Goal: Communication & Community: Answer question/provide support

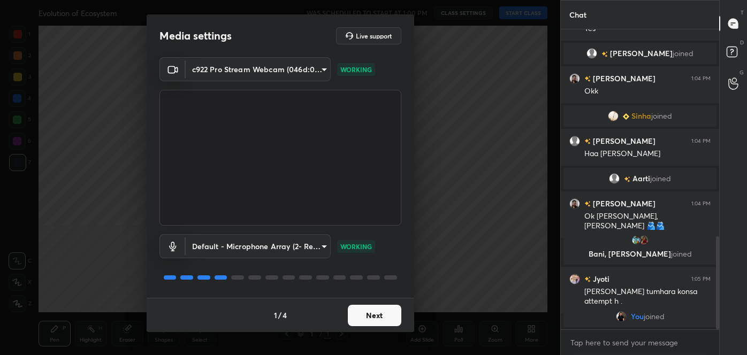
click at [381, 316] on button "Next" at bounding box center [374, 315] width 53 height 21
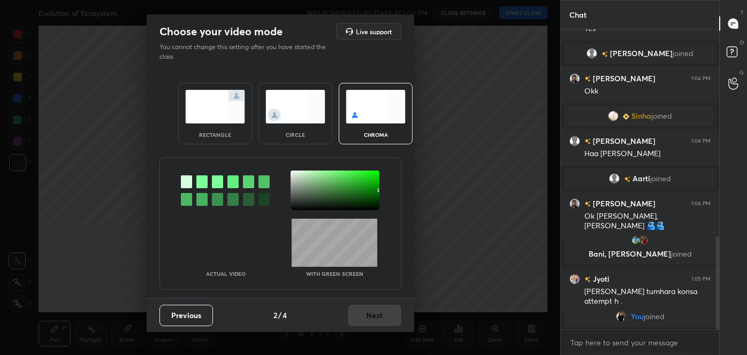
scroll to position [630, 0]
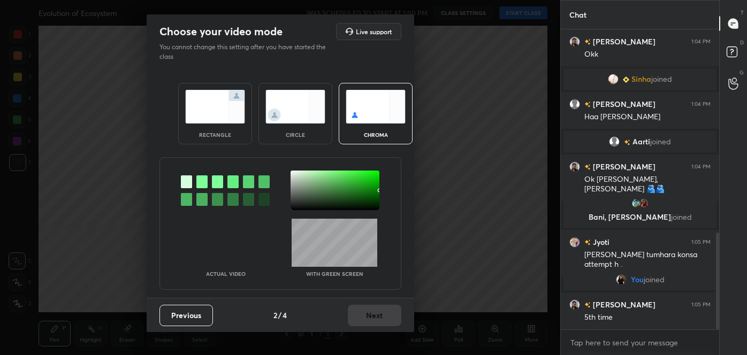
click at [292, 109] on img at bounding box center [295, 107] width 60 height 34
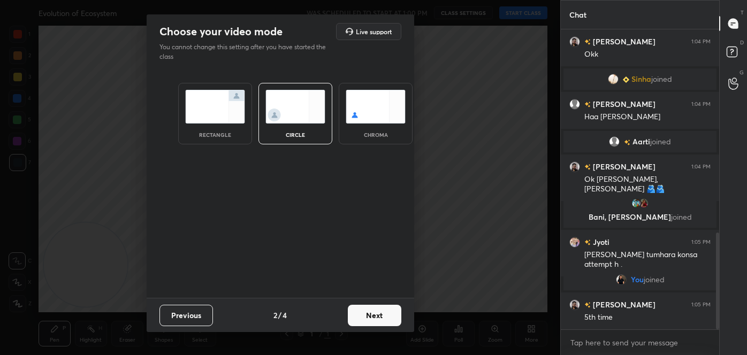
scroll to position [667, 0]
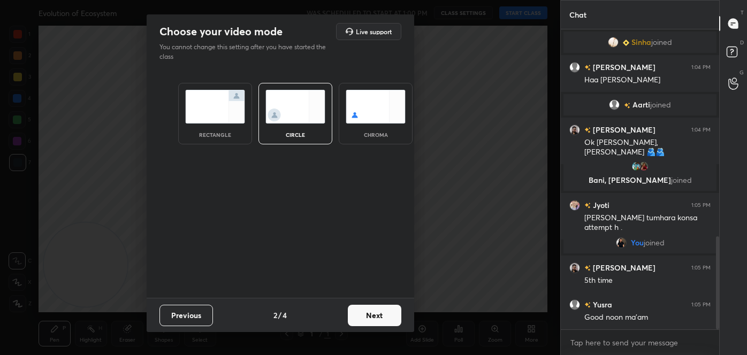
click at [378, 315] on button "Next" at bounding box center [374, 315] width 53 height 21
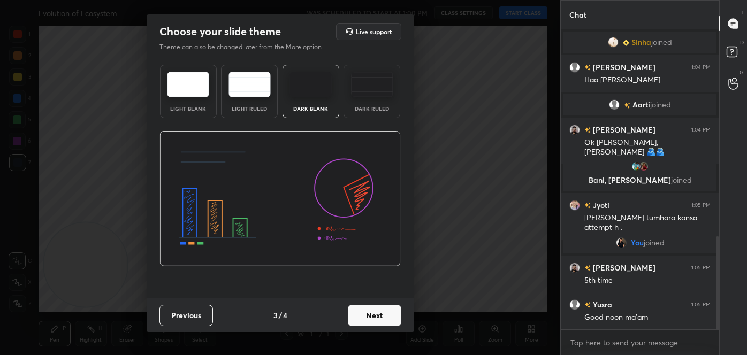
click at [394, 315] on button "Next" at bounding box center [374, 315] width 53 height 21
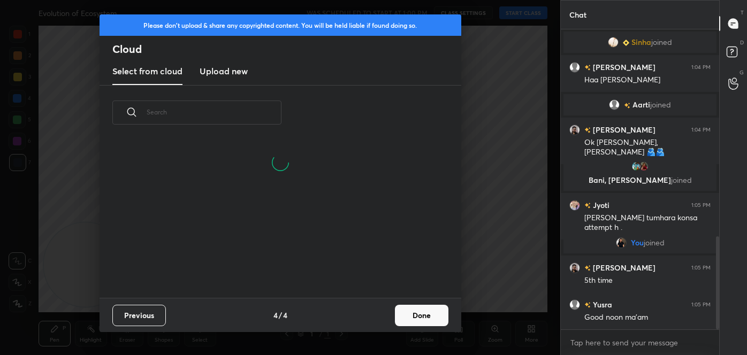
click at [428, 316] on button "Done" at bounding box center [421, 315] width 53 height 21
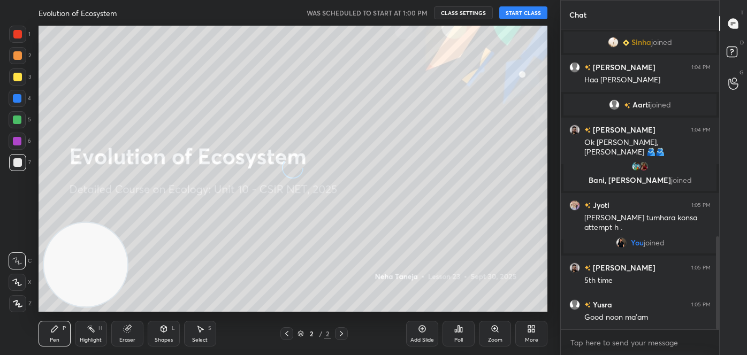
scroll to position [0, 0]
click at [516, 11] on button "START CLASS" at bounding box center [523, 12] width 48 height 13
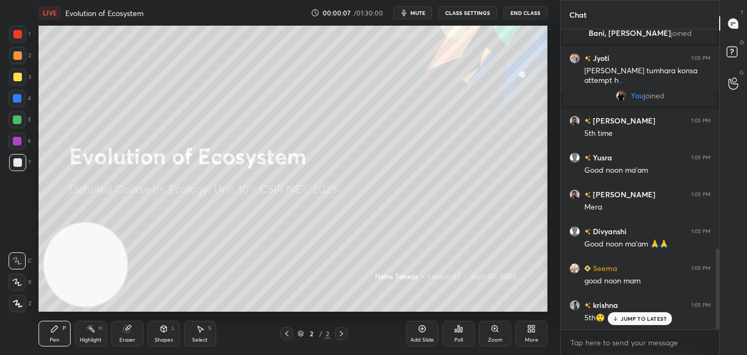
scroll to position [840, 0]
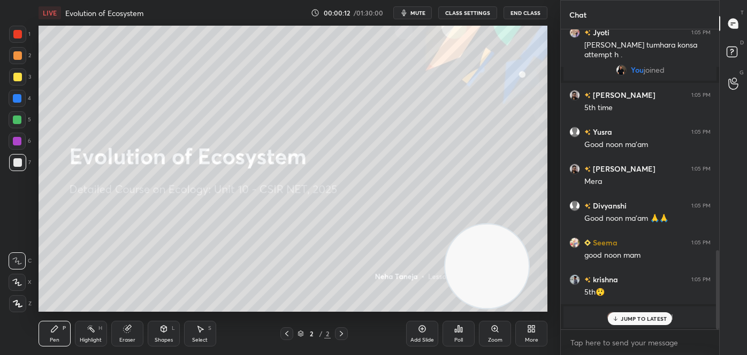
drag, startPoint x: 111, startPoint y: 259, endPoint x: 533, endPoint y: 262, distance: 422.0
click at [529, 262] on video at bounding box center [487, 267] width 84 height 84
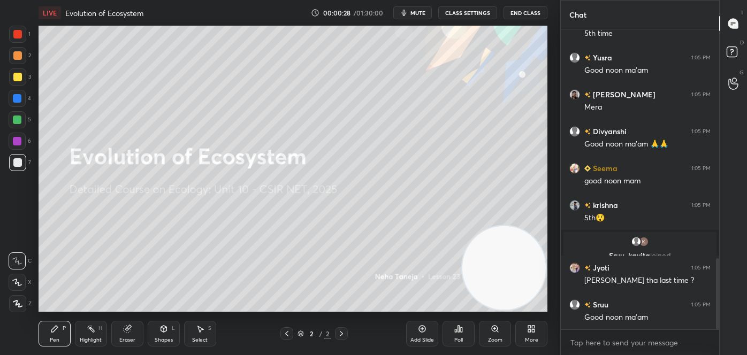
scroll to position [961, 0]
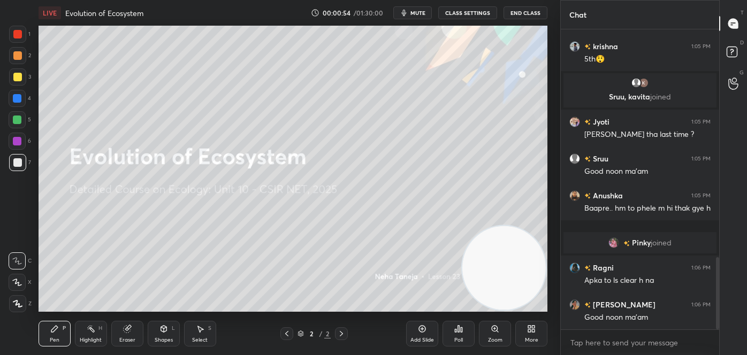
click at [534, 333] on div "More" at bounding box center [531, 334] width 32 height 26
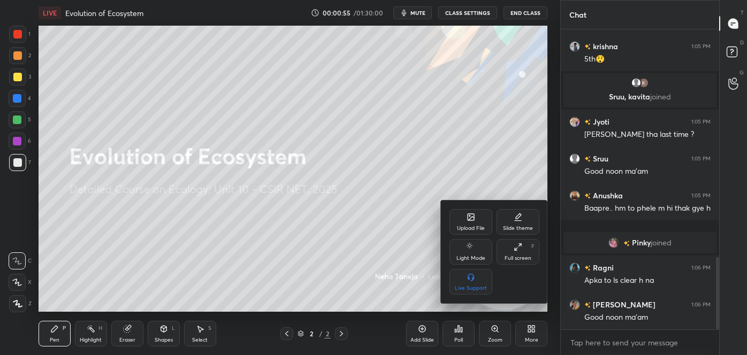
click at [463, 226] on div "Upload File" at bounding box center [471, 228] width 28 height 5
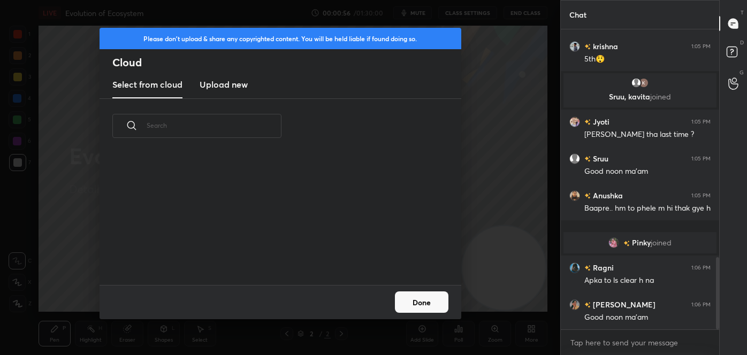
scroll to position [132, 343]
click at [232, 86] on h3 "Upload new" at bounding box center [224, 84] width 48 height 13
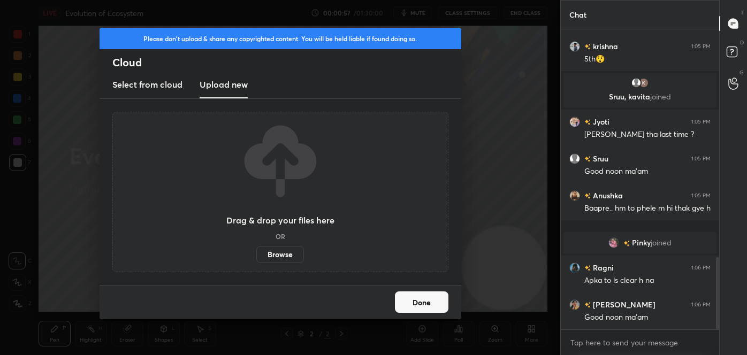
click at [288, 251] on label "Browse" at bounding box center [280, 254] width 48 height 17
click at [256, 251] on input "Browse" at bounding box center [256, 254] width 0 height 17
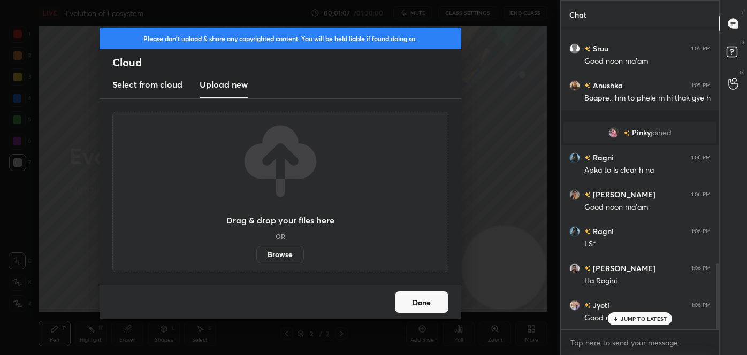
scroll to position [1087, 0]
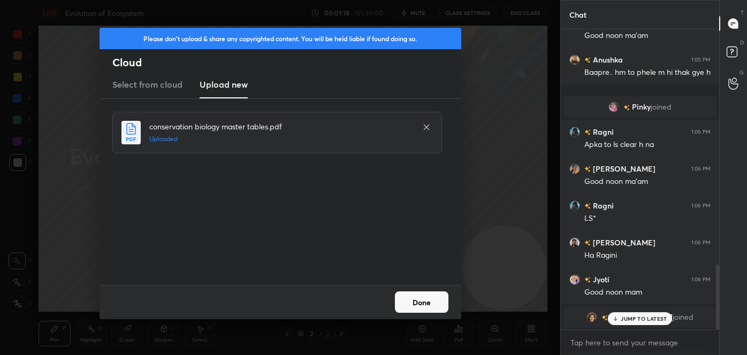
click at [424, 305] on button "Done" at bounding box center [421, 302] width 53 height 21
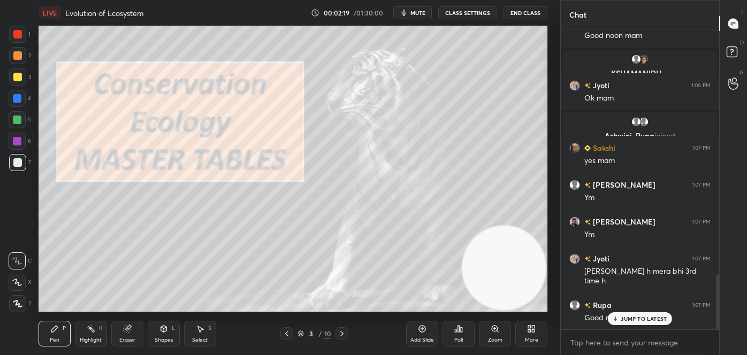
scroll to position [1380, 0]
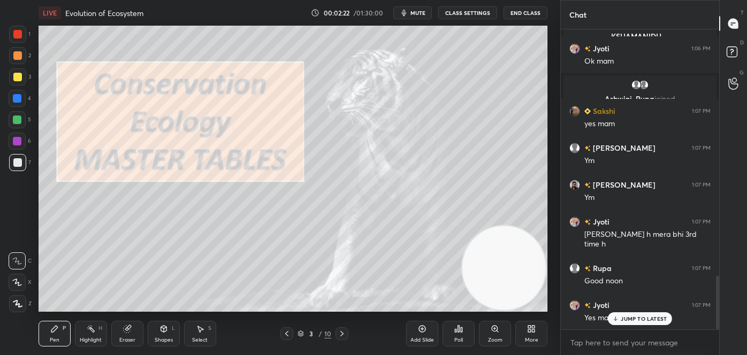
click at [339, 332] on icon at bounding box center [341, 333] width 9 height 9
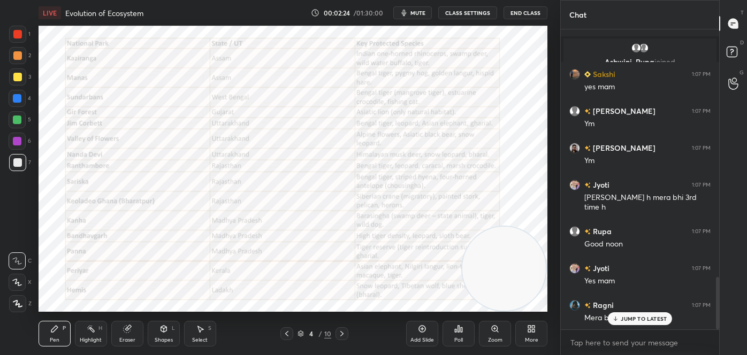
drag, startPoint x: 500, startPoint y: 262, endPoint x: 536, endPoint y: 273, distance: 38.6
click at [538, 274] on video at bounding box center [504, 269] width 84 height 84
click at [51, 337] on div "Pen" at bounding box center [55, 339] width 10 height 5
click at [18, 301] on icon at bounding box center [18, 303] width 10 height 7
click at [16, 34] on div at bounding box center [17, 34] width 9 height 9
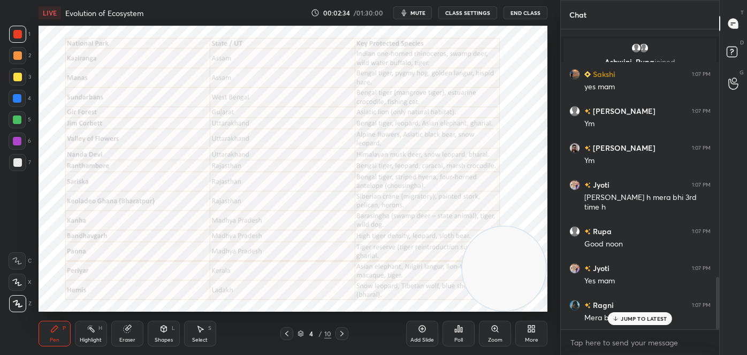
click at [98, 328] on div "Highlight H" at bounding box center [91, 334] width 32 height 26
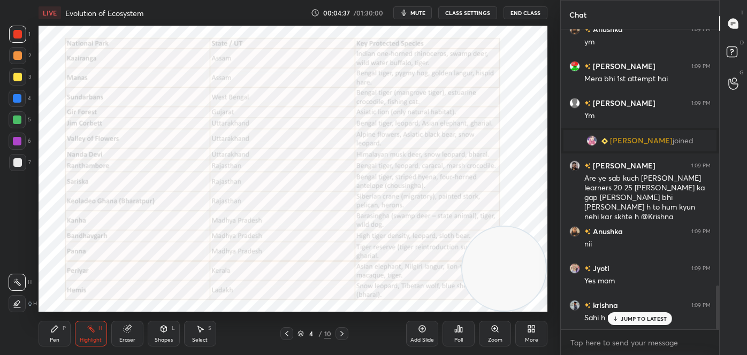
scroll to position [1760, 0]
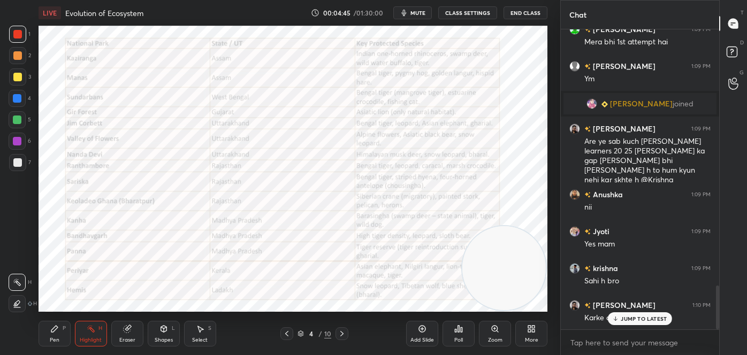
drag, startPoint x: 480, startPoint y: 254, endPoint x: 454, endPoint y: 86, distance: 170.6
click at [462, 226] on video at bounding box center [504, 268] width 84 height 84
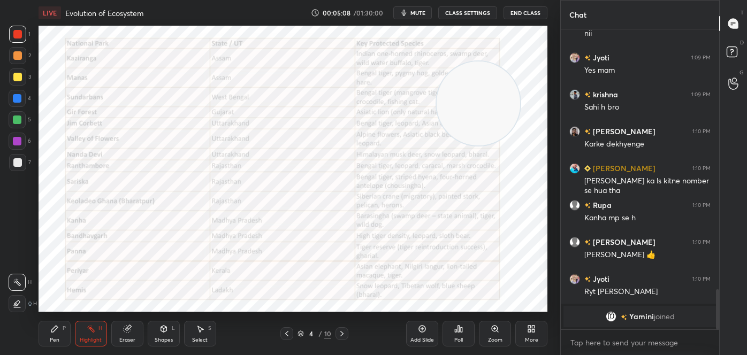
scroll to position [1836, 0]
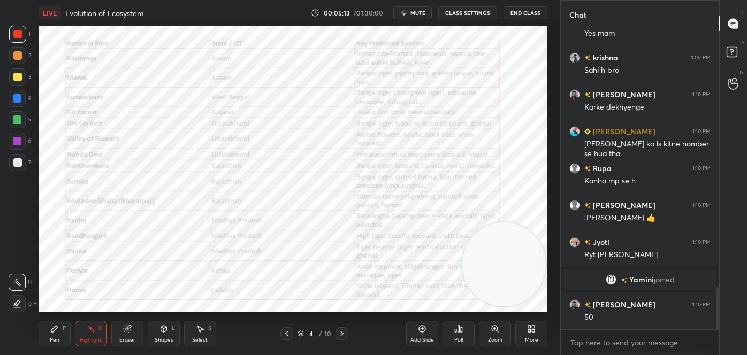
drag, startPoint x: 482, startPoint y: 124, endPoint x: 535, endPoint y: 271, distance: 155.6
click at [533, 286] on video at bounding box center [504, 265] width 84 height 84
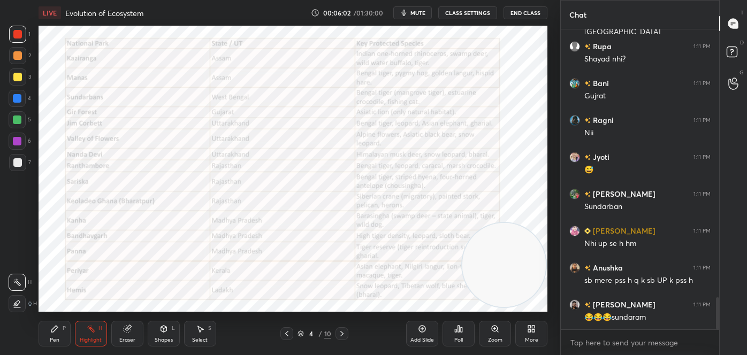
scroll to position [2500, 0]
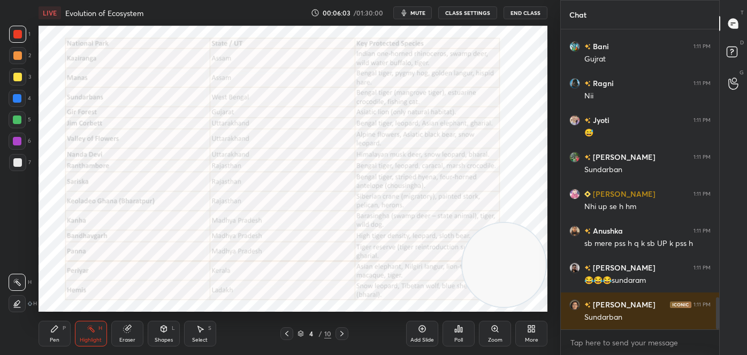
click at [340, 331] on icon at bounding box center [341, 333] width 3 height 5
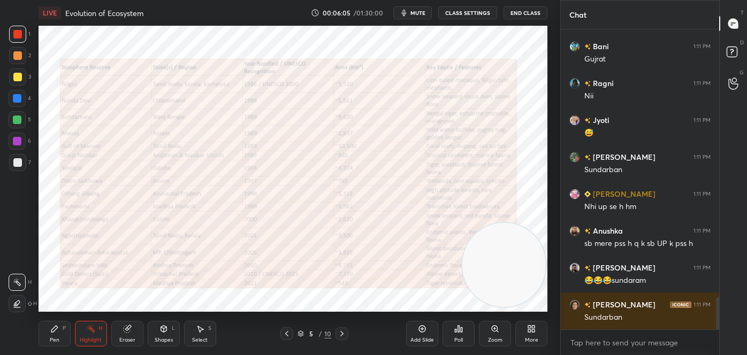
scroll to position [2526, 0]
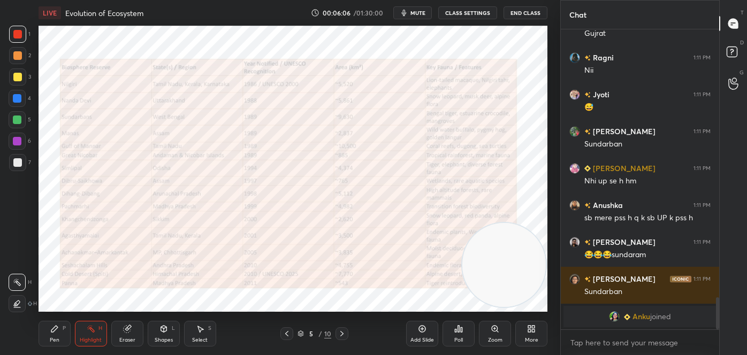
click at [63, 336] on div "Pen P" at bounding box center [55, 334] width 32 height 26
click at [22, 305] on div at bounding box center [17, 303] width 17 height 17
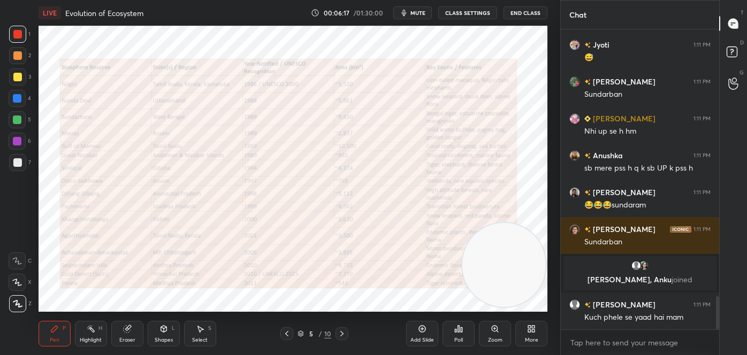
scroll to position [2411, 0]
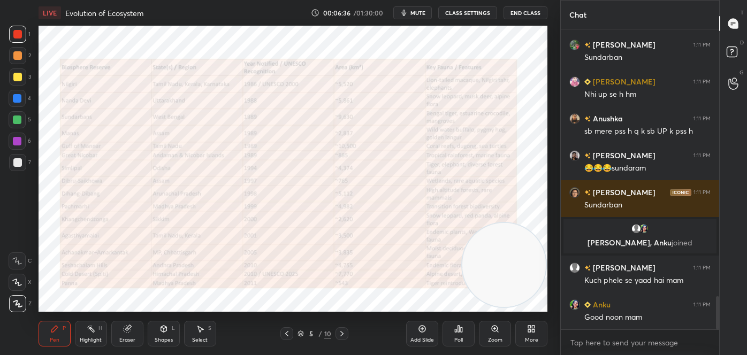
click at [89, 341] on div "Highlight" at bounding box center [91, 339] width 22 height 5
click at [287, 336] on icon at bounding box center [286, 333] width 9 height 9
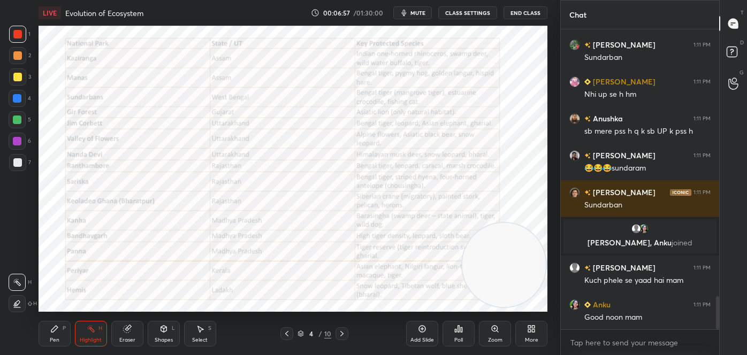
scroll to position [2448, 0]
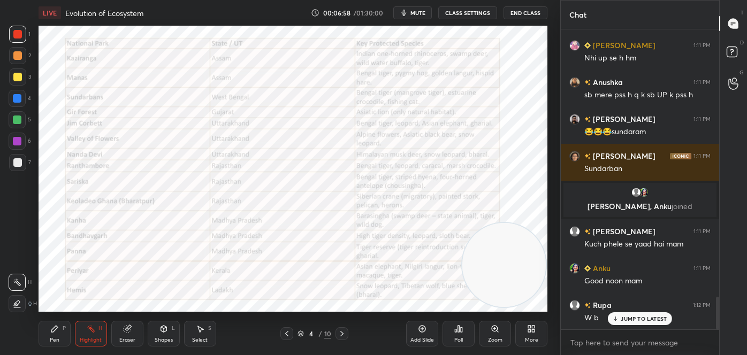
click at [344, 330] on icon at bounding box center [341, 333] width 9 height 9
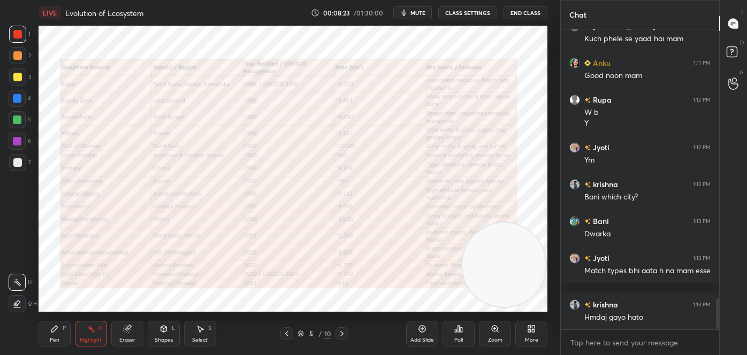
scroll to position [2690, 0]
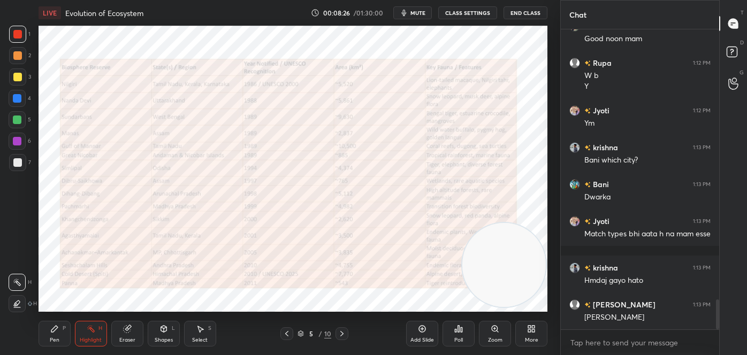
click at [341, 329] on icon at bounding box center [341, 333] width 9 height 9
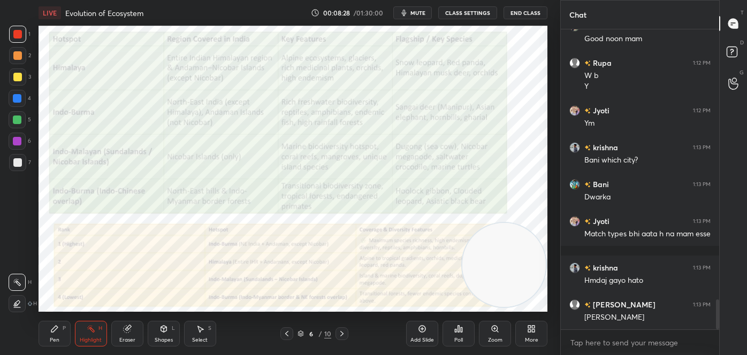
click at [53, 335] on div "Pen P" at bounding box center [55, 334] width 32 height 26
click at [16, 303] on icon at bounding box center [17, 304] width 9 height 6
click at [18, 37] on div at bounding box center [17, 34] width 9 height 9
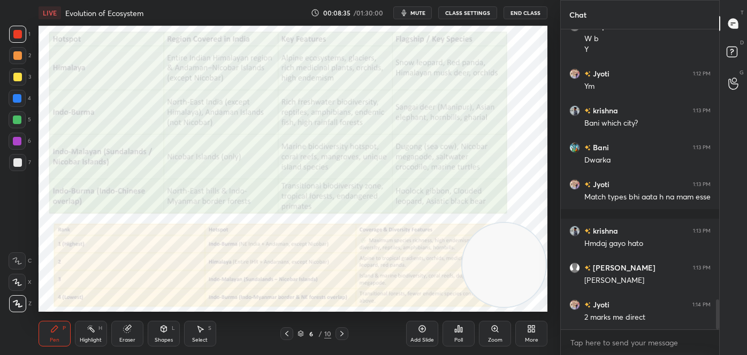
drag, startPoint x: 94, startPoint y: 329, endPoint x: 89, endPoint y: 323, distance: 8.5
click at [96, 331] on div "Highlight H" at bounding box center [91, 334] width 32 height 26
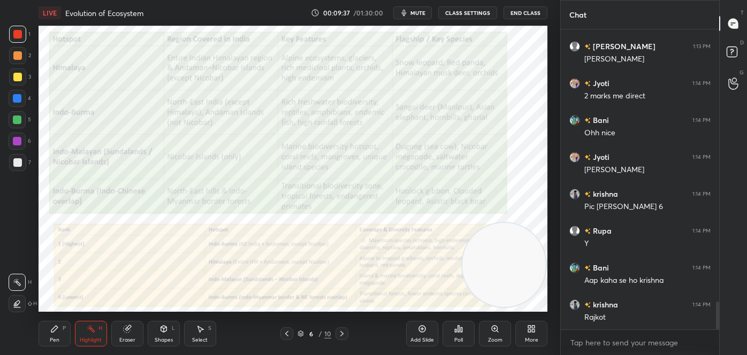
scroll to position [2974, 0]
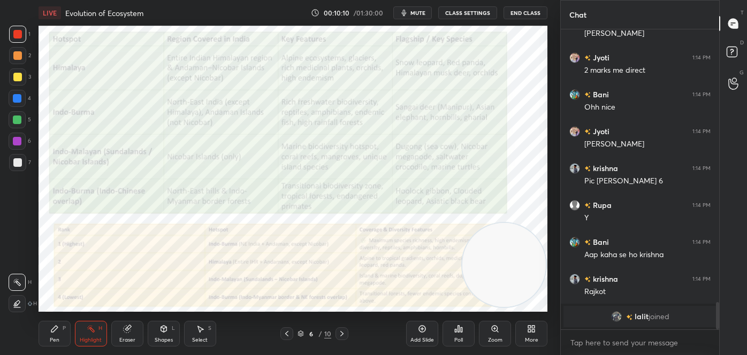
click at [341, 327] on div at bounding box center [341, 333] width 13 height 13
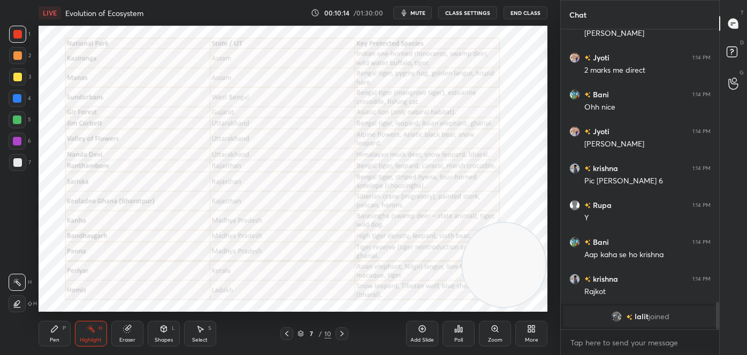
click at [340, 331] on icon at bounding box center [341, 333] width 3 height 5
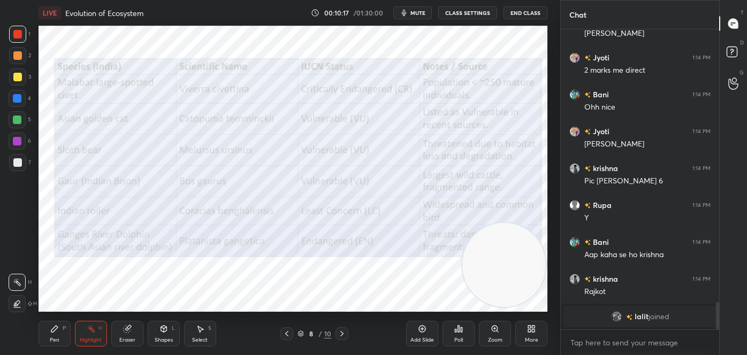
click at [287, 333] on icon at bounding box center [286, 333] width 9 height 9
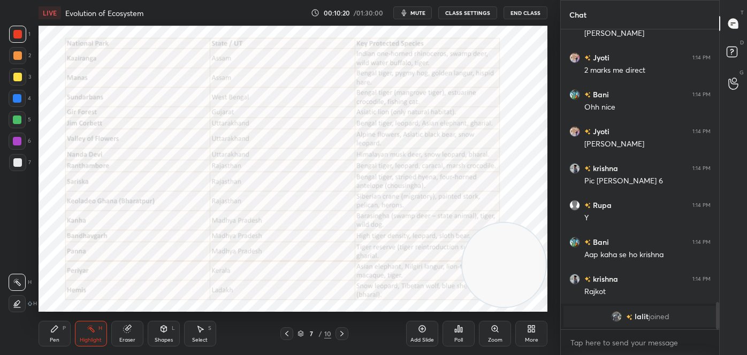
click at [286, 333] on icon at bounding box center [286, 333] width 3 height 5
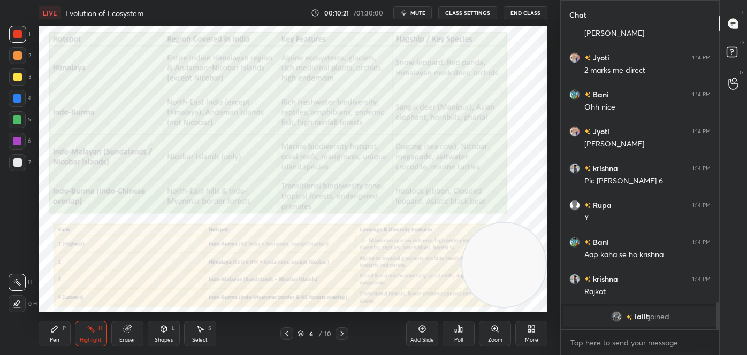
click at [343, 331] on icon at bounding box center [341, 333] width 9 height 9
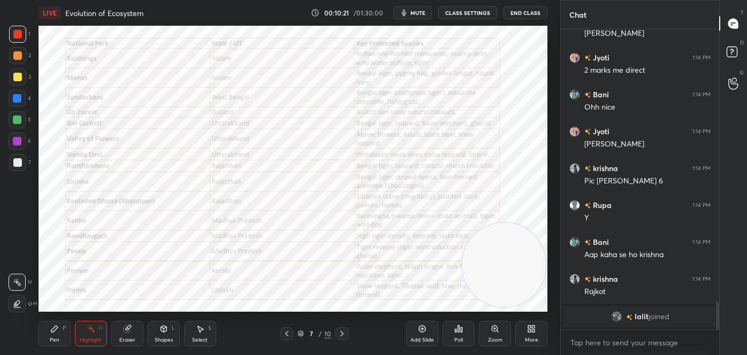
click at [343, 331] on icon at bounding box center [341, 333] width 9 height 9
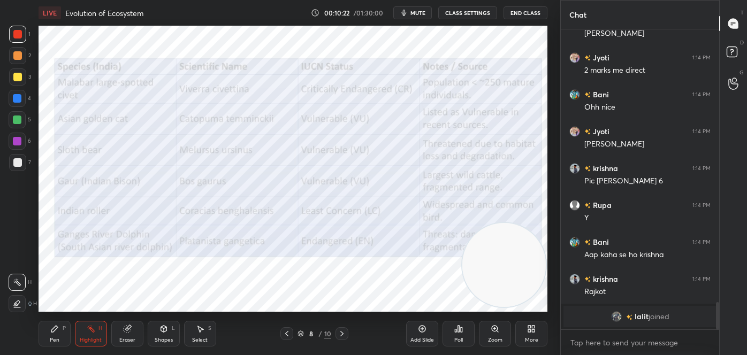
click at [56, 330] on icon at bounding box center [54, 329] width 9 height 9
click at [19, 301] on icon at bounding box center [18, 303] width 10 height 7
click at [99, 331] on div "H" at bounding box center [100, 328] width 4 height 5
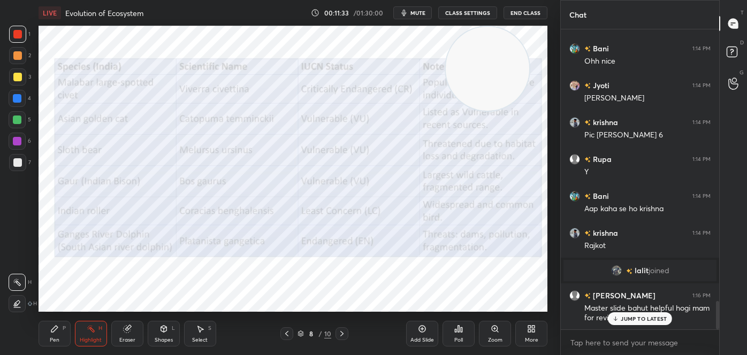
drag, startPoint x: 508, startPoint y: 267, endPoint x: 493, endPoint y: 66, distance: 201.7
click at [493, 66] on video at bounding box center [488, 69] width 84 height 84
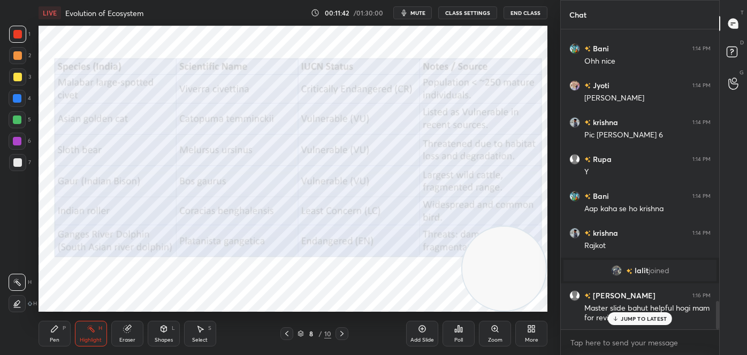
drag, startPoint x: 495, startPoint y: 83, endPoint x: 508, endPoint y: 297, distance: 213.8
click at [522, 312] on div "LIVE Evolution of Ecosystem 00:11:42 / 01:30:00 mute CLASS SETTINGS End Class S…" at bounding box center [292, 177] width 517 height 355
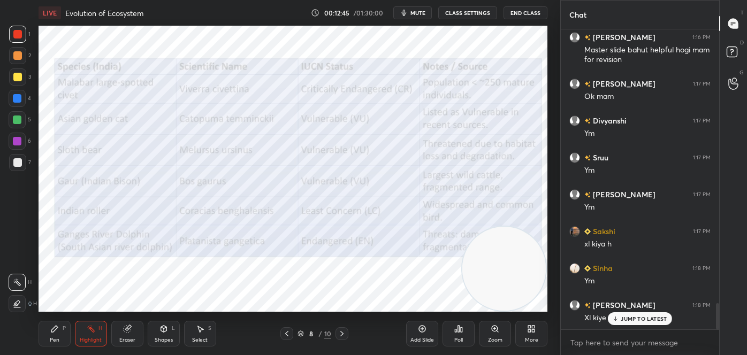
scroll to position [3143, 0]
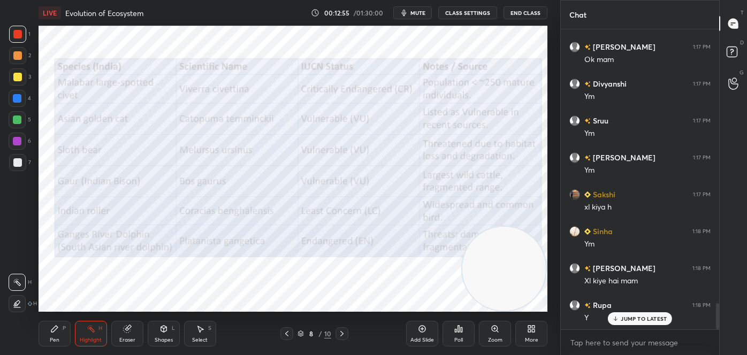
click at [342, 333] on icon at bounding box center [341, 333] width 9 height 9
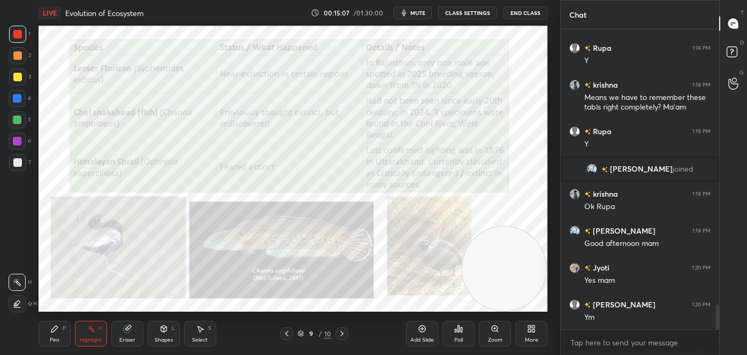
scroll to position [3303, 0]
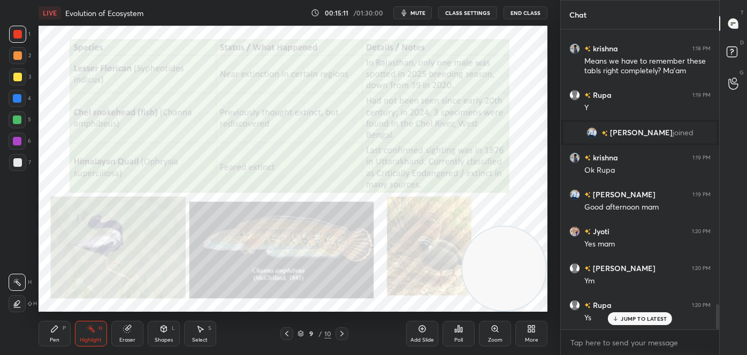
click at [289, 335] on icon at bounding box center [286, 333] width 9 height 9
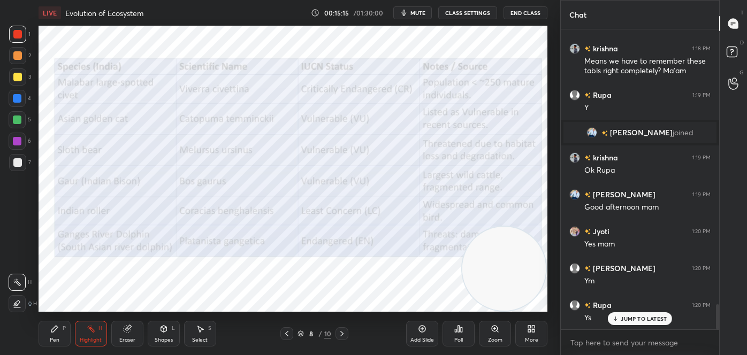
click at [292, 332] on div at bounding box center [286, 333] width 13 height 13
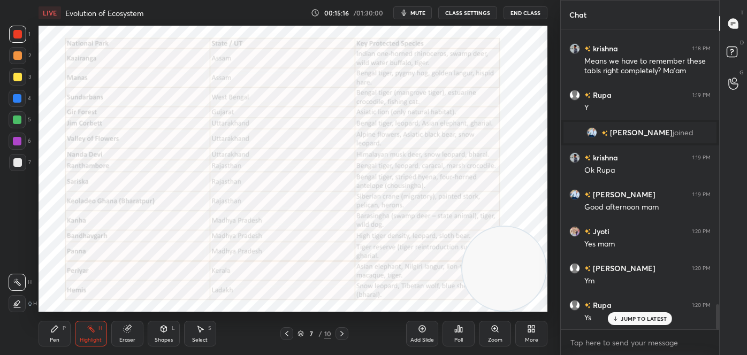
click at [289, 332] on icon at bounding box center [286, 333] width 9 height 9
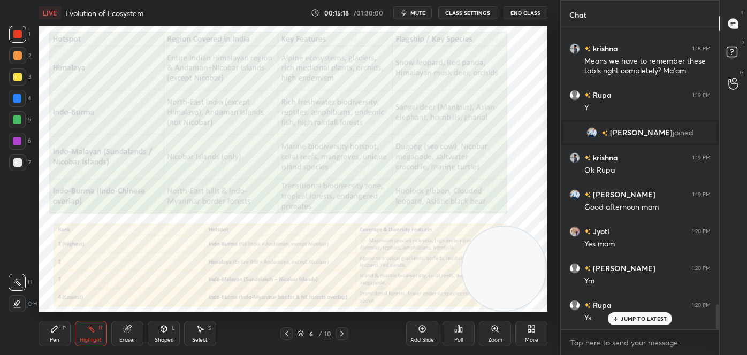
click at [288, 334] on icon at bounding box center [286, 333] width 9 height 9
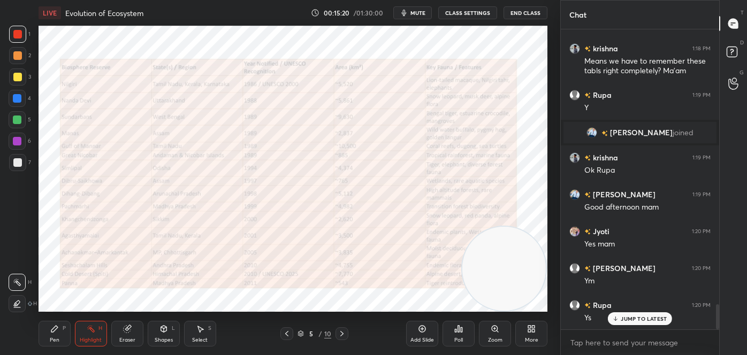
click at [288, 335] on icon at bounding box center [286, 333] width 9 height 9
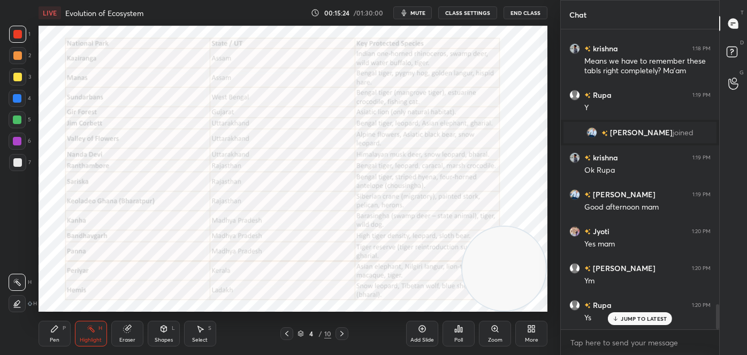
scroll to position [3350, 0]
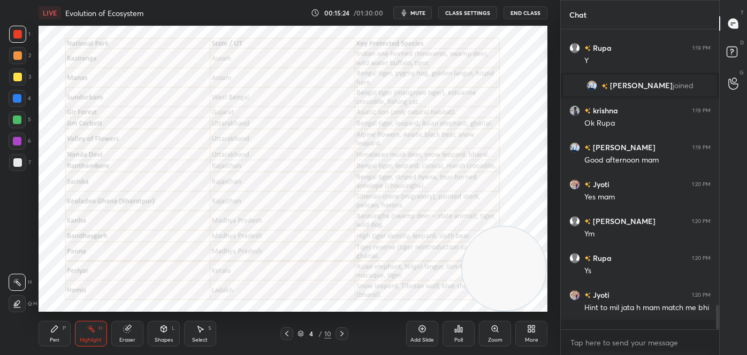
click at [345, 333] on icon at bounding box center [341, 333] width 9 height 9
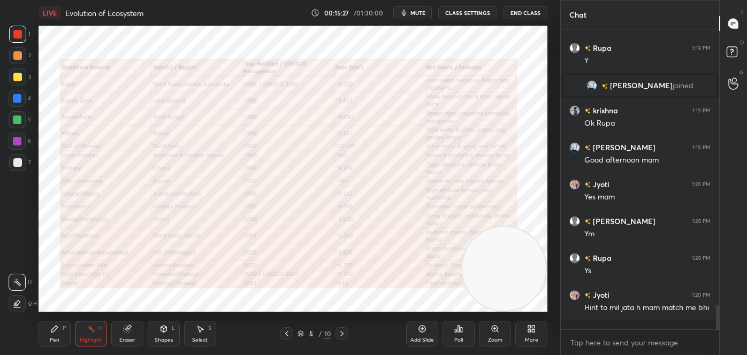
click at [289, 336] on icon at bounding box center [286, 333] width 9 height 9
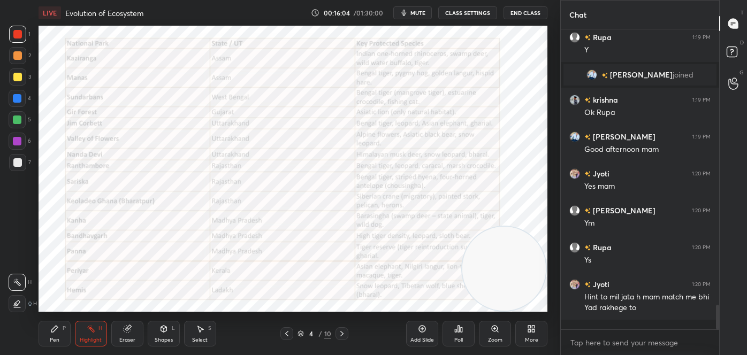
scroll to position [3397, 0]
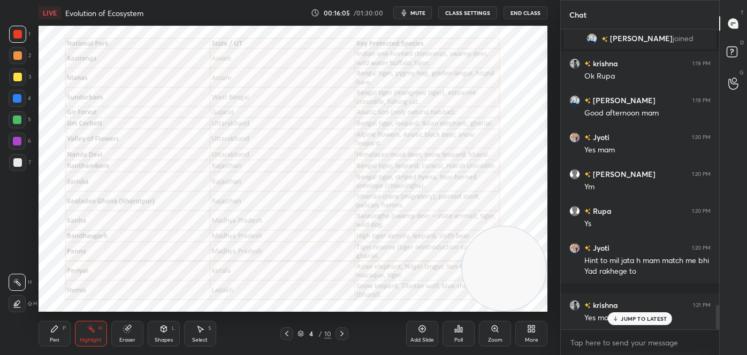
click at [345, 331] on icon at bounding box center [341, 333] width 9 height 9
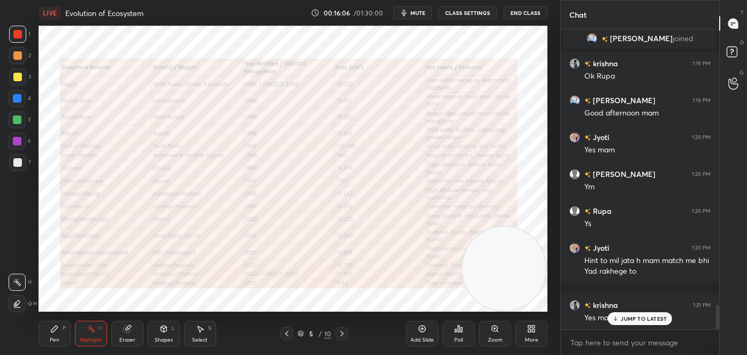
click at [343, 331] on icon at bounding box center [341, 333] width 9 height 9
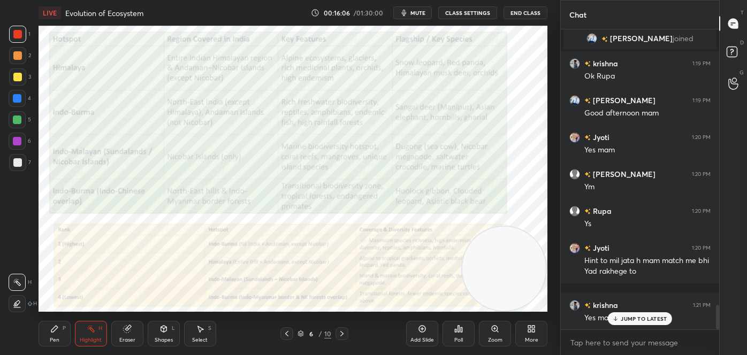
click at [342, 331] on icon at bounding box center [341, 333] width 9 height 9
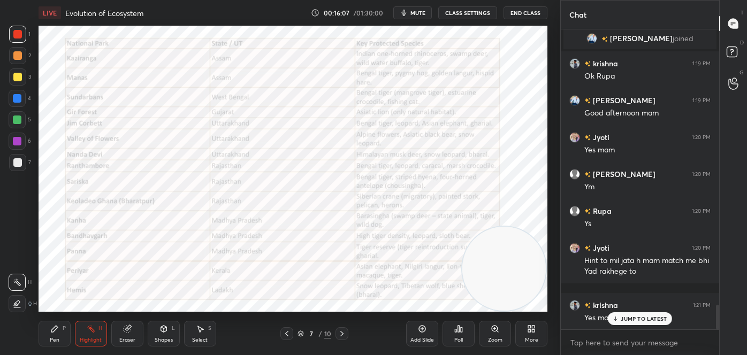
click at [342, 332] on icon at bounding box center [341, 333] width 9 height 9
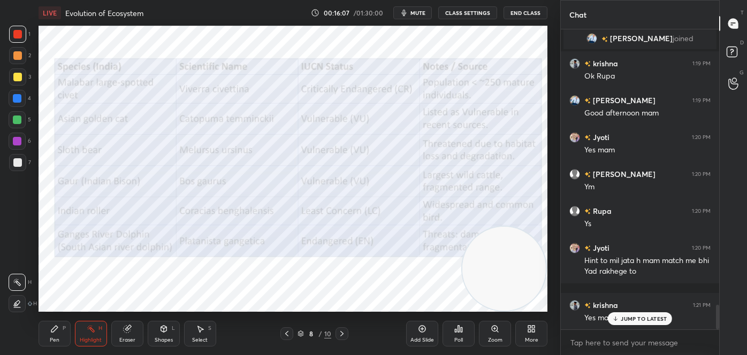
click at [342, 332] on icon at bounding box center [341, 333] width 9 height 9
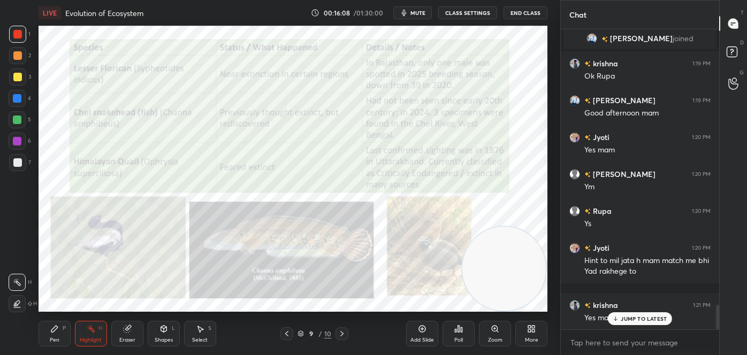
click at [78, 352] on div "Pen P Highlight H Eraser Shapes L Select S 9 / 10 Add Slide Poll Zoom More" at bounding box center [293, 333] width 509 height 43
click at [54, 338] on div "Pen" at bounding box center [55, 339] width 10 height 5
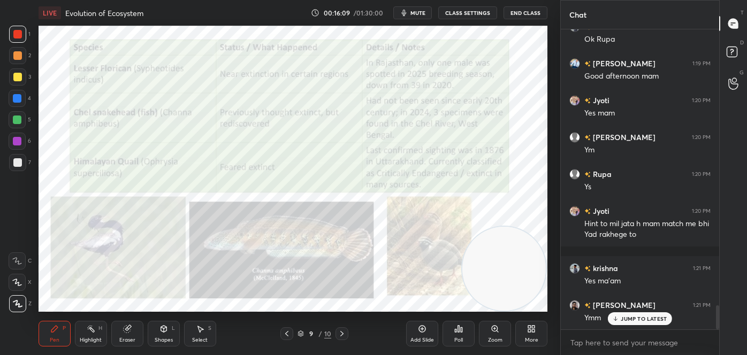
click at [16, 301] on icon at bounding box center [17, 304] width 9 height 6
click at [347, 333] on div at bounding box center [341, 333] width 13 height 13
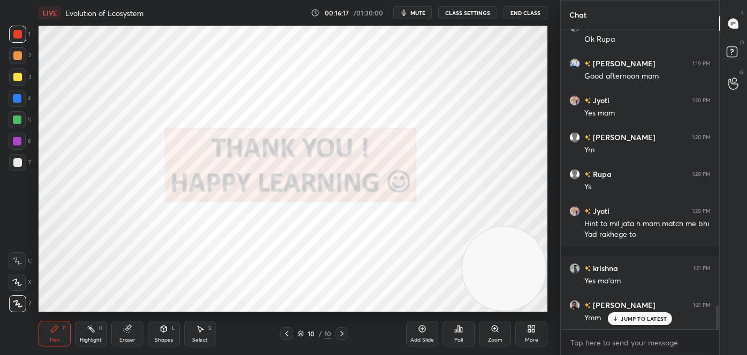
click at [527, 325] on icon at bounding box center [531, 329] width 9 height 9
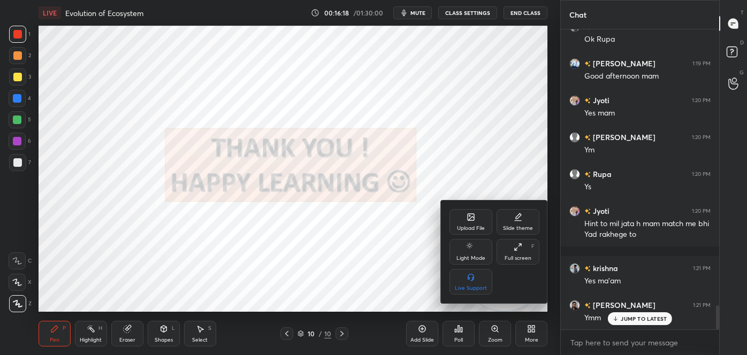
click at [470, 218] on icon at bounding box center [471, 219] width 6 height 4
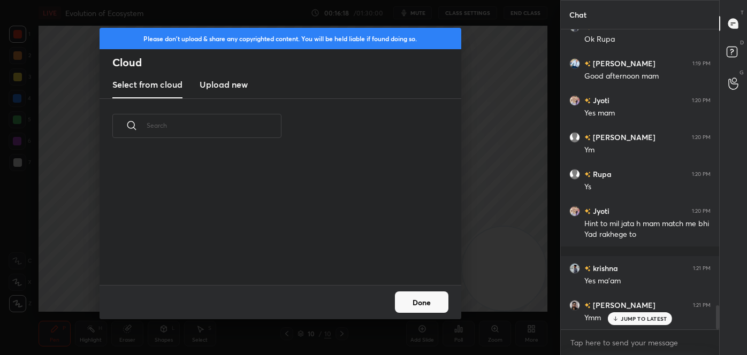
scroll to position [132, 343]
click at [234, 87] on h3 "Upload new" at bounding box center [224, 84] width 48 height 13
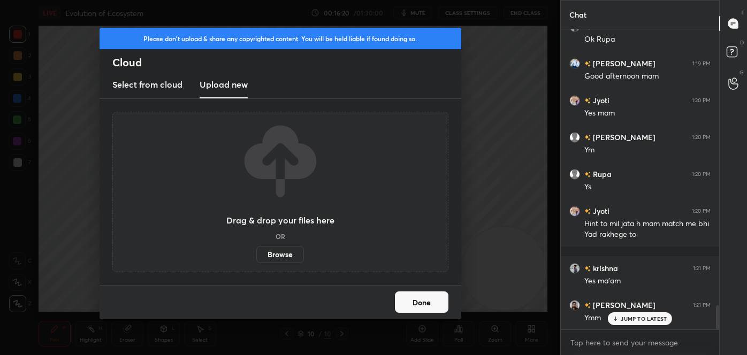
click at [293, 252] on label "Browse" at bounding box center [280, 254] width 48 height 17
click at [256, 252] on input "Browse" at bounding box center [256, 254] width 0 height 17
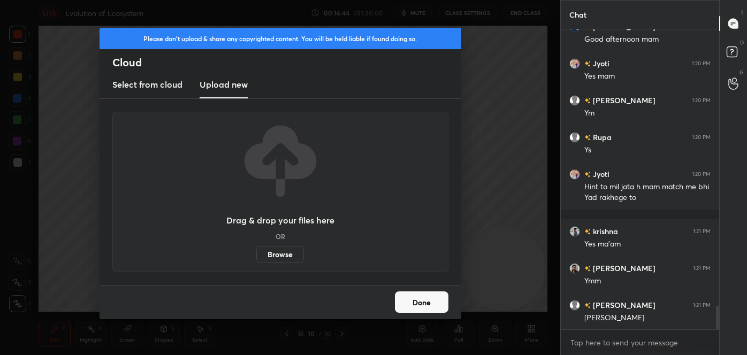
scroll to position [3509, 0]
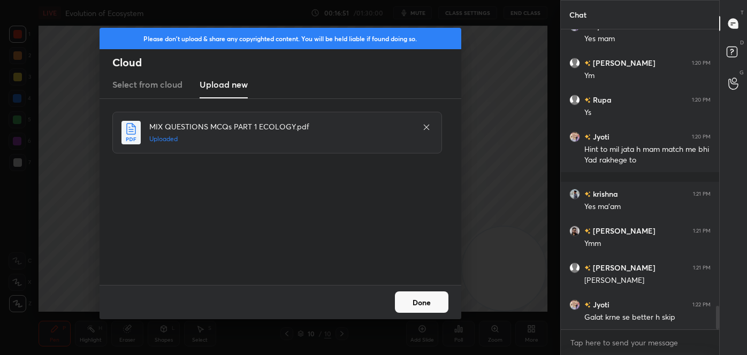
click at [424, 307] on button "Done" at bounding box center [421, 302] width 53 height 21
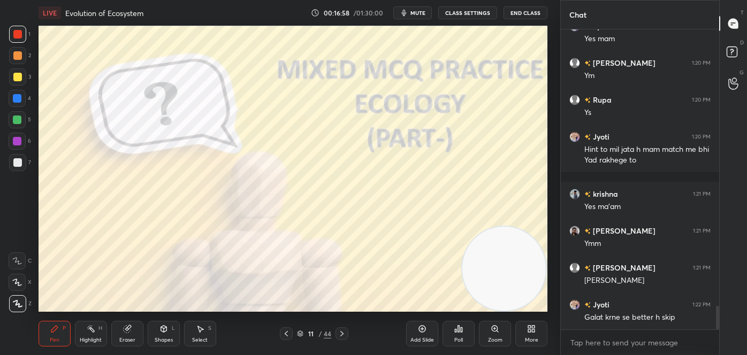
click at [287, 331] on icon at bounding box center [286, 333] width 9 height 9
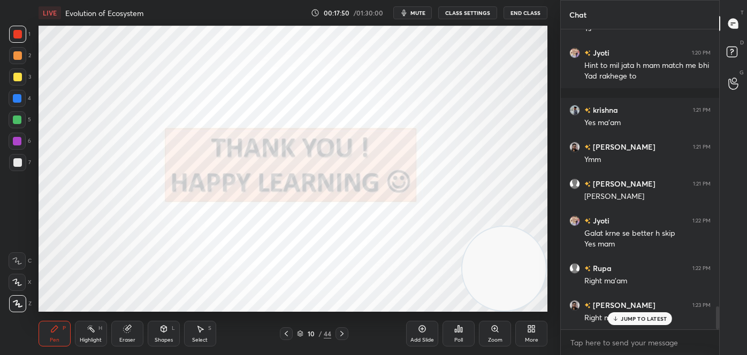
scroll to position [3640, 0]
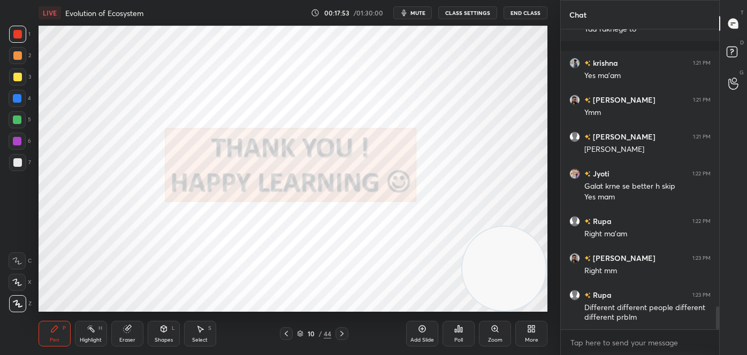
click at [118, 344] on div "Eraser" at bounding box center [127, 334] width 32 height 26
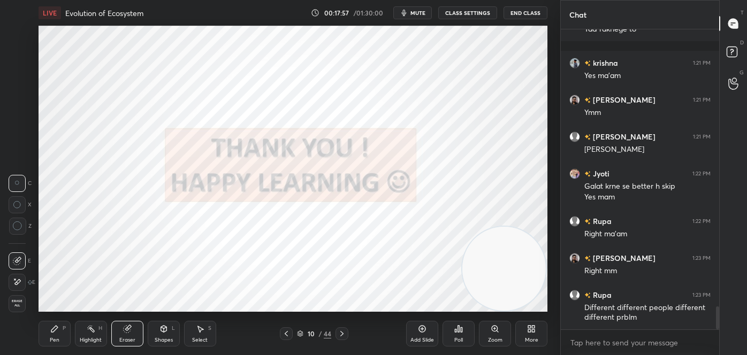
click at [60, 335] on div "Pen P" at bounding box center [55, 334] width 32 height 26
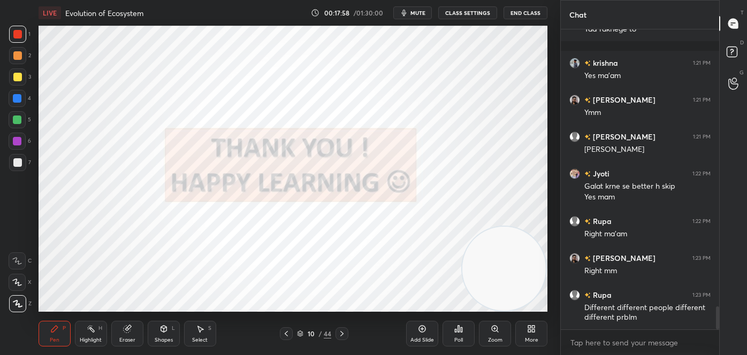
click at [25, 298] on div at bounding box center [17, 303] width 17 height 17
click at [19, 282] on icon at bounding box center [17, 282] width 10 height 7
click at [16, 264] on icon at bounding box center [17, 260] width 10 height 7
click at [21, 286] on icon at bounding box center [17, 282] width 10 height 7
click at [16, 267] on div at bounding box center [17, 260] width 17 height 17
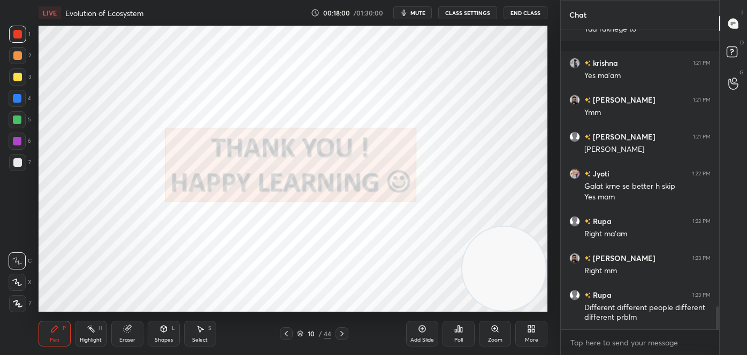
click at [22, 288] on div at bounding box center [17, 282] width 17 height 17
click at [14, 266] on div at bounding box center [17, 260] width 17 height 17
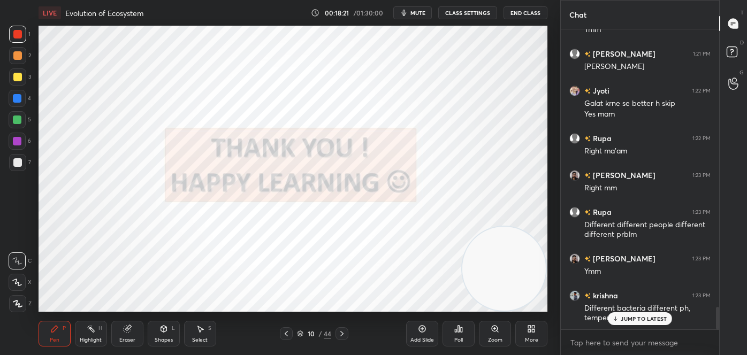
scroll to position [3760, 0]
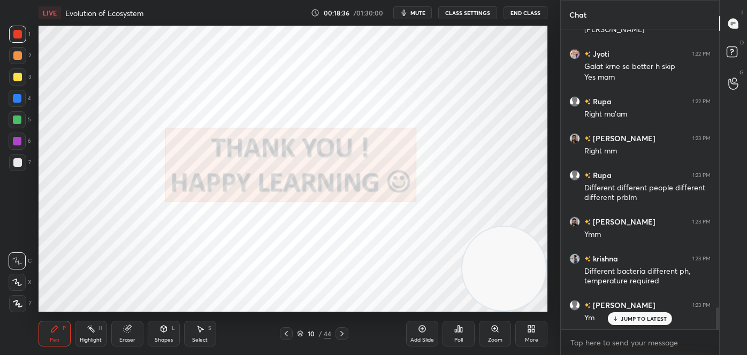
click at [23, 304] on div at bounding box center [17, 303] width 17 height 17
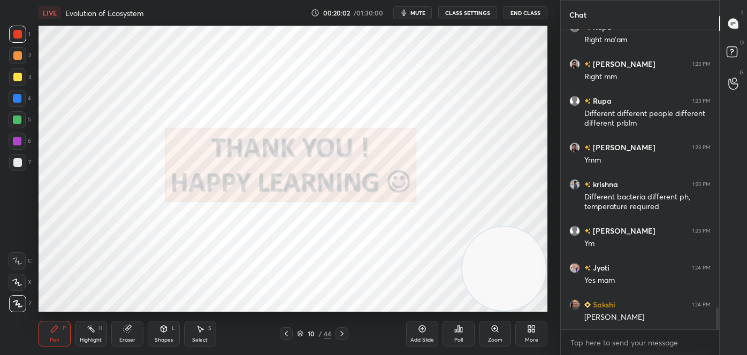
scroll to position [3871, 0]
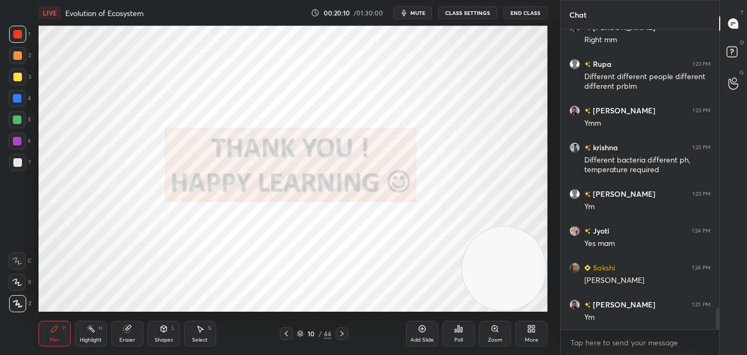
click at [121, 338] on div "Eraser" at bounding box center [127, 339] width 16 height 5
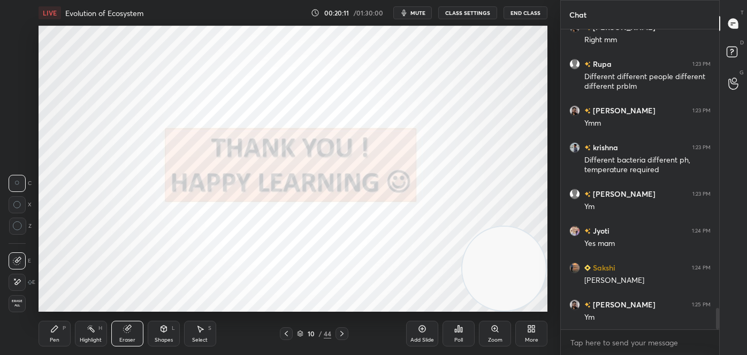
click at [19, 300] on span "Erase all" at bounding box center [17, 303] width 16 height 7
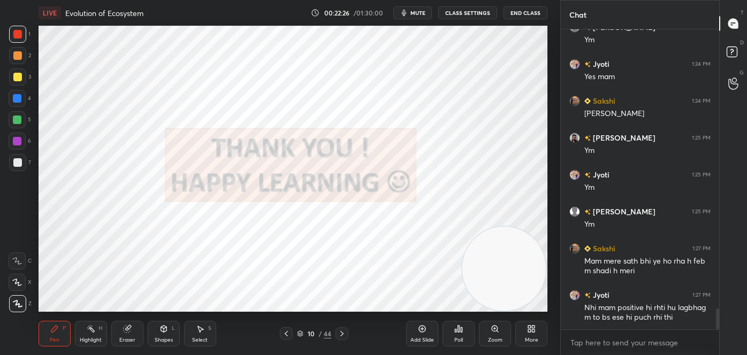
scroll to position [4057, 0]
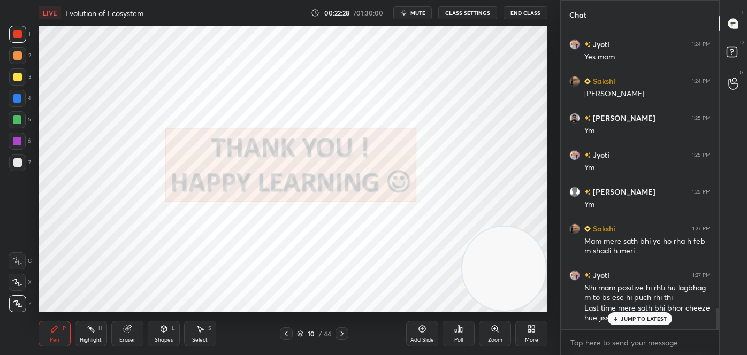
click at [341, 333] on icon at bounding box center [341, 333] width 9 height 9
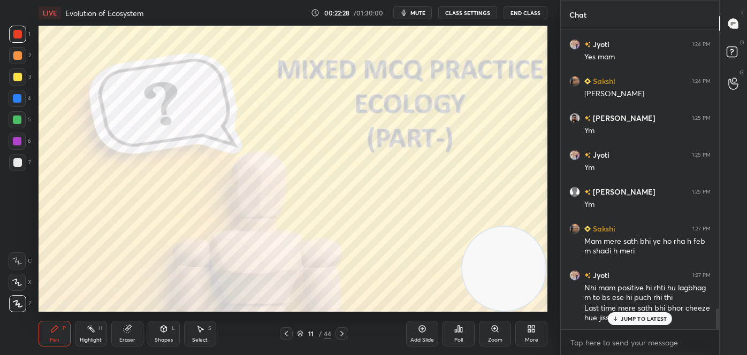
click at [343, 333] on icon at bounding box center [341, 333] width 9 height 9
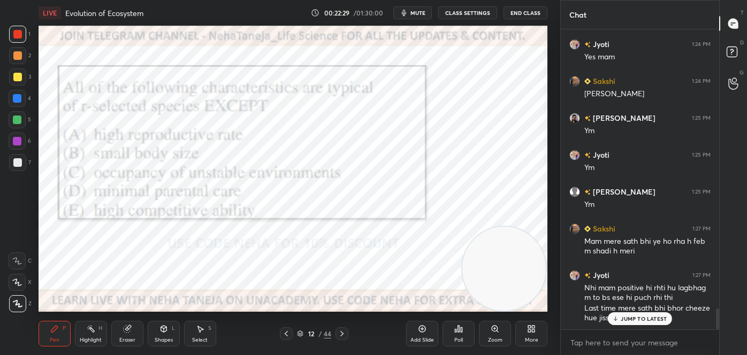
click at [343, 333] on icon at bounding box center [341, 333] width 9 height 9
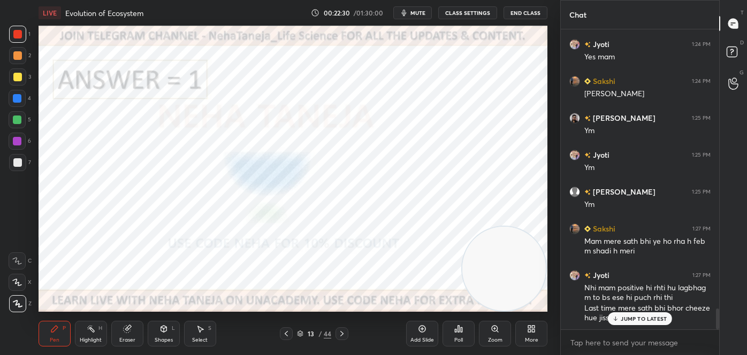
click at [343, 334] on icon at bounding box center [341, 333] width 9 height 9
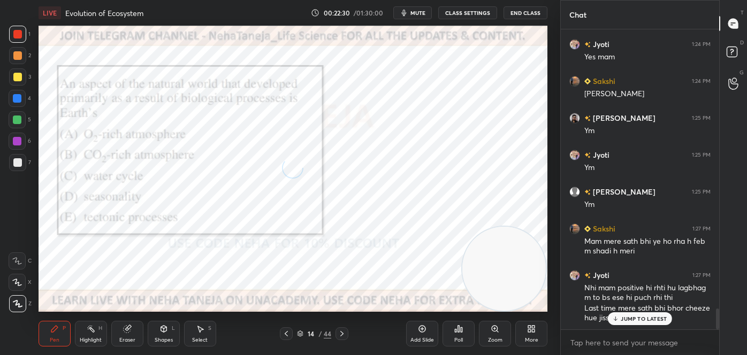
scroll to position [4095, 0]
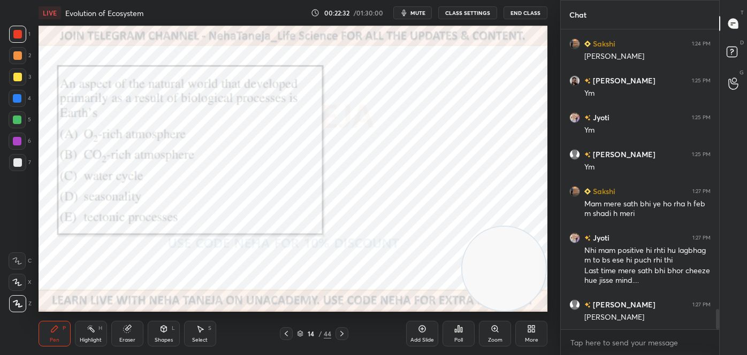
click at [343, 333] on icon at bounding box center [341, 333] width 9 height 9
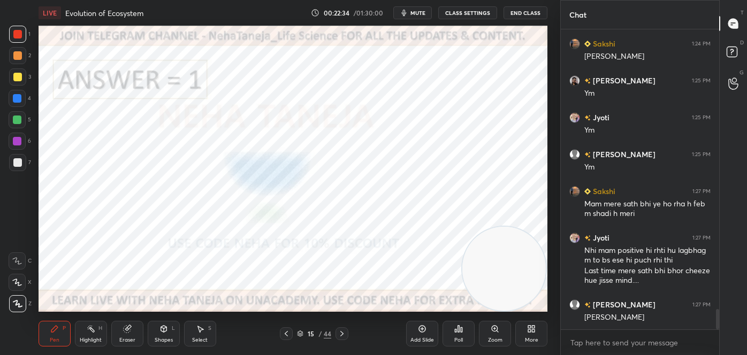
click at [285, 333] on icon at bounding box center [286, 333] width 9 height 9
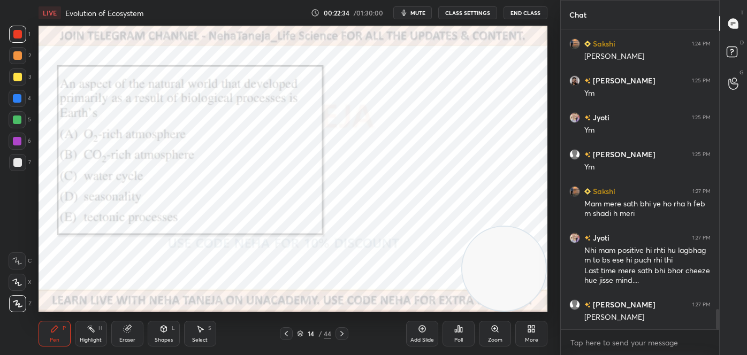
click at [286, 334] on icon at bounding box center [286, 333] width 9 height 9
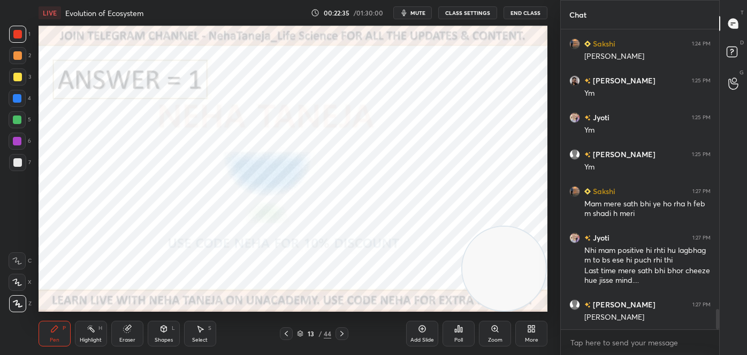
click at [286, 333] on icon at bounding box center [286, 333] width 9 height 9
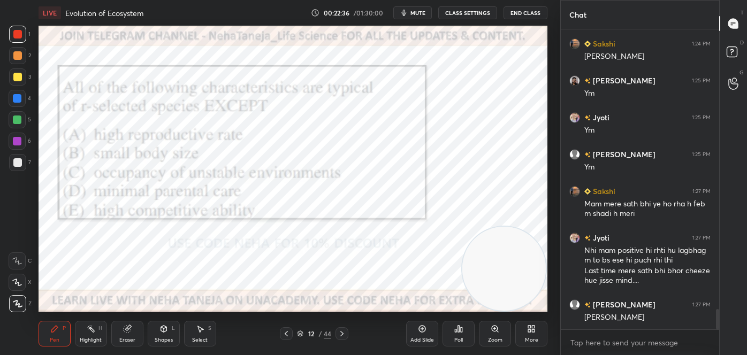
click at [287, 333] on icon at bounding box center [286, 333] width 9 height 9
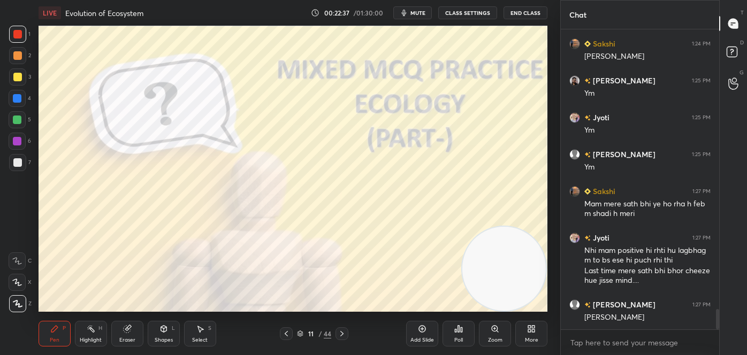
click at [287, 328] on div at bounding box center [286, 333] width 13 height 13
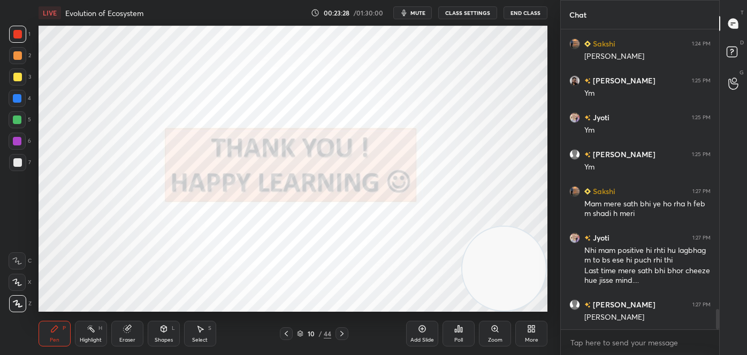
click at [346, 332] on icon at bounding box center [341, 333] width 9 height 9
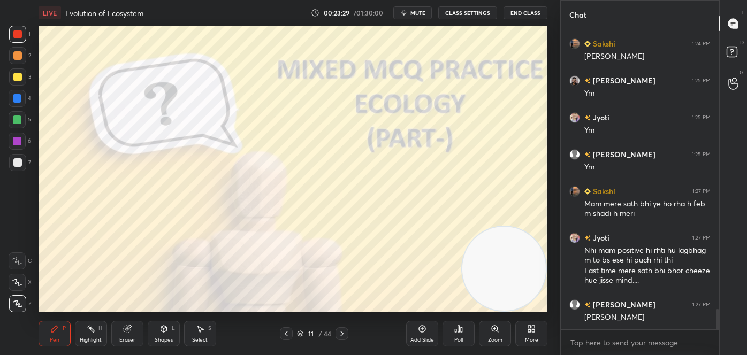
click at [344, 332] on icon at bounding box center [341, 333] width 9 height 9
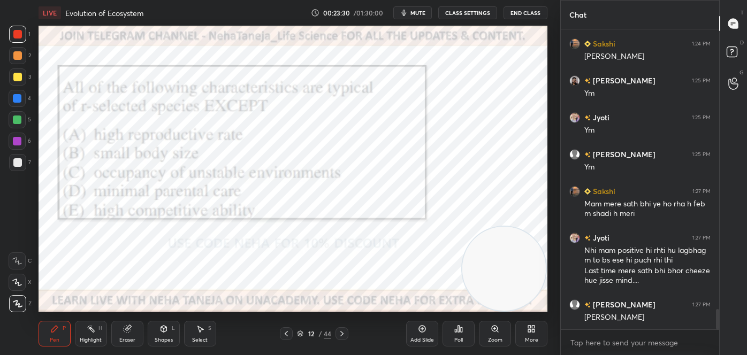
click at [343, 331] on icon at bounding box center [341, 333] width 9 height 9
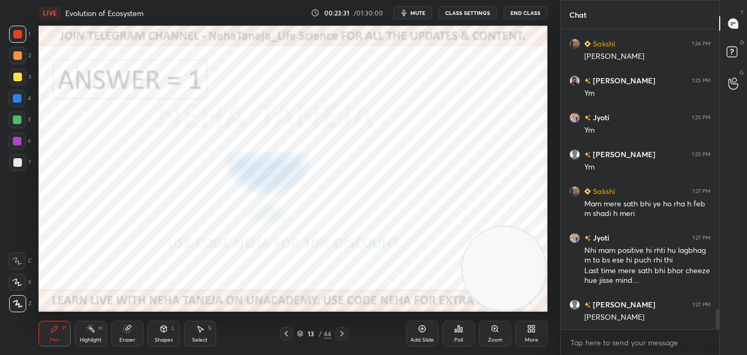
click at [341, 331] on icon at bounding box center [341, 333] width 9 height 9
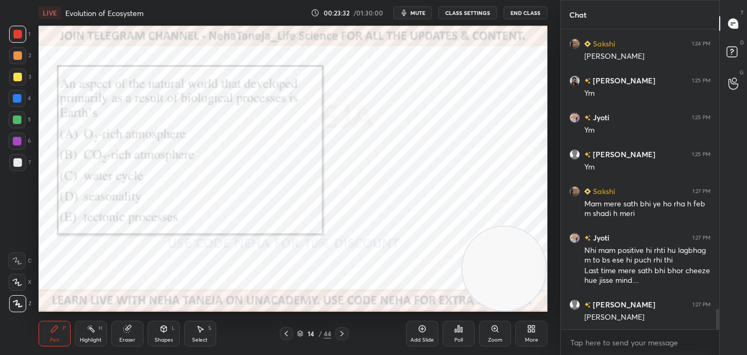
click at [343, 329] on icon at bounding box center [341, 333] width 9 height 9
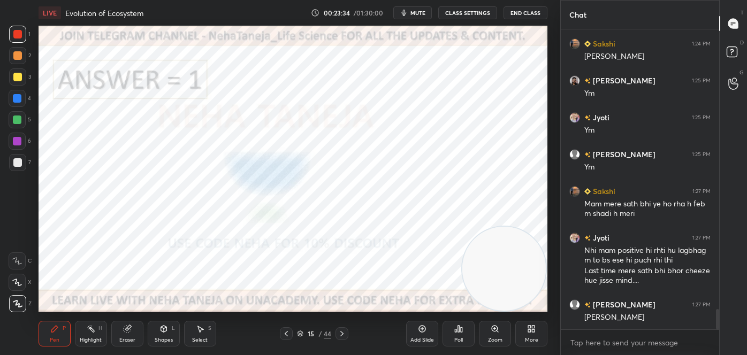
click at [345, 332] on icon at bounding box center [341, 333] width 9 height 9
click at [345, 333] on icon at bounding box center [341, 333] width 9 height 9
click at [345, 334] on icon at bounding box center [341, 333] width 9 height 9
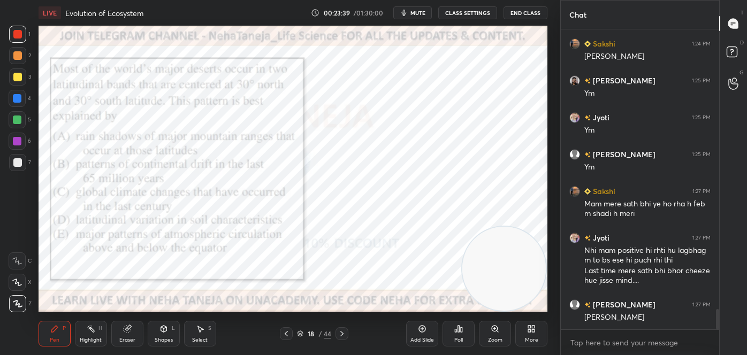
click at [343, 331] on icon at bounding box center [341, 333] width 9 height 9
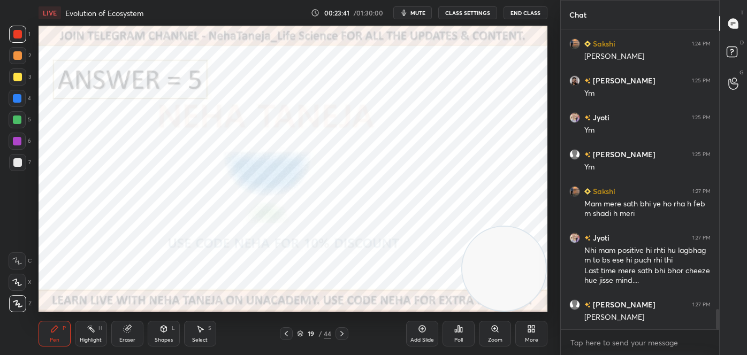
click at [342, 329] on icon at bounding box center [341, 333] width 9 height 9
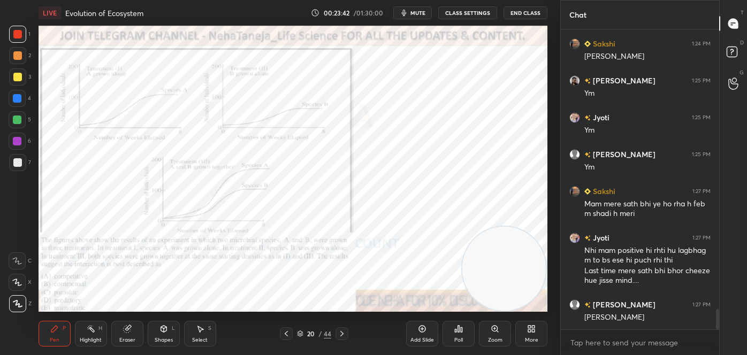
click at [342, 328] on div at bounding box center [341, 333] width 13 height 13
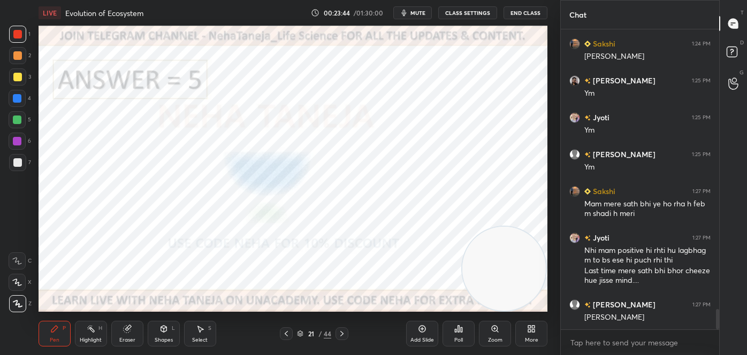
scroll to position [4132, 0]
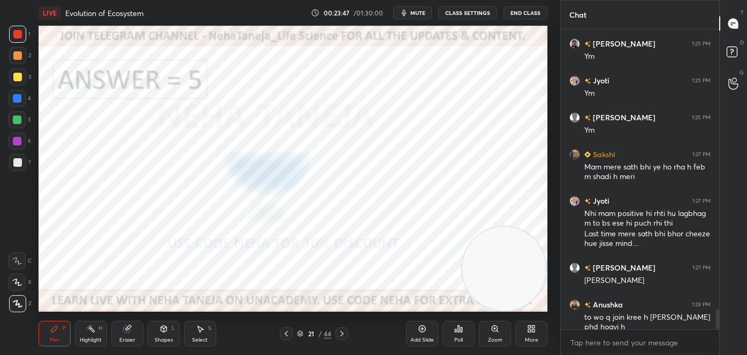
click at [342, 333] on icon at bounding box center [341, 333] width 9 height 9
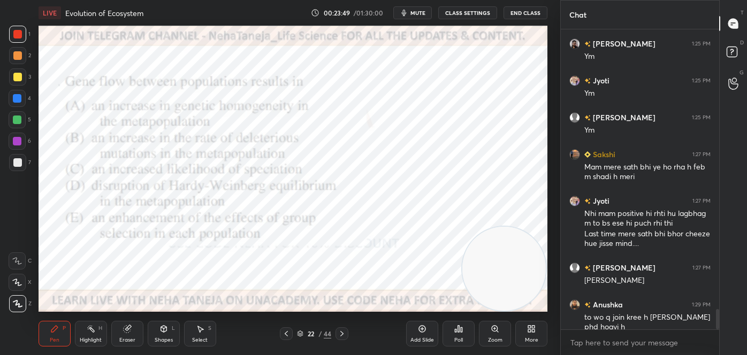
click at [342, 329] on icon at bounding box center [341, 333] width 9 height 9
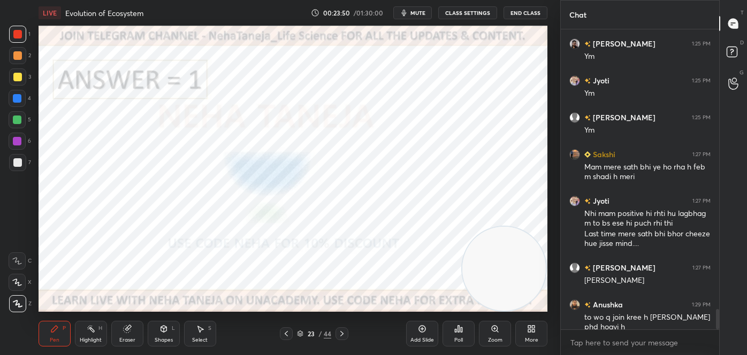
scroll to position [4169, 0]
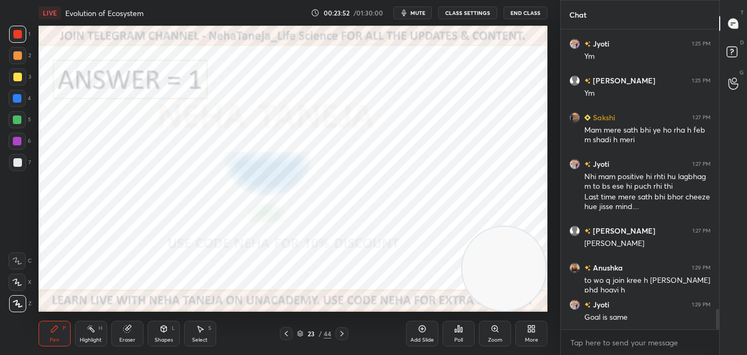
click at [343, 331] on icon at bounding box center [341, 333] width 9 height 9
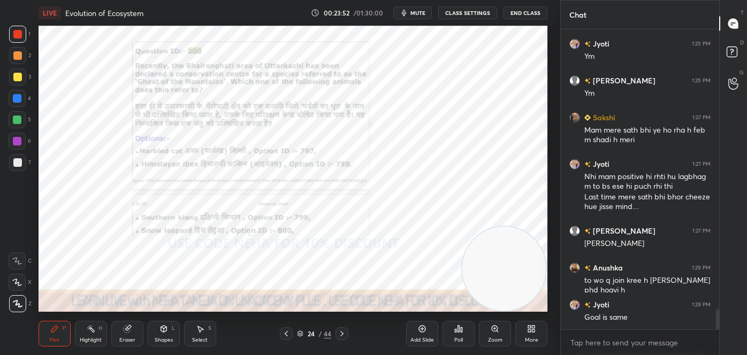
scroll to position [4206, 0]
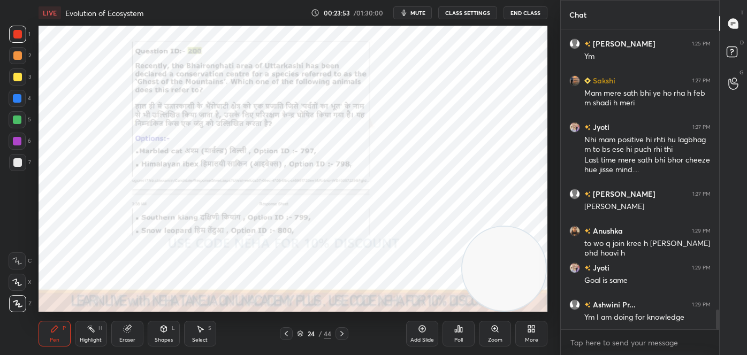
click at [342, 332] on icon at bounding box center [341, 333] width 9 height 9
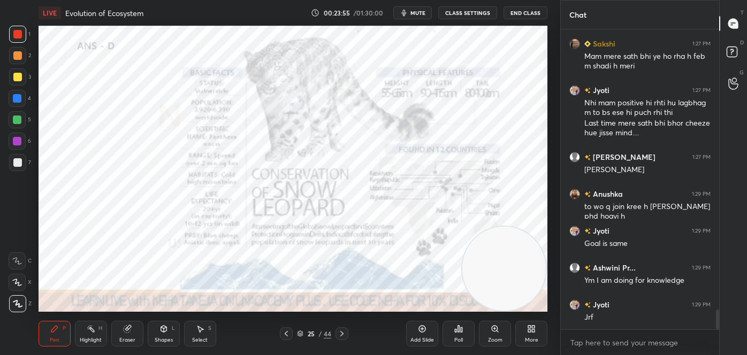
click at [344, 332] on icon at bounding box center [341, 333] width 9 height 9
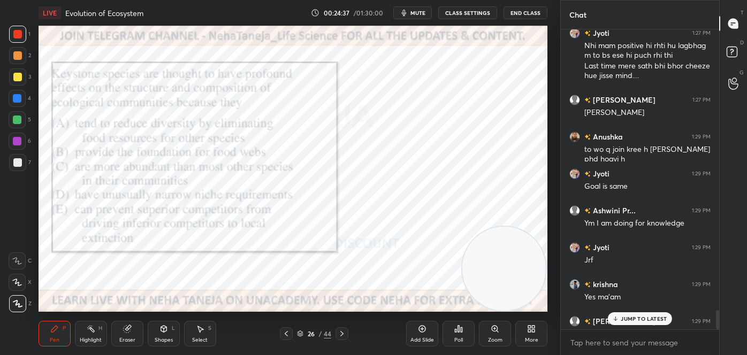
scroll to position [4316, 0]
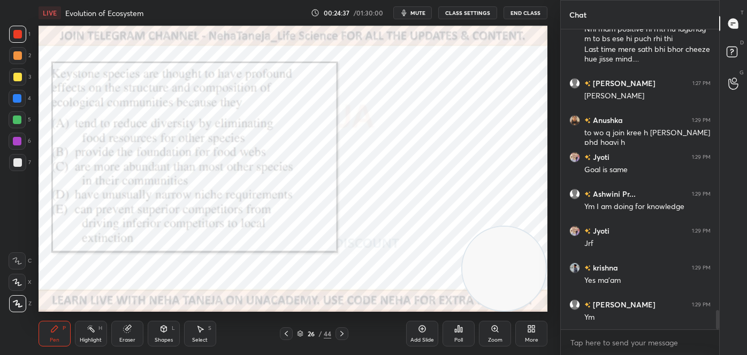
drag, startPoint x: 718, startPoint y: 319, endPoint x: 726, endPoint y: 346, distance: 27.8
click at [726, 347] on div "Chat [PERSON_NAME] 1:27 PM Mam mere sath bhi ye ho rha h feb m shadi h meri Jyo…" at bounding box center [653, 177] width 187 height 355
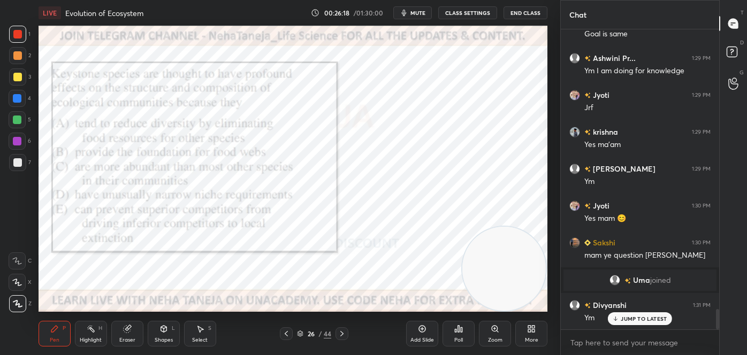
scroll to position [4126, 0]
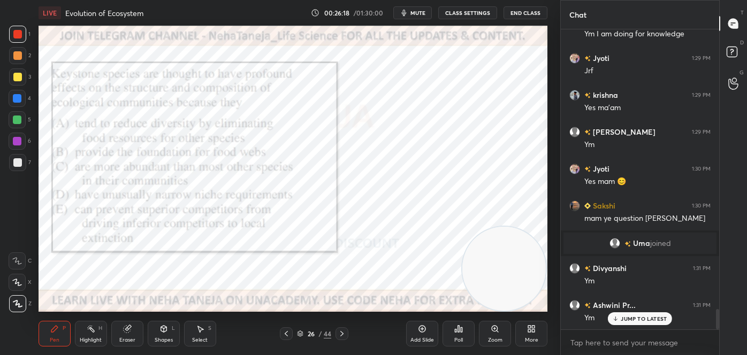
click at [339, 330] on icon at bounding box center [341, 333] width 9 height 9
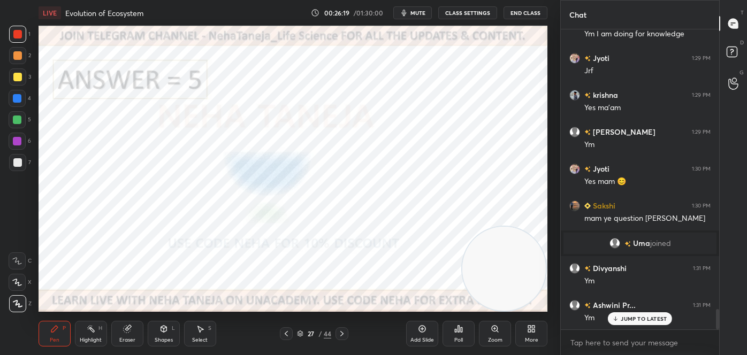
click at [339, 331] on icon at bounding box center [341, 333] width 9 height 9
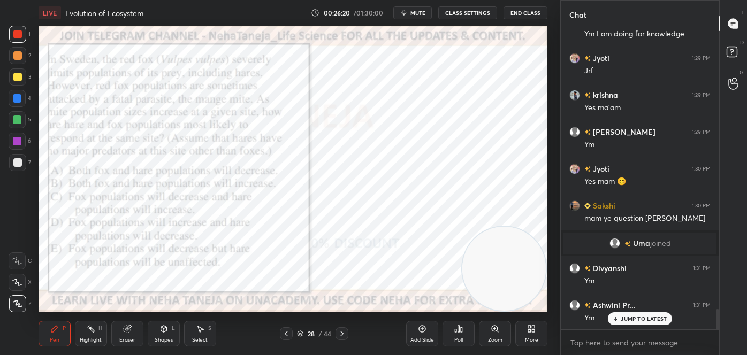
click at [339, 331] on icon at bounding box center [341, 333] width 9 height 9
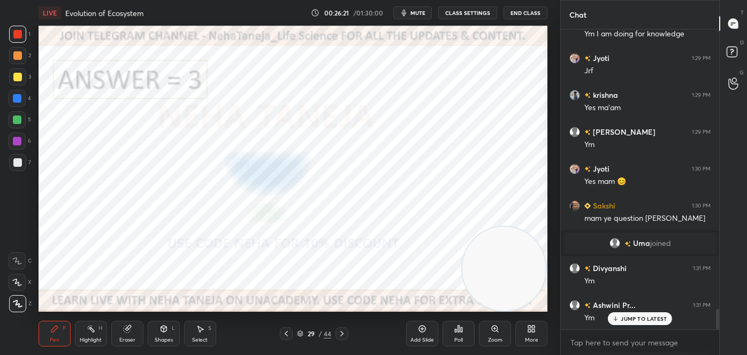
click at [340, 331] on icon at bounding box center [341, 333] width 9 height 9
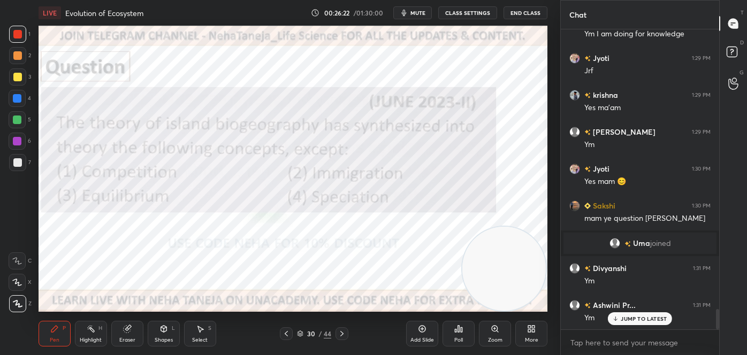
click at [341, 331] on icon at bounding box center [341, 333] width 9 height 9
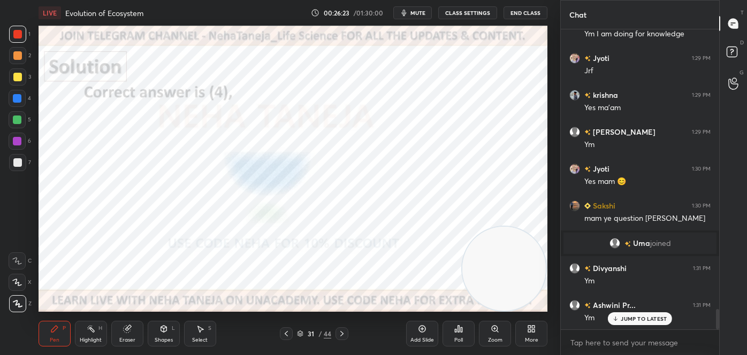
click at [342, 331] on icon at bounding box center [341, 333] width 9 height 9
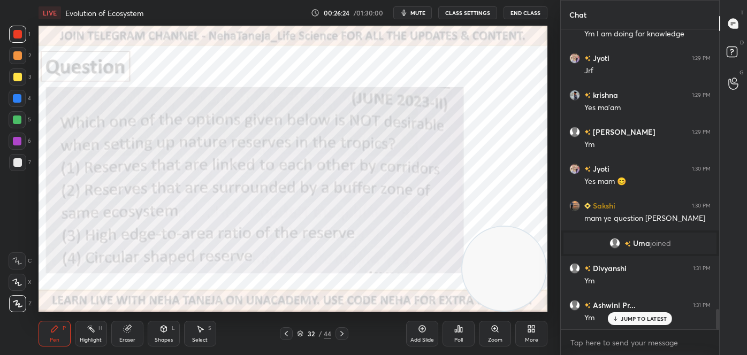
click at [342, 331] on icon at bounding box center [341, 333] width 9 height 9
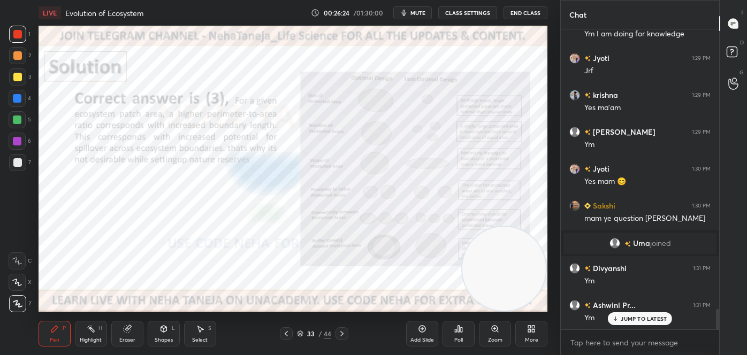
click at [342, 329] on icon at bounding box center [341, 333] width 9 height 9
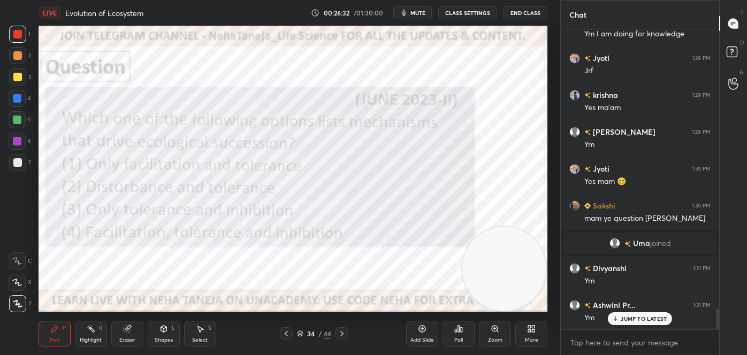
click at [167, 337] on div "Shapes" at bounding box center [164, 339] width 18 height 5
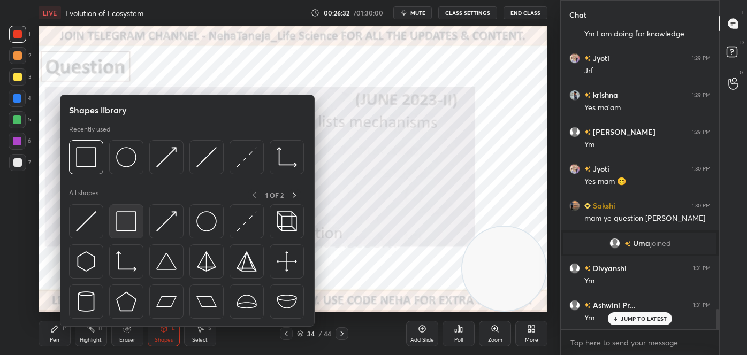
click at [124, 217] on img at bounding box center [126, 221] width 20 height 20
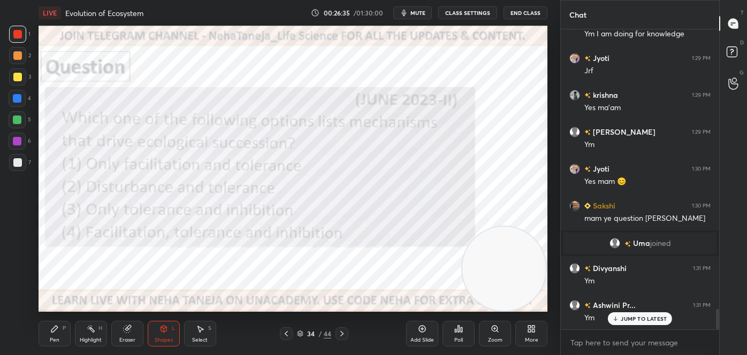
click at [20, 32] on div at bounding box center [17, 34] width 9 height 9
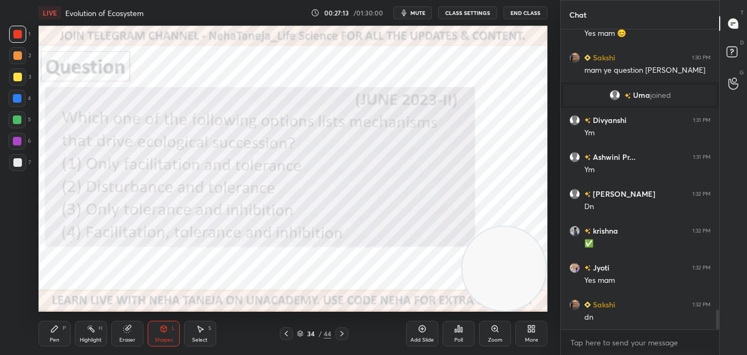
scroll to position [4311, 0]
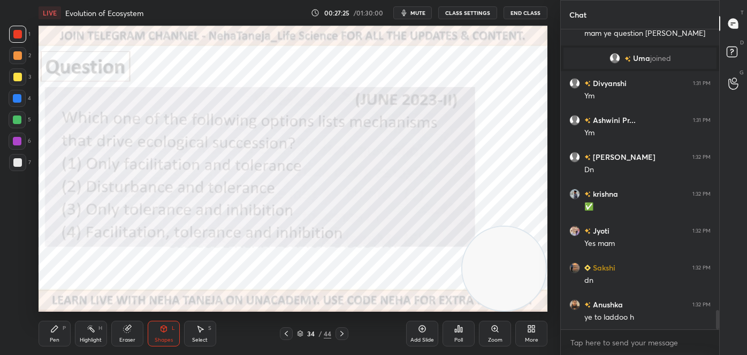
click at [458, 337] on div "Poll" at bounding box center [458, 339] width 9 height 5
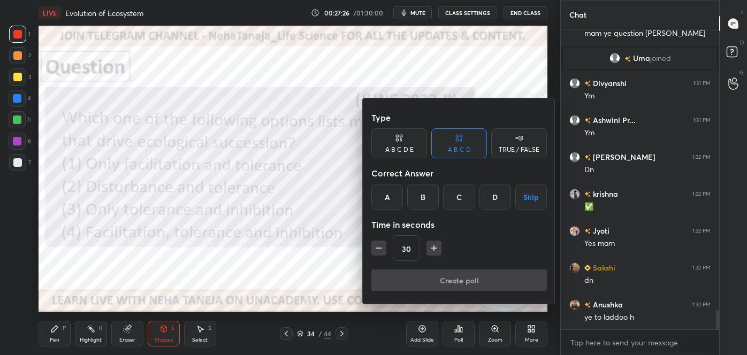
click at [499, 196] on div "D" at bounding box center [495, 197] width 32 height 26
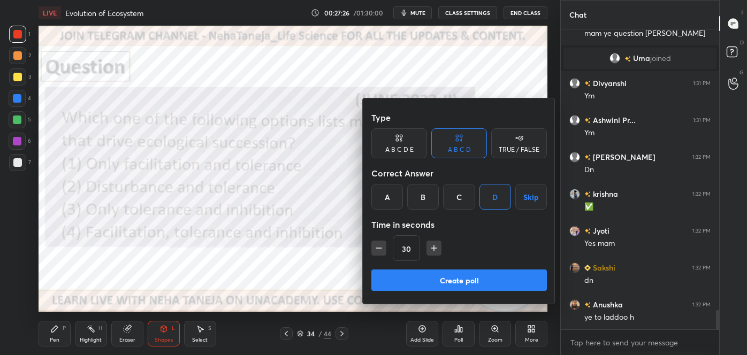
click at [478, 273] on button "Create poll" at bounding box center [458, 280] width 175 height 21
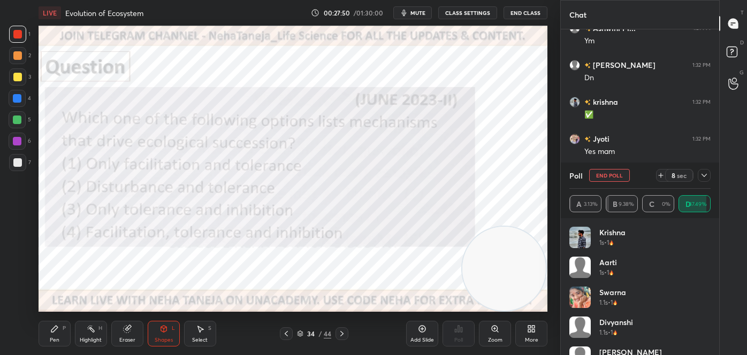
scroll to position [4440, 0]
click at [90, 332] on icon at bounding box center [91, 329] width 9 height 9
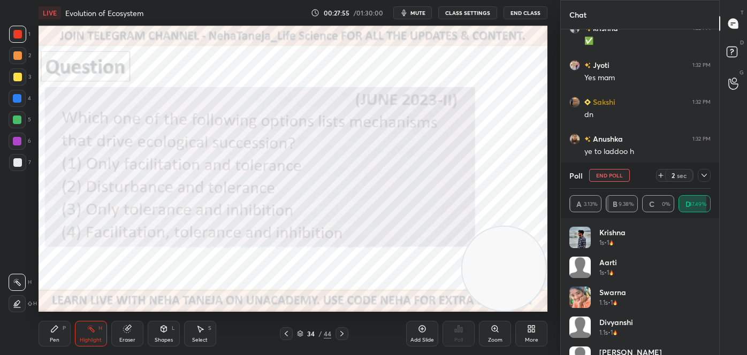
scroll to position [4523, 0]
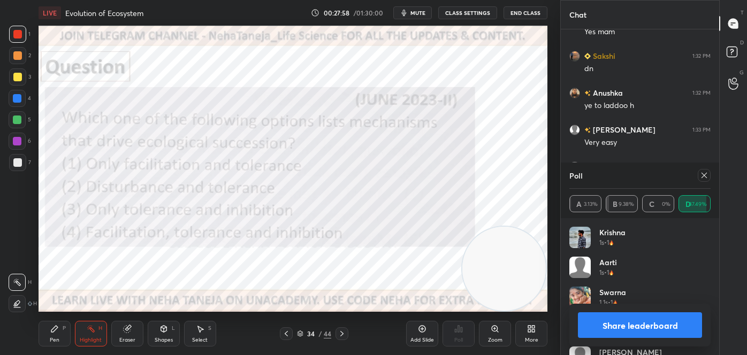
click at [60, 333] on div "Pen P" at bounding box center [55, 334] width 32 height 26
click at [18, 300] on icon at bounding box center [18, 303] width 10 height 7
click at [612, 323] on button "Share leaderboard" at bounding box center [640, 325] width 124 height 26
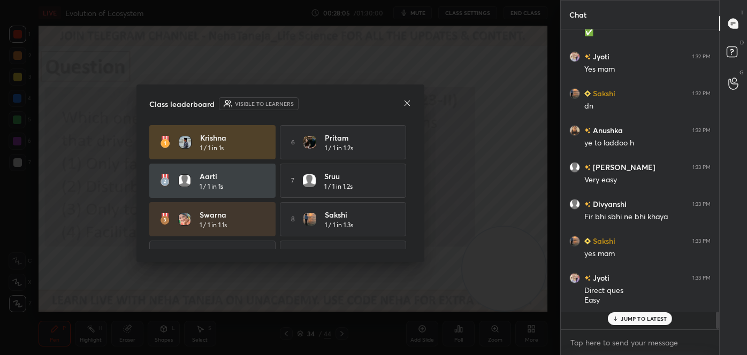
scroll to position [292, 155]
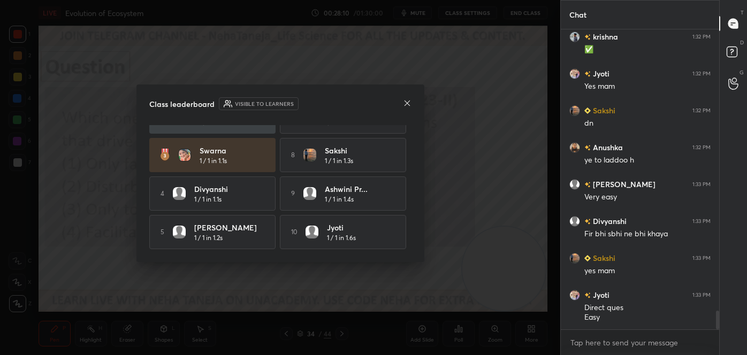
click at [406, 103] on icon at bounding box center [406, 102] width 5 height 5
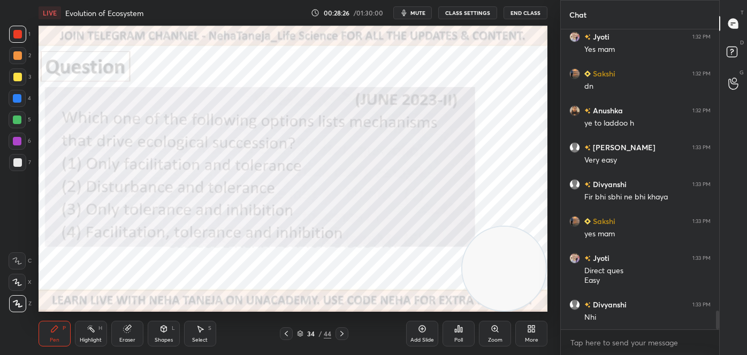
click at [340, 332] on icon at bounding box center [341, 333] width 9 height 9
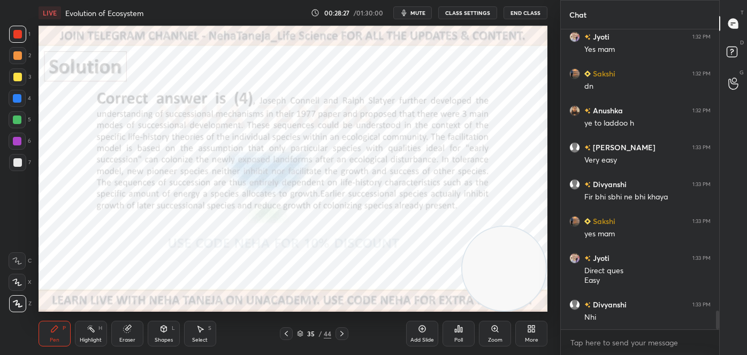
click at [340, 332] on icon at bounding box center [341, 333] width 9 height 9
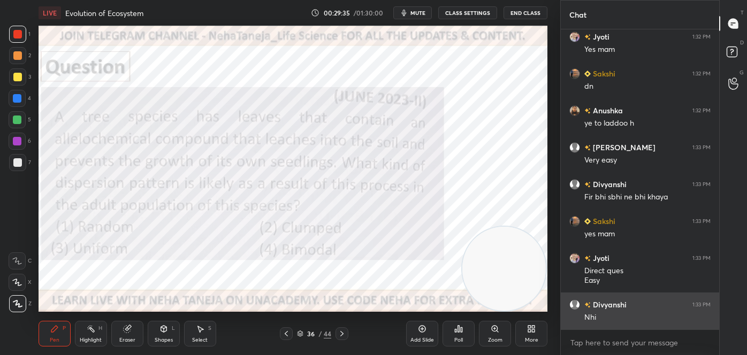
scroll to position [4542, 0]
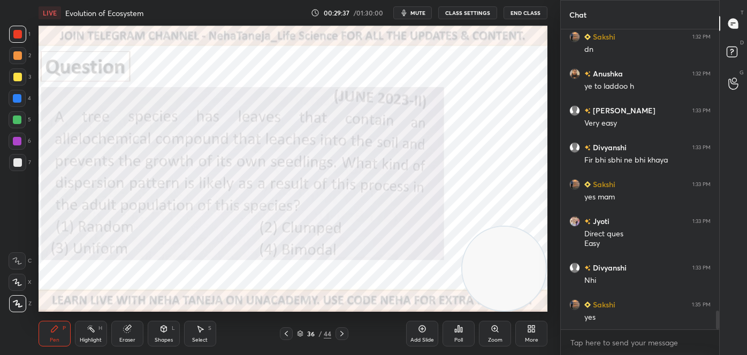
click at [451, 328] on div "Poll" at bounding box center [458, 334] width 32 height 26
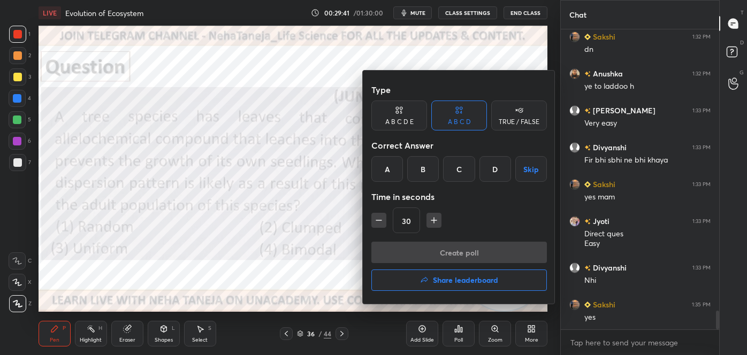
scroll to position [3, 3]
click at [462, 171] on div "C" at bounding box center [459, 169] width 32 height 26
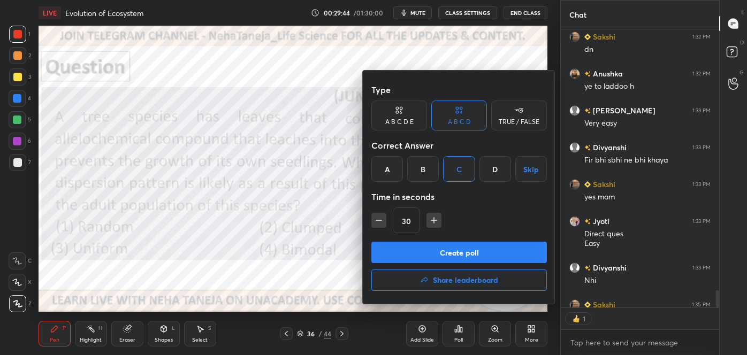
click at [465, 248] on button "Create poll" at bounding box center [458, 252] width 175 height 21
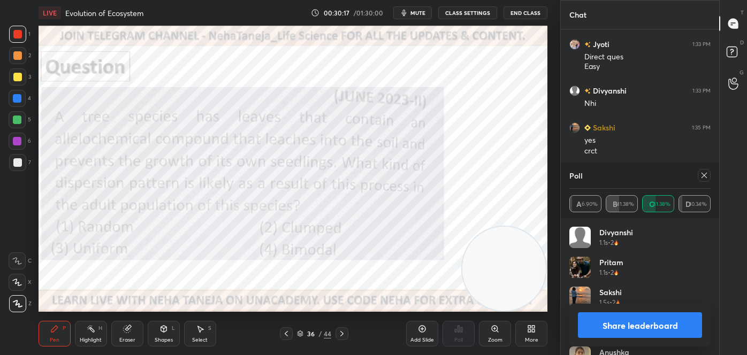
scroll to position [4756, 0]
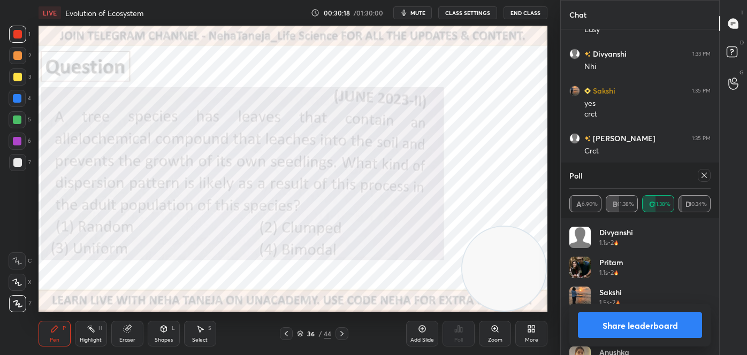
click at [640, 324] on button "Share leaderboard" at bounding box center [640, 325] width 124 height 26
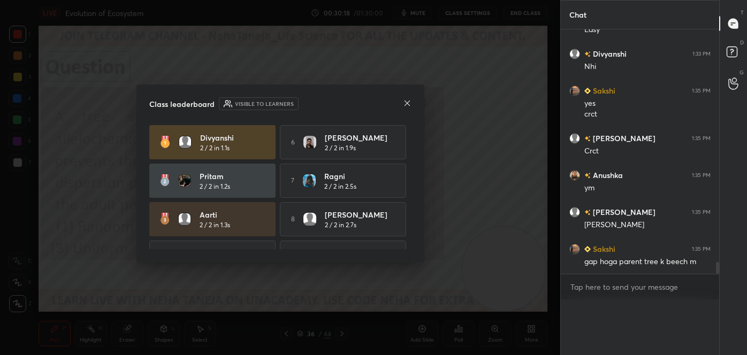
scroll to position [4, 3]
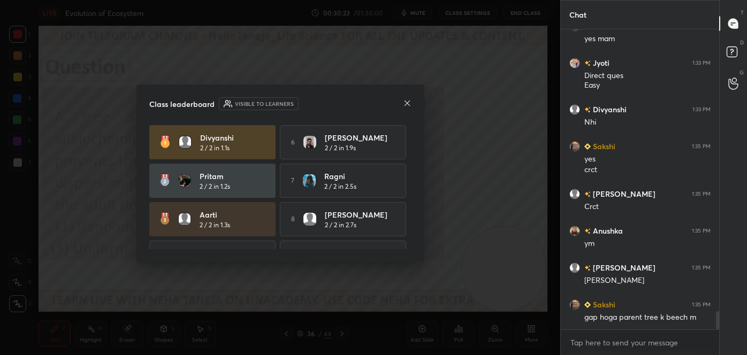
click at [406, 101] on icon at bounding box center [407, 103] width 9 height 9
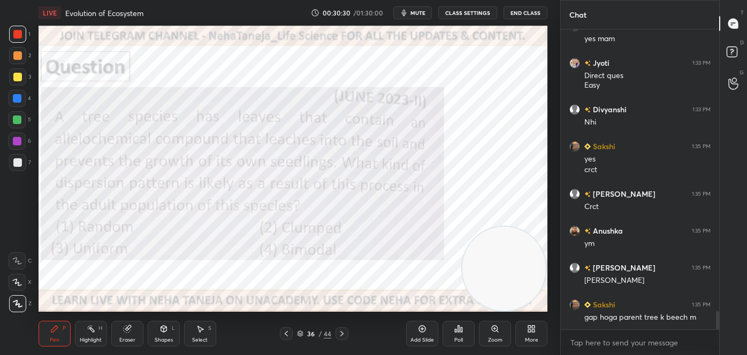
click at [19, 118] on div at bounding box center [17, 120] width 9 height 9
click at [129, 333] on icon at bounding box center [127, 329] width 9 height 9
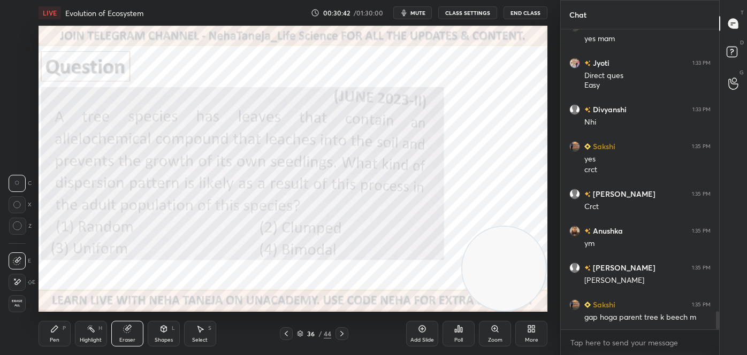
click at [49, 342] on div "Pen P" at bounding box center [55, 334] width 32 height 26
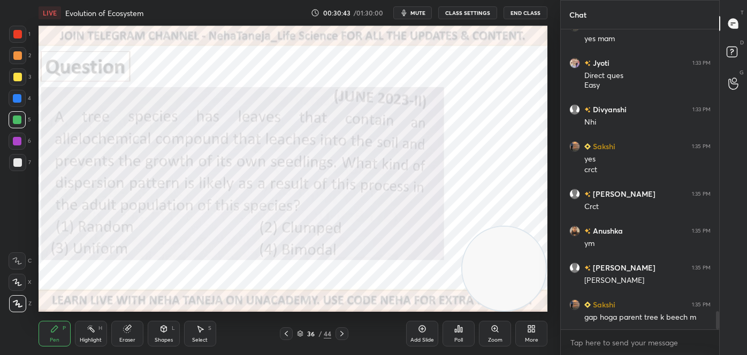
click at [20, 303] on icon at bounding box center [18, 303] width 10 height 7
click at [17, 57] on div at bounding box center [17, 55] width 9 height 9
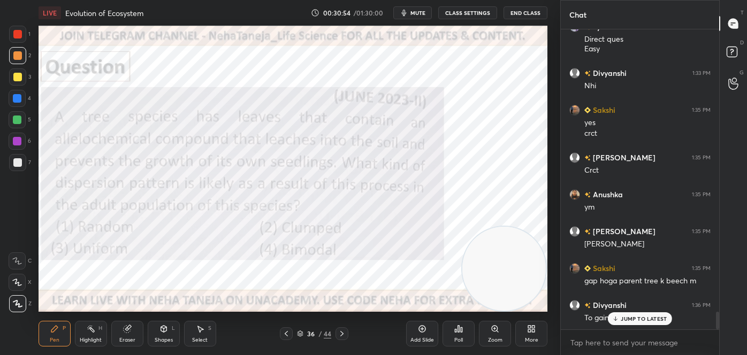
click at [16, 119] on div at bounding box center [17, 120] width 9 height 9
click at [636, 317] on p "JUMP TO LATEST" at bounding box center [643, 319] width 46 height 6
click at [19, 50] on div at bounding box center [17, 55] width 17 height 17
click at [18, 55] on div at bounding box center [17, 55] width 9 height 9
click at [17, 97] on div at bounding box center [17, 98] width 9 height 9
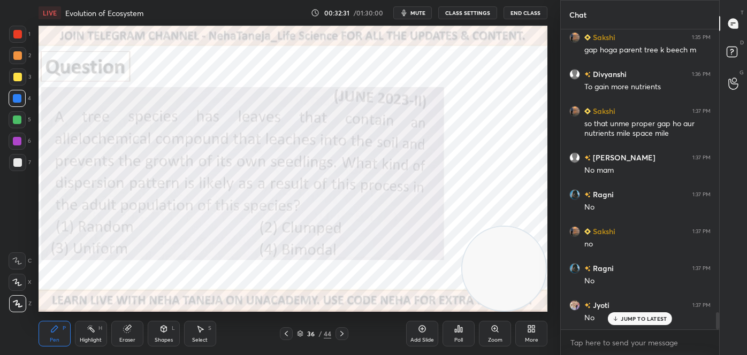
scroll to position [4979, 0]
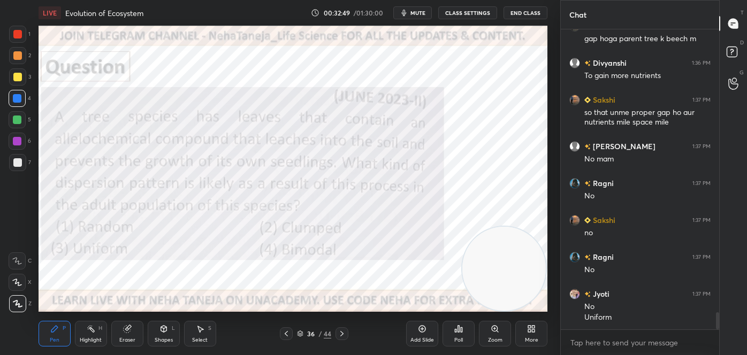
click at [344, 335] on icon at bounding box center [341, 333] width 9 height 9
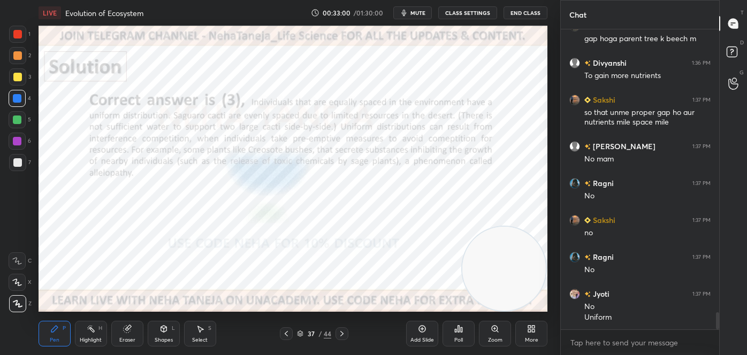
click at [93, 331] on rect at bounding box center [91, 329] width 5 height 5
click at [16, 302] on icon at bounding box center [17, 304] width 9 height 9
click at [17, 79] on div at bounding box center [17, 77] width 9 height 9
click at [343, 329] on icon at bounding box center [341, 333] width 9 height 9
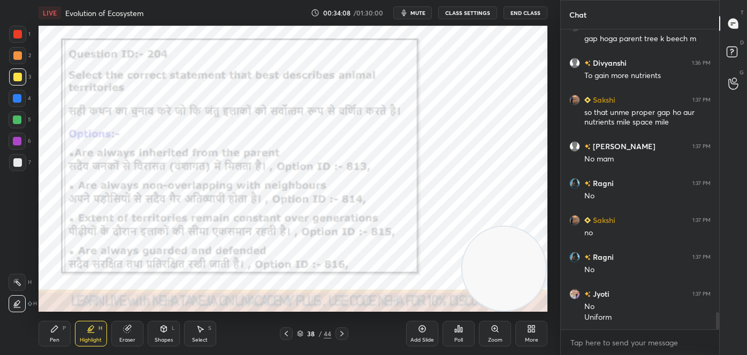
click at [15, 289] on div at bounding box center [17, 282] width 17 height 17
click at [50, 340] on div "Pen" at bounding box center [55, 339] width 10 height 5
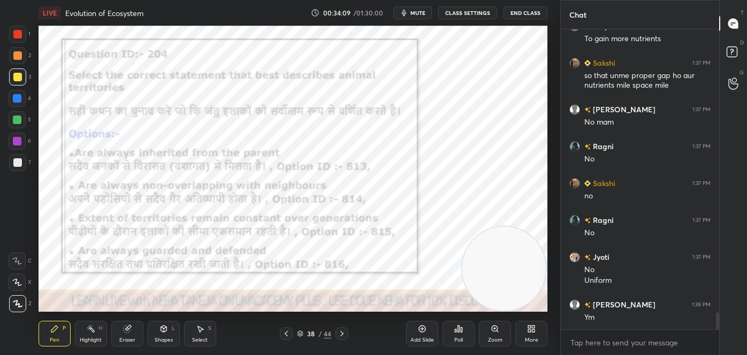
click at [11, 303] on div at bounding box center [17, 303] width 17 height 17
click at [18, 37] on div at bounding box center [17, 34] width 9 height 9
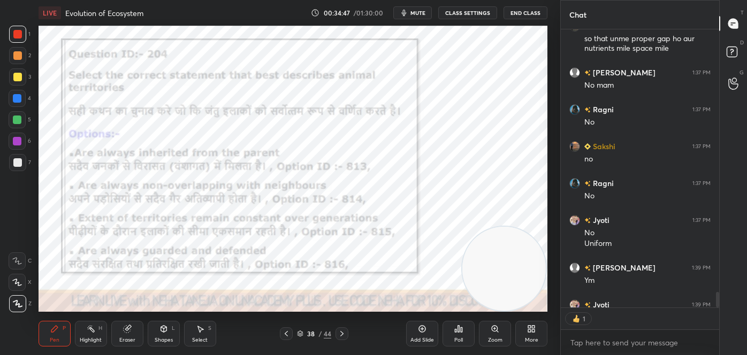
scroll to position [3, 3]
click at [458, 333] on icon at bounding box center [458, 329] width 9 height 9
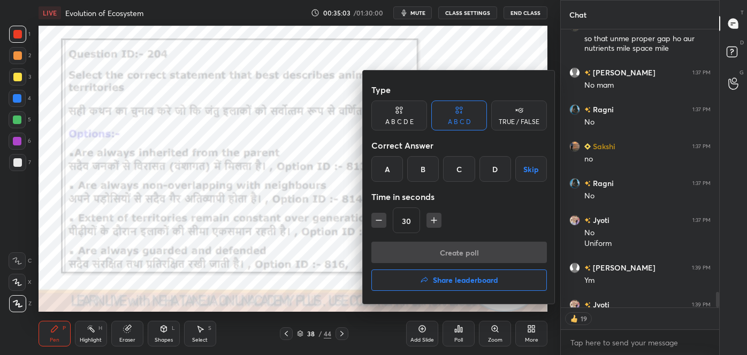
click at [501, 155] on div "Correct Answer" at bounding box center [458, 145] width 175 height 21
click at [502, 170] on div "D" at bounding box center [495, 169] width 32 height 26
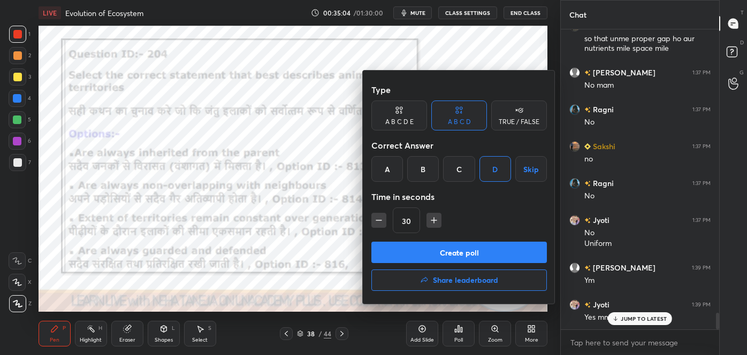
scroll to position [5053, 0]
click at [462, 252] on button "Create poll" at bounding box center [458, 252] width 175 height 21
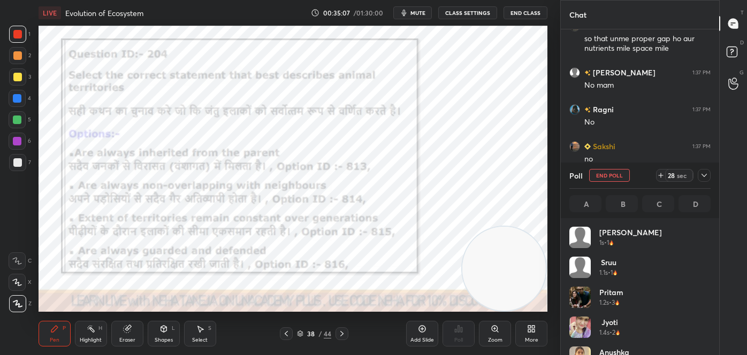
scroll to position [125, 138]
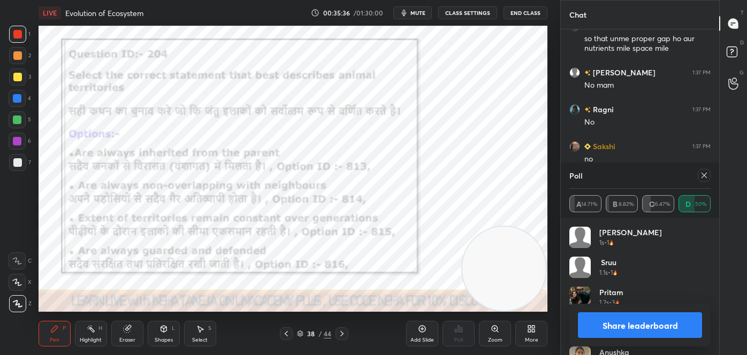
click at [677, 328] on button "Share leaderboard" at bounding box center [640, 325] width 124 height 26
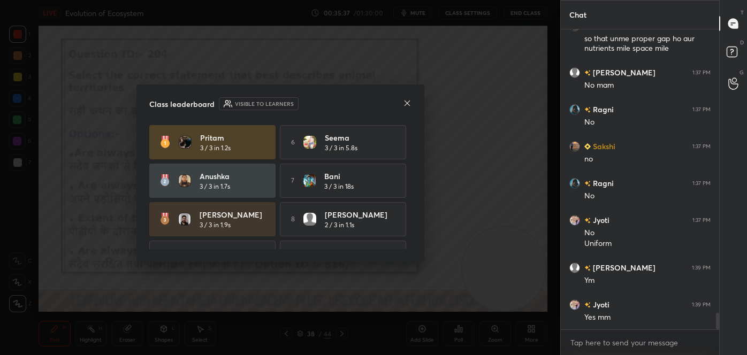
scroll to position [208, 155]
click at [408, 103] on icon at bounding box center [407, 103] width 9 height 9
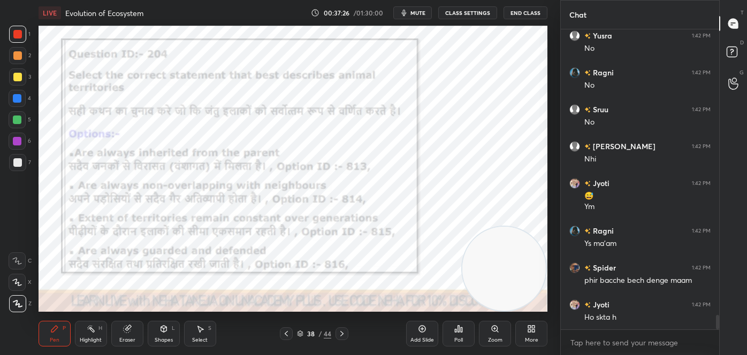
scroll to position [5875, 0]
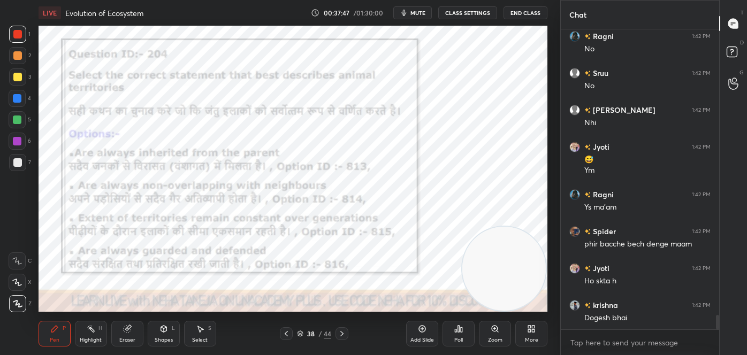
click at [90, 334] on div "Highlight H" at bounding box center [91, 334] width 32 height 26
click at [21, 278] on icon at bounding box center [17, 282] width 9 height 9
click at [18, 97] on div at bounding box center [17, 98] width 9 height 9
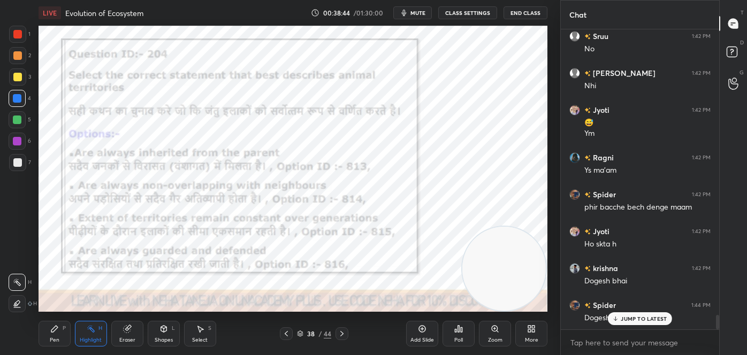
click at [341, 334] on icon at bounding box center [341, 333] width 9 height 9
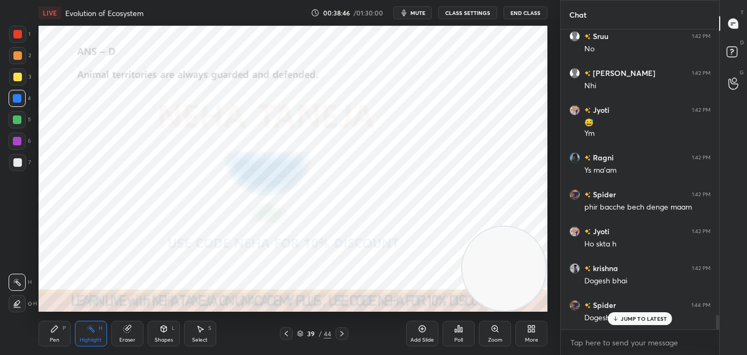
click at [282, 335] on icon at bounding box center [286, 333] width 9 height 9
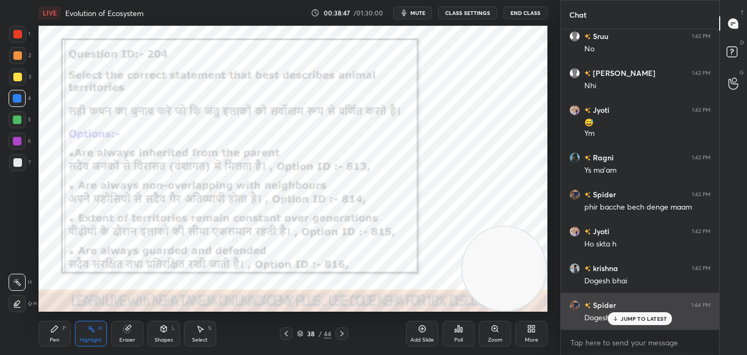
click at [619, 313] on div "JUMP TO LATEST" at bounding box center [640, 318] width 64 height 13
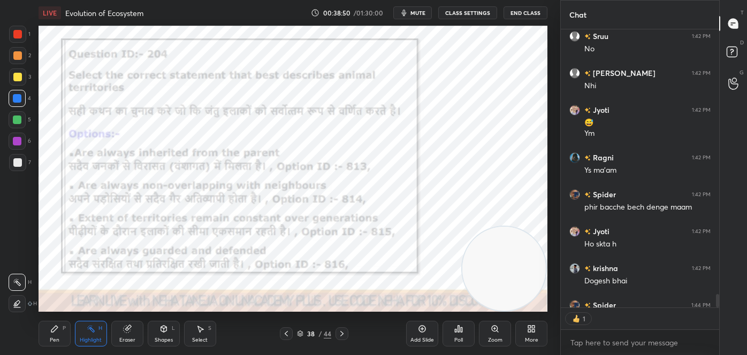
scroll to position [3, 3]
click at [338, 334] on icon at bounding box center [341, 333] width 9 height 9
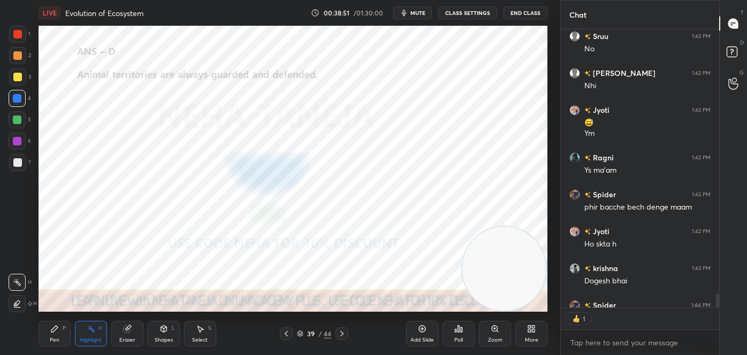
click at [339, 334] on icon at bounding box center [341, 333] width 9 height 9
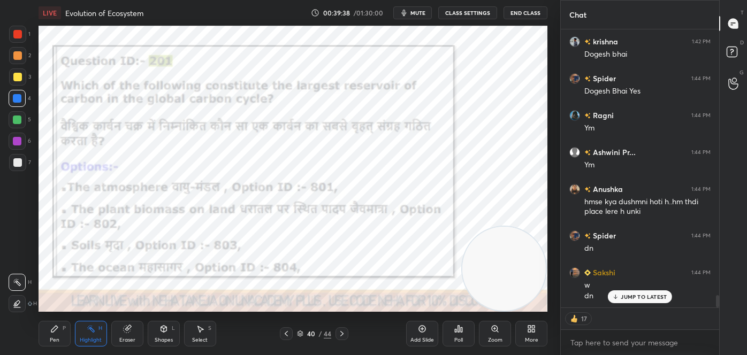
scroll to position [6176, 0]
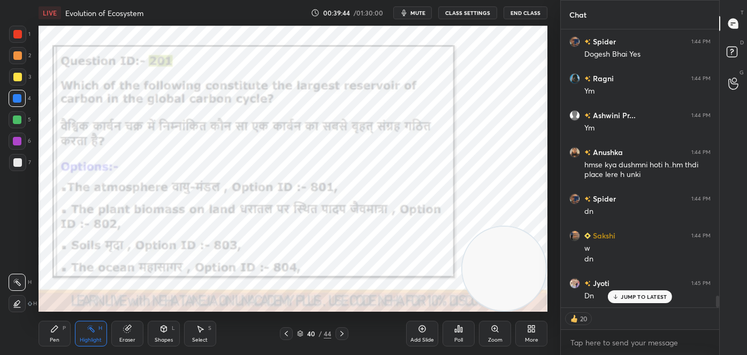
click at [463, 333] on div "Poll" at bounding box center [458, 334] width 32 height 26
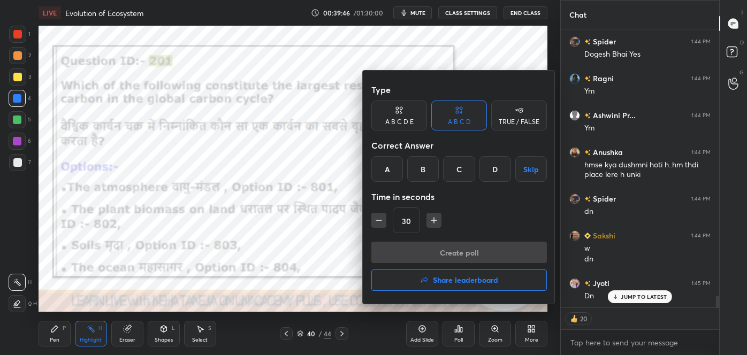
click at [489, 173] on div "D" at bounding box center [495, 169] width 32 height 26
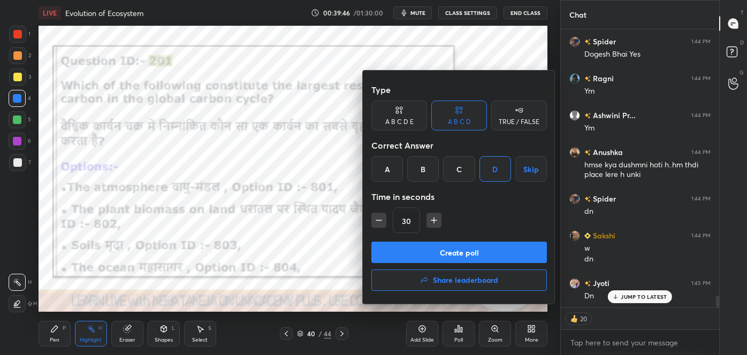
click at [462, 253] on button "Create poll" at bounding box center [458, 252] width 175 height 21
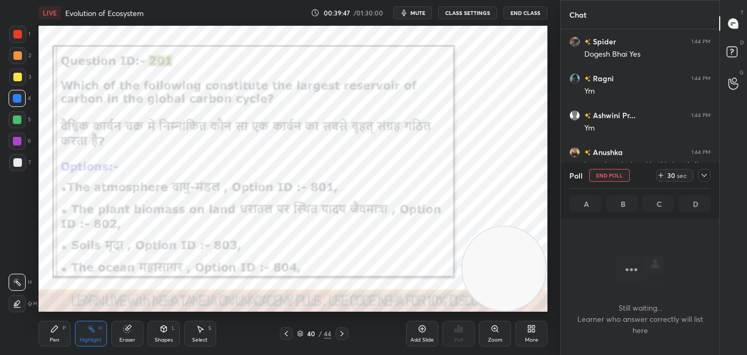
scroll to position [152, 155]
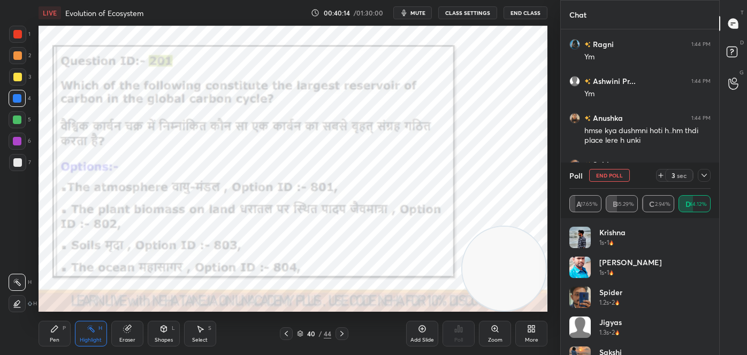
click at [65, 328] on div "P" at bounding box center [64, 328] width 3 height 5
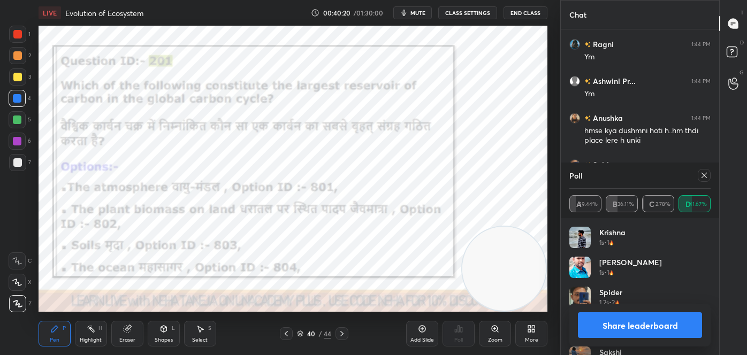
drag, startPoint x: 623, startPoint y: 325, endPoint x: 613, endPoint y: 315, distance: 14.4
click at [623, 325] on button "Share leaderboard" at bounding box center [640, 325] width 124 height 26
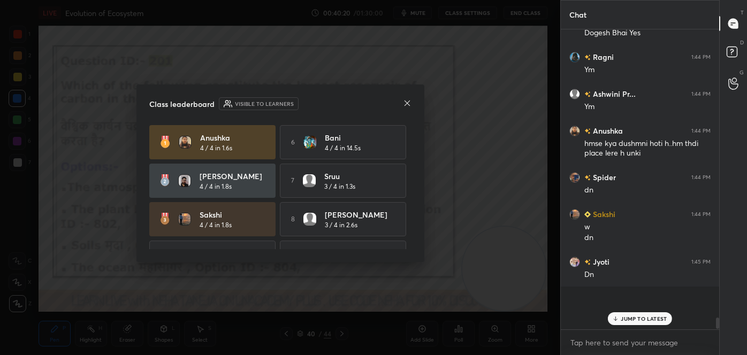
scroll to position [6159, 0]
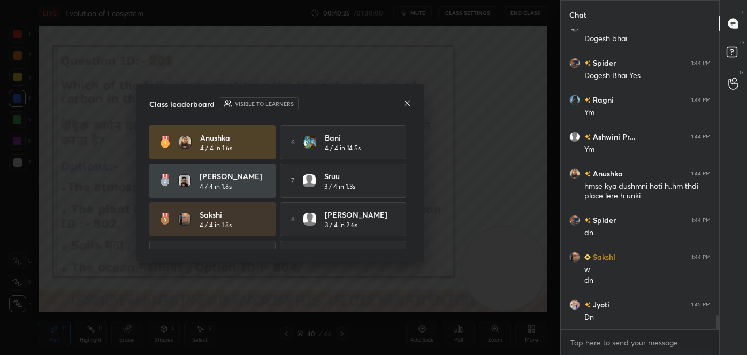
click at [406, 103] on icon at bounding box center [407, 103] width 9 height 9
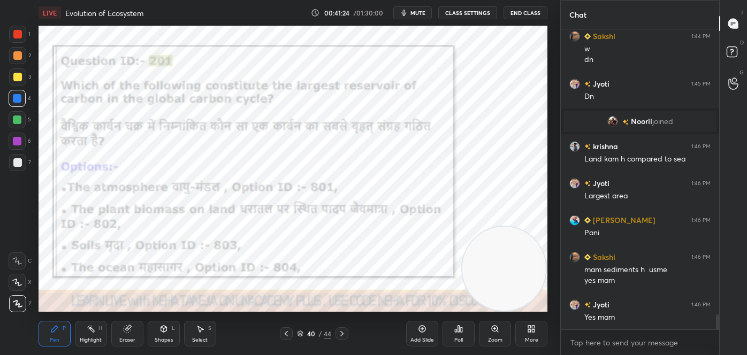
scroll to position [5743, 0]
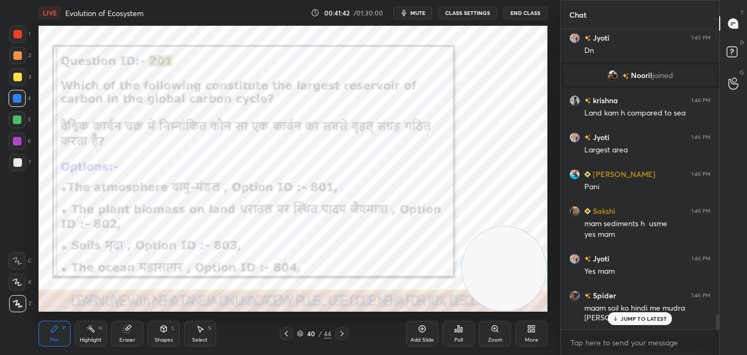
click at [339, 335] on icon at bounding box center [341, 333] width 9 height 9
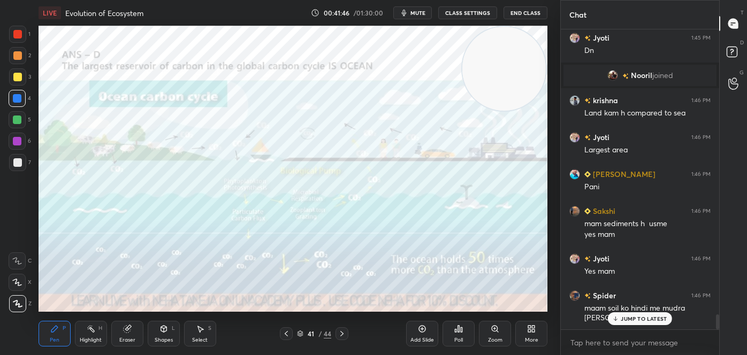
drag, startPoint x: 495, startPoint y: 245, endPoint x: 519, endPoint y: 54, distance: 192.5
click at [519, 54] on video at bounding box center [504, 69] width 84 height 84
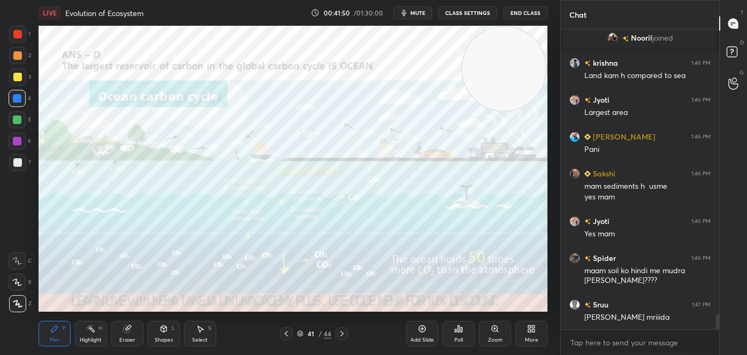
click at [285, 336] on icon at bounding box center [286, 333] width 9 height 9
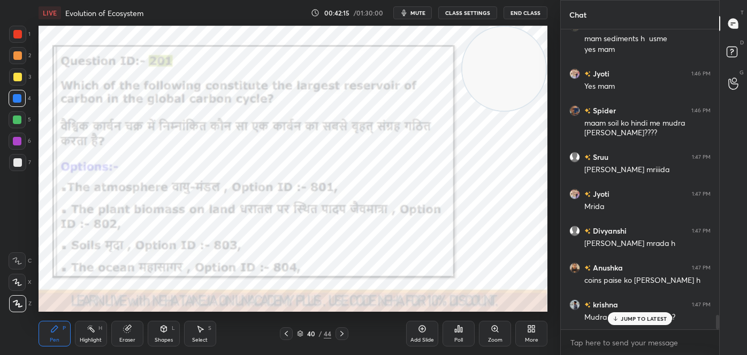
scroll to position [5965, 0]
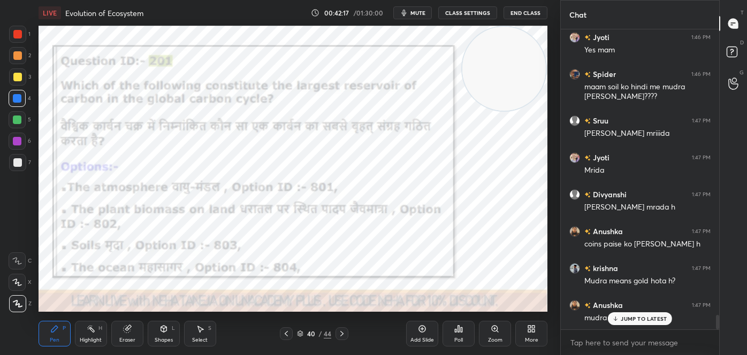
click at [347, 327] on div at bounding box center [341, 333] width 13 height 13
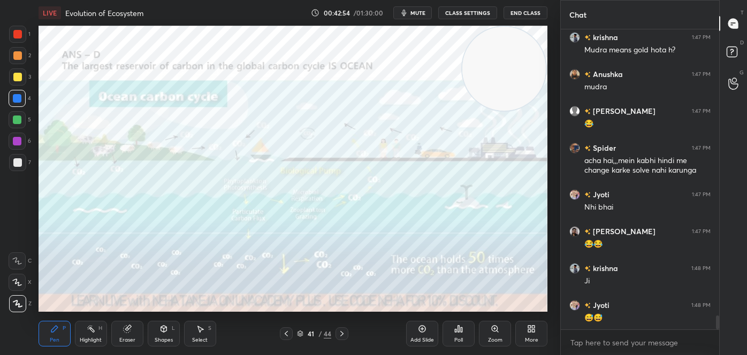
scroll to position [6243, 0]
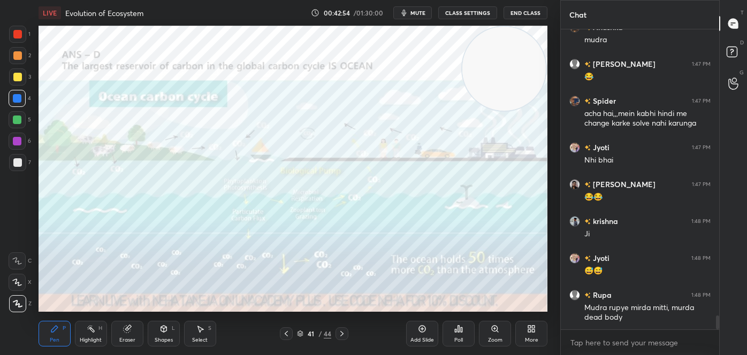
drag, startPoint x: 99, startPoint y: 329, endPoint x: 96, endPoint y: 321, distance: 8.1
click at [99, 329] on div "H" at bounding box center [100, 328] width 4 height 5
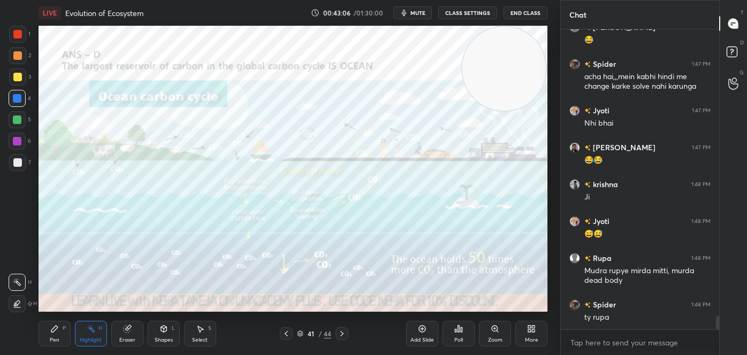
scroll to position [6317, 0]
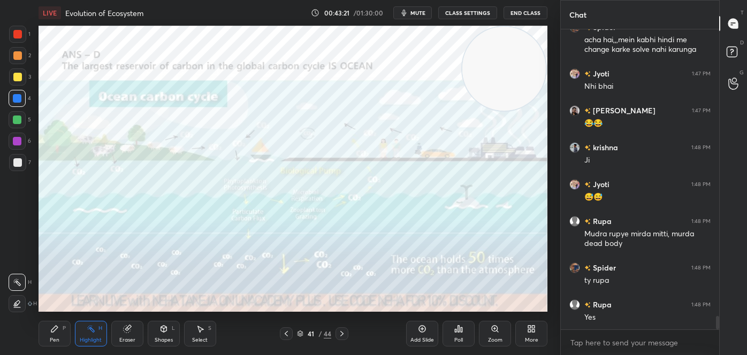
click at [339, 332] on icon at bounding box center [341, 333] width 9 height 9
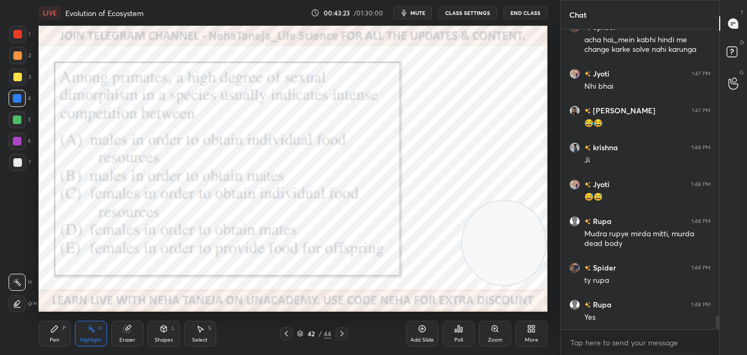
drag, startPoint x: 493, startPoint y: 81, endPoint x: 510, endPoint y: 260, distance: 179.9
click at [510, 260] on video at bounding box center [504, 243] width 84 height 84
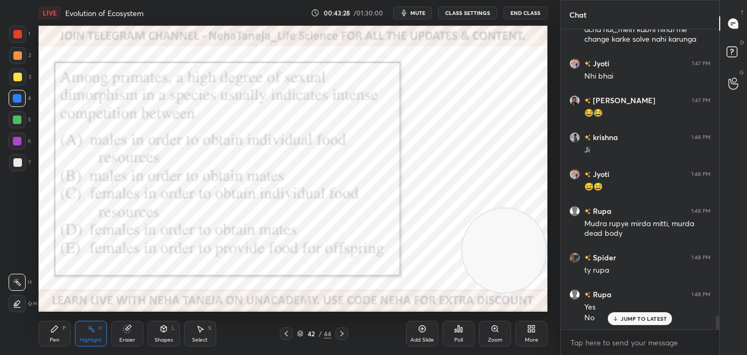
click at [63, 329] on div "P" at bounding box center [64, 328] width 3 height 5
click at [24, 304] on div at bounding box center [17, 303] width 17 height 17
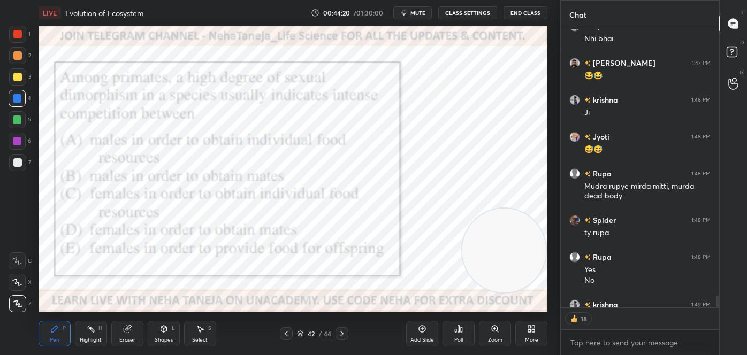
scroll to position [6364, 0]
click at [458, 331] on icon at bounding box center [459, 329] width 2 height 6
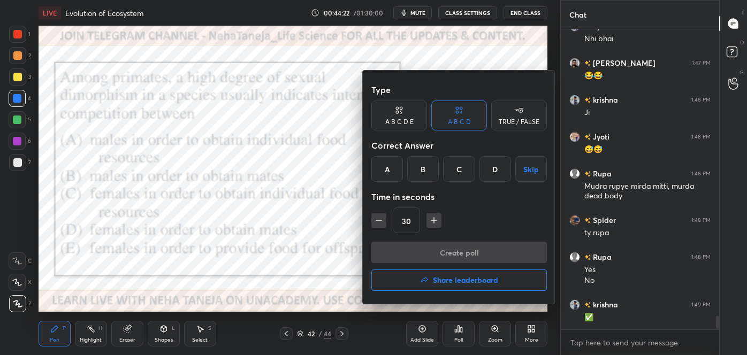
click at [389, 125] on div "A B C D E" at bounding box center [399, 122] width 28 height 6
click at [409, 167] on div "B" at bounding box center [414, 169] width 26 height 26
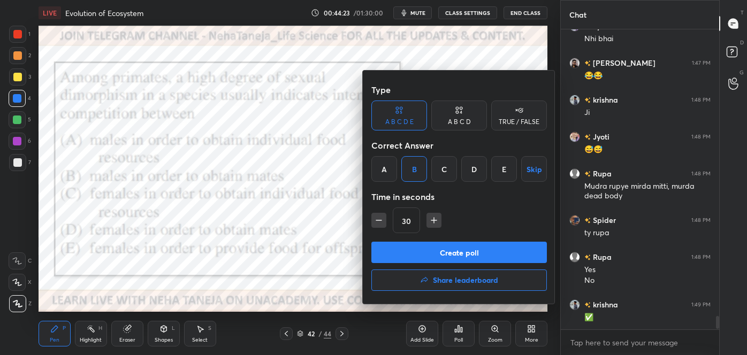
click at [428, 255] on button "Create poll" at bounding box center [458, 252] width 175 height 21
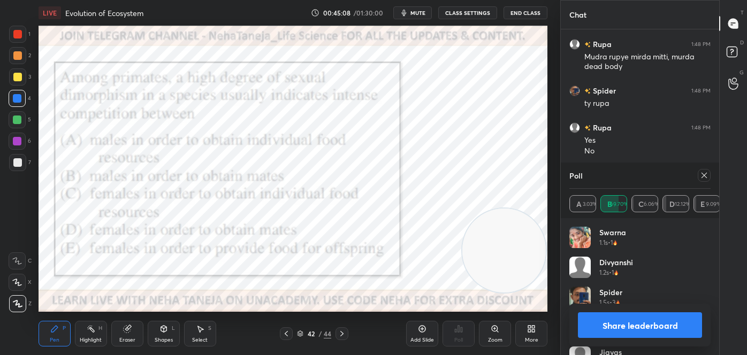
scroll to position [6504, 0]
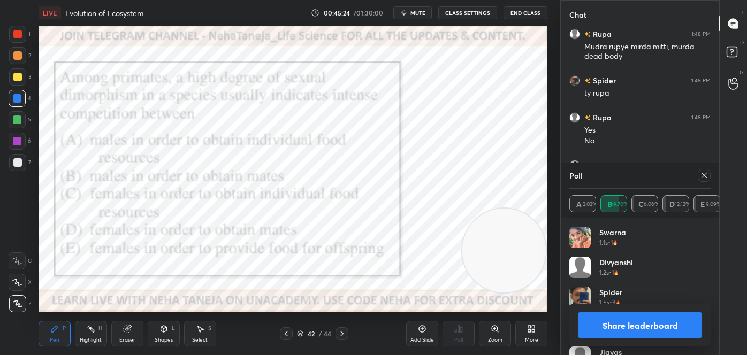
click at [653, 319] on button "Share leaderboard" at bounding box center [640, 325] width 124 height 26
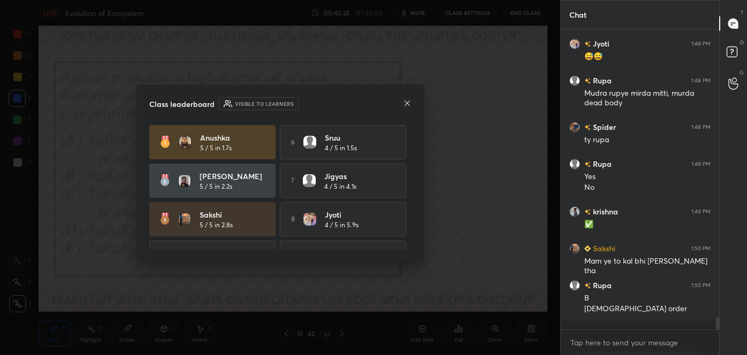
scroll to position [208, 155]
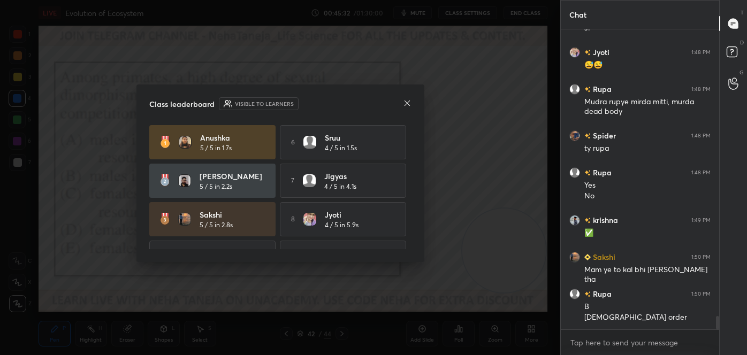
click at [404, 103] on icon at bounding box center [407, 103] width 9 height 9
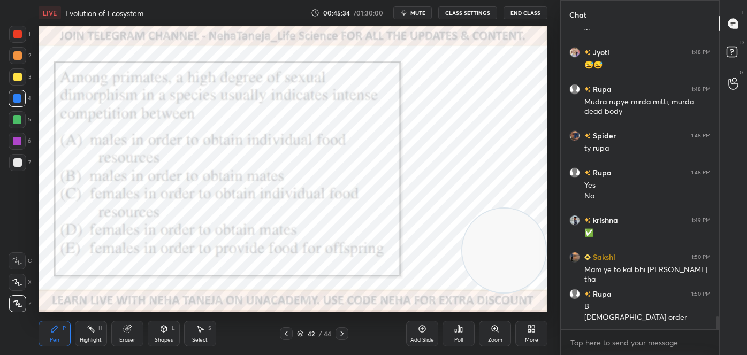
click at [341, 332] on icon at bounding box center [341, 333] width 3 height 5
click at [342, 332] on icon at bounding box center [341, 333] width 9 height 9
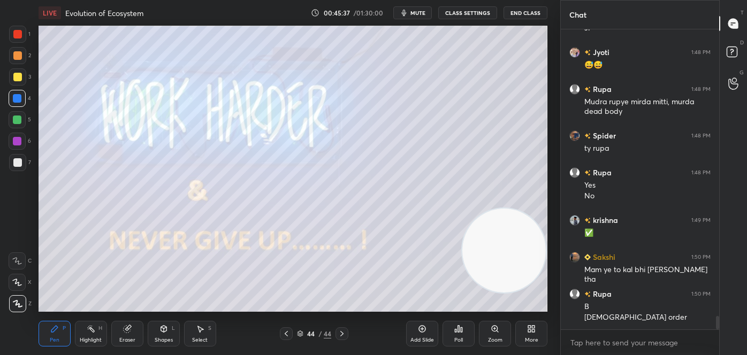
drag, startPoint x: 285, startPoint y: 328, endPoint x: 278, endPoint y: 334, distance: 8.8
click at [285, 329] on div at bounding box center [286, 333] width 13 height 13
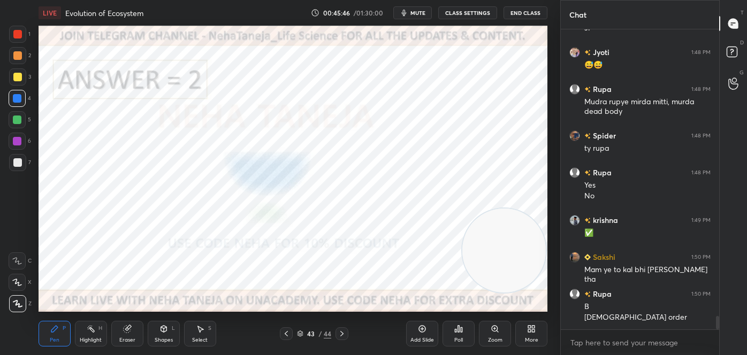
click at [336, 330] on div at bounding box center [341, 333] width 13 height 13
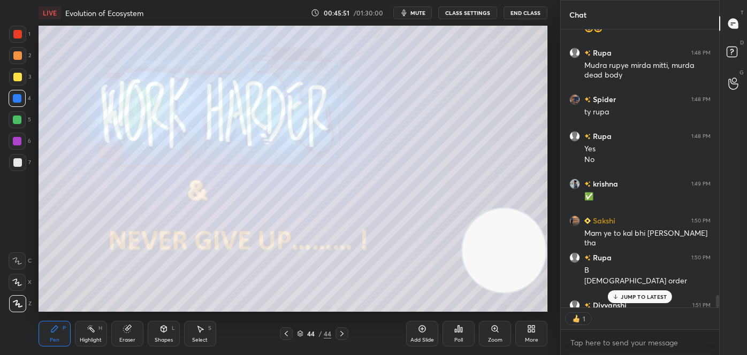
scroll to position [3, 3]
click at [533, 332] on icon at bounding box center [533, 330] width 3 height 3
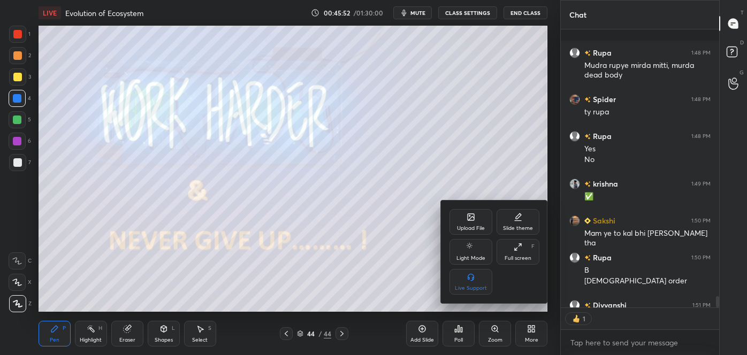
scroll to position [6545, 0]
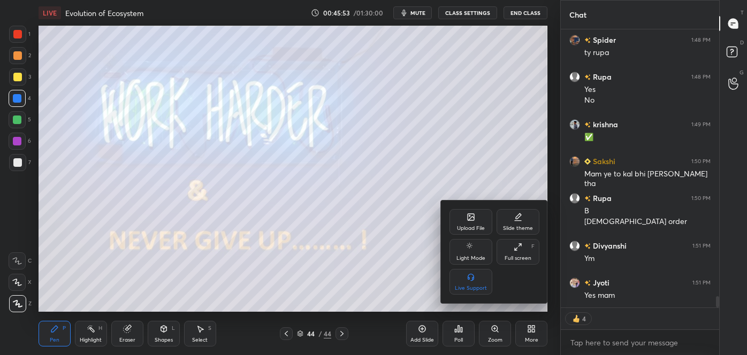
click at [462, 223] on div "Upload File" at bounding box center [470, 222] width 43 height 26
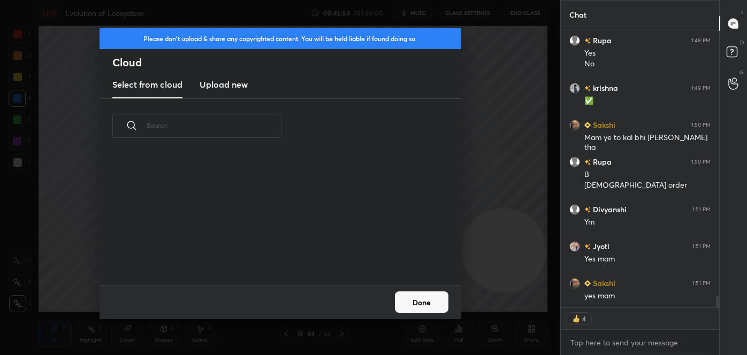
scroll to position [132, 343]
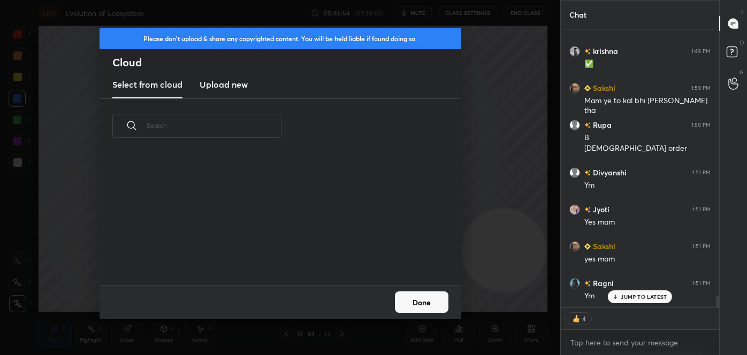
click at [241, 83] on h3 "Upload new" at bounding box center [224, 84] width 48 height 13
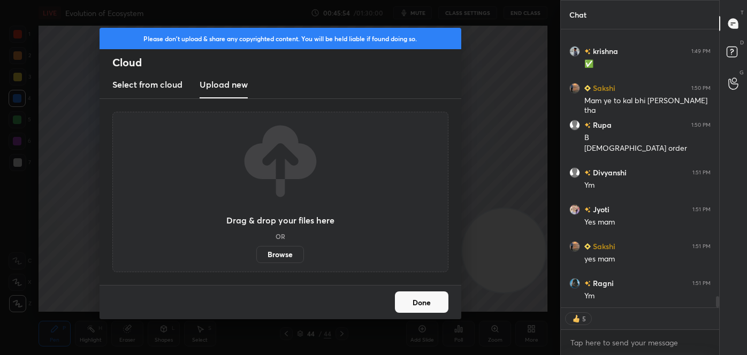
scroll to position [6655, 0]
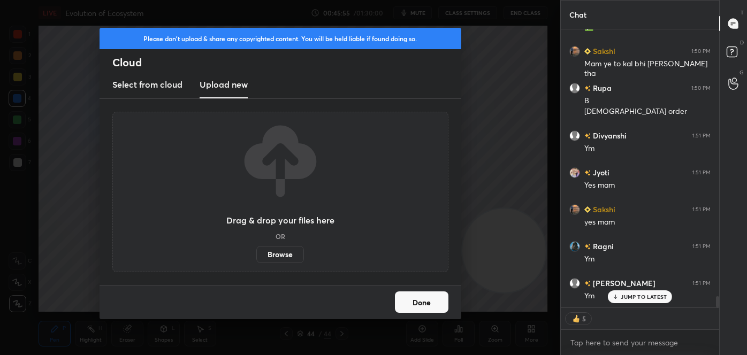
click at [280, 254] on label "Browse" at bounding box center [280, 254] width 48 height 17
click at [256, 254] on input "Browse" at bounding box center [256, 254] width 0 height 17
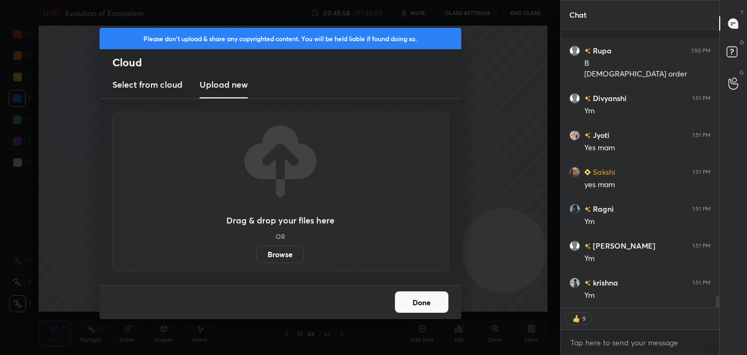
scroll to position [6766, 0]
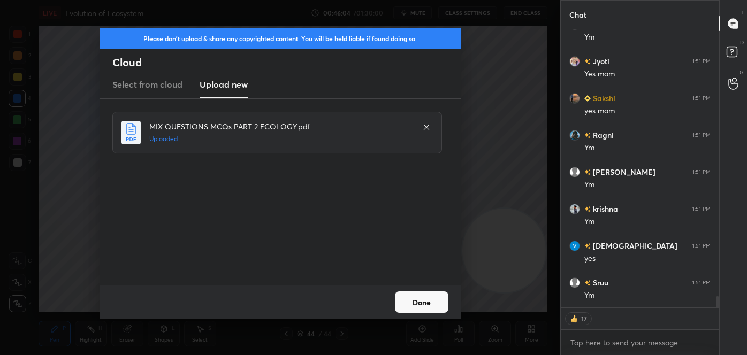
click at [417, 298] on button "Done" at bounding box center [421, 302] width 53 height 21
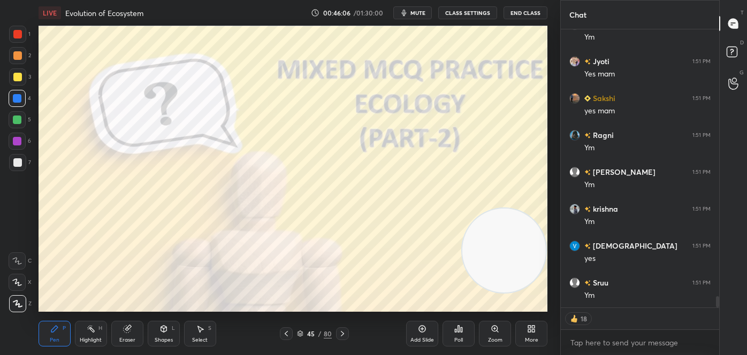
click at [344, 334] on icon at bounding box center [342, 333] width 9 height 9
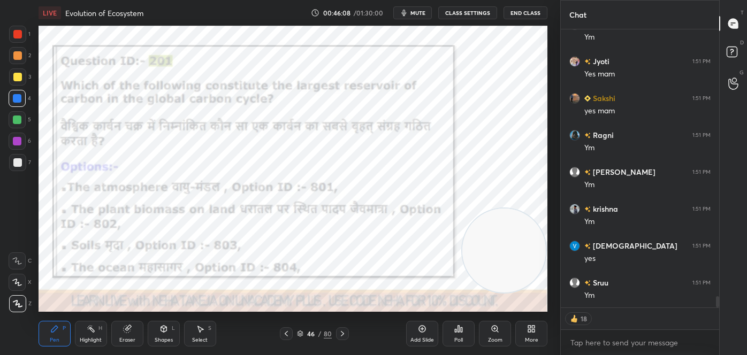
click at [343, 334] on icon at bounding box center [342, 333] width 9 height 9
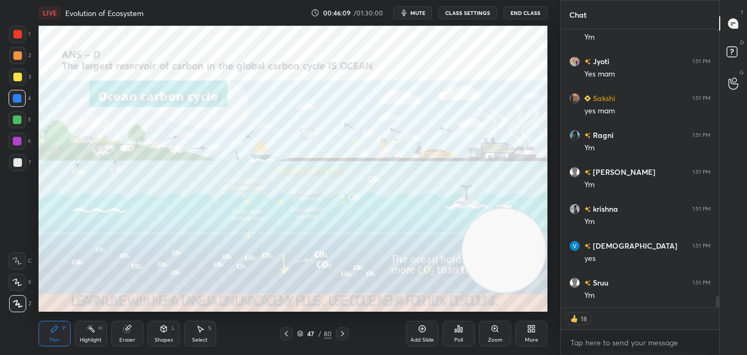
click at [342, 334] on icon at bounding box center [342, 333] width 9 height 9
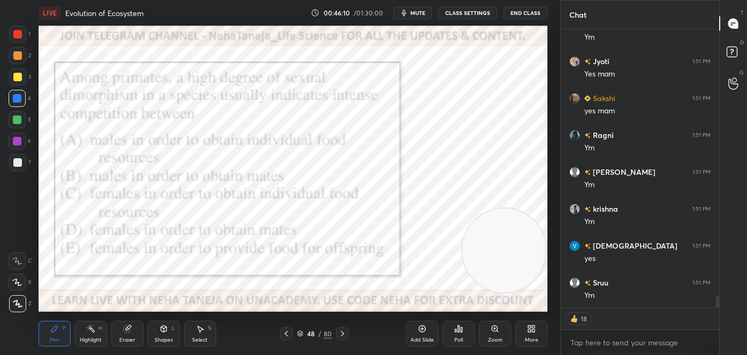
click at [339, 337] on icon at bounding box center [342, 333] width 9 height 9
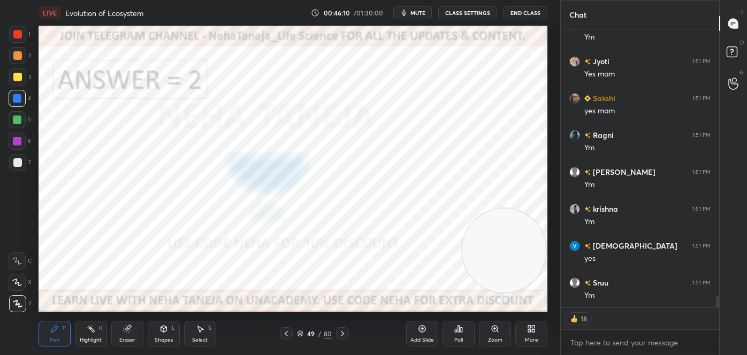
click at [341, 335] on icon at bounding box center [342, 333] width 9 height 9
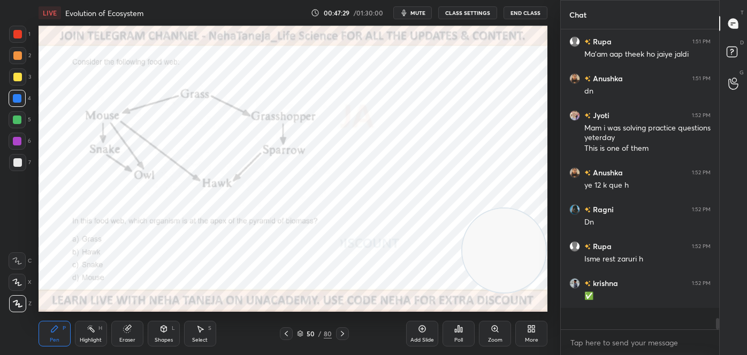
scroll to position [7023, 0]
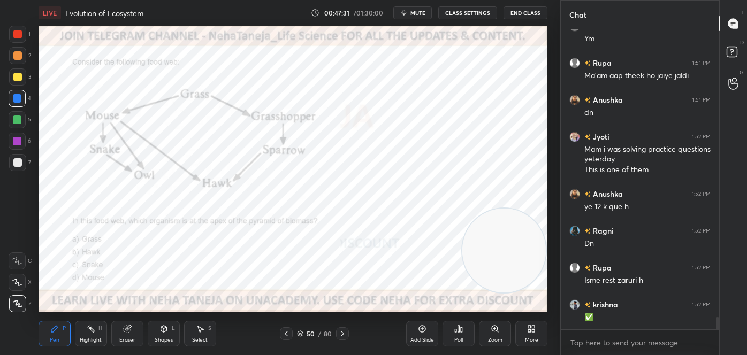
click at [454, 337] on div "Poll" at bounding box center [458, 339] width 9 height 5
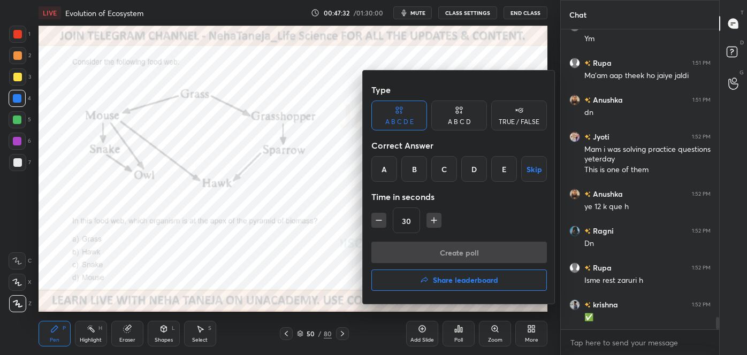
click at [457, 110] on icon at bounding box center [459, 110] width 9 height 11
click at [421, 175] on div "B" at bounding box center [423, 169] width 32 height 26
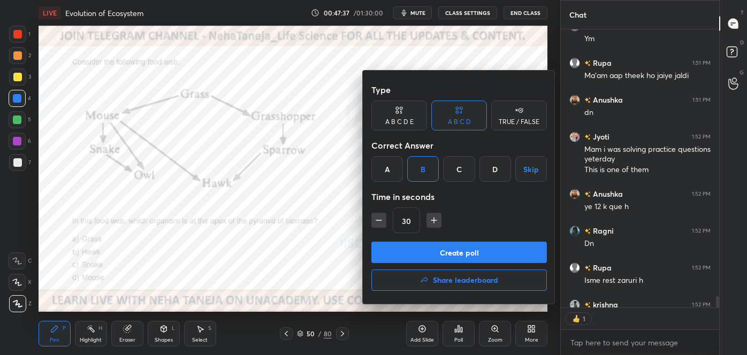
click at [427, 256] on button "Create poll" at bounding box center [458, 252] width 175 height 21
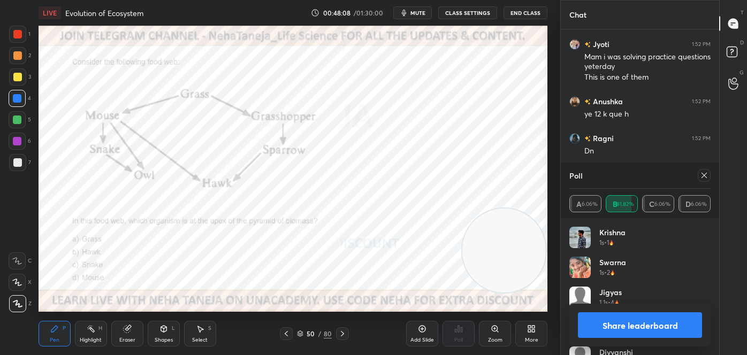
scroll to position [7161, 0]
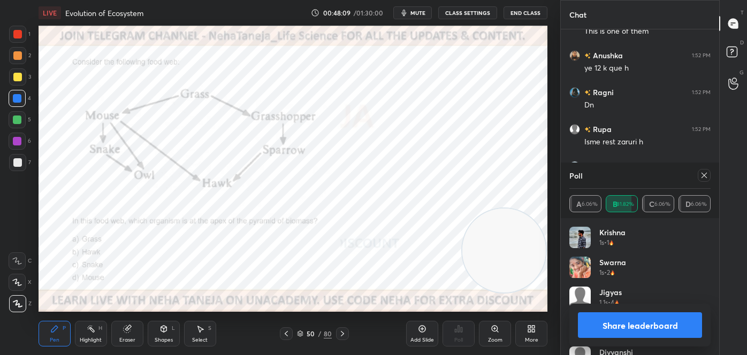
click at [625, 330] on button "Share leaderboard" at bounding box center [640, 325] width 124 height 26
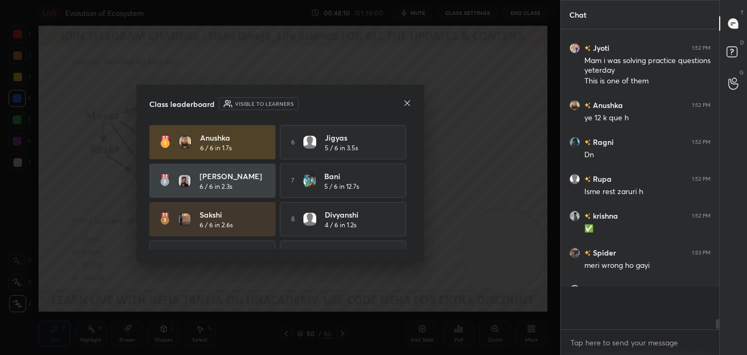
scroll to position [297, 155]
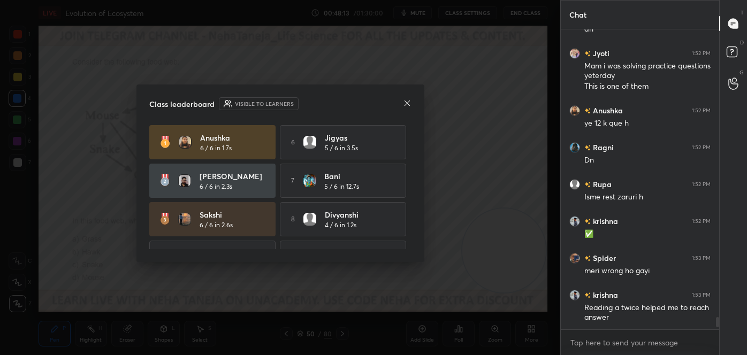
click at [409, 106] on icon at bounding box center [407, 103] width 9 height 9
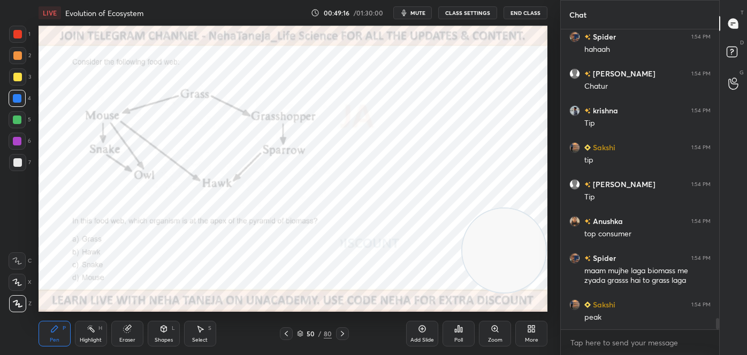
scroll to position [7780, 0]
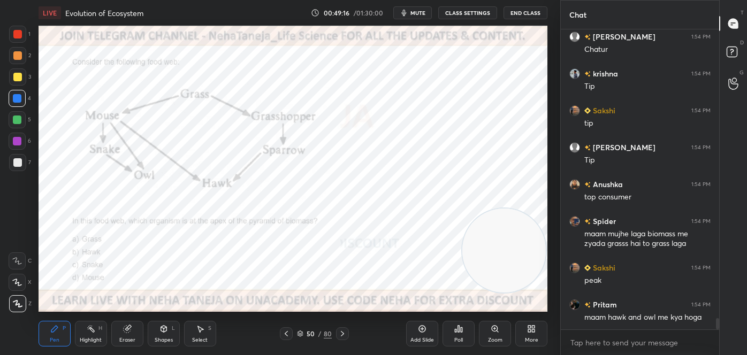
click at [343, 328] on div at bounding box center [342, 333] width 13 height 13
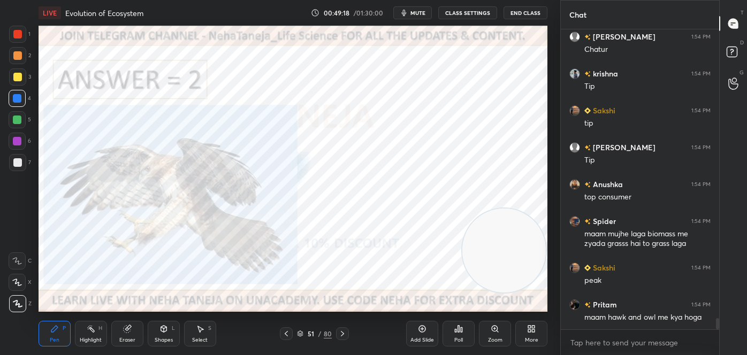
click at [104, 336] on div "Highlight H" at bounding box center [91, 334] width 32 height 26
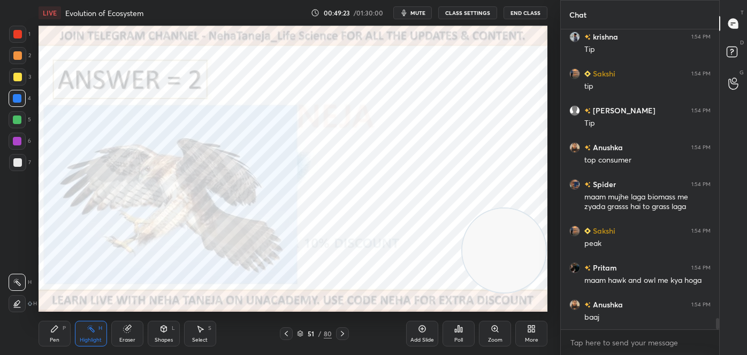
scroll to position [7854, 0]
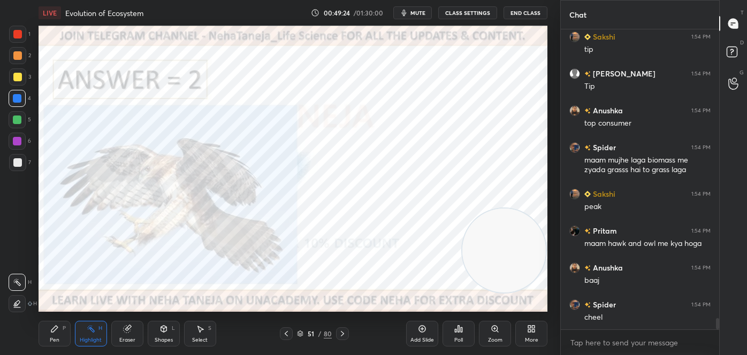
click at [286, 336] on icon at bounding box center [286, 333] width 9 height 9
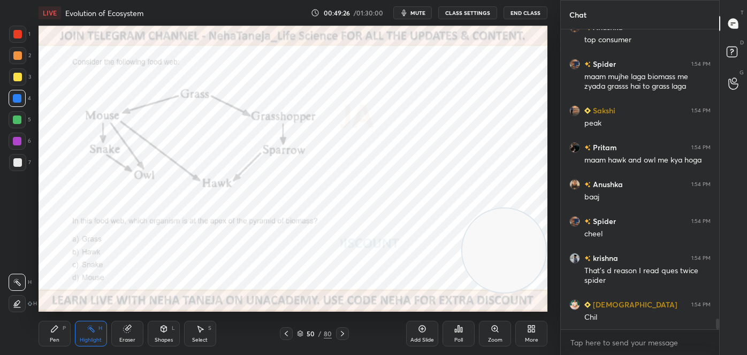
scroll to position [7974, 0]
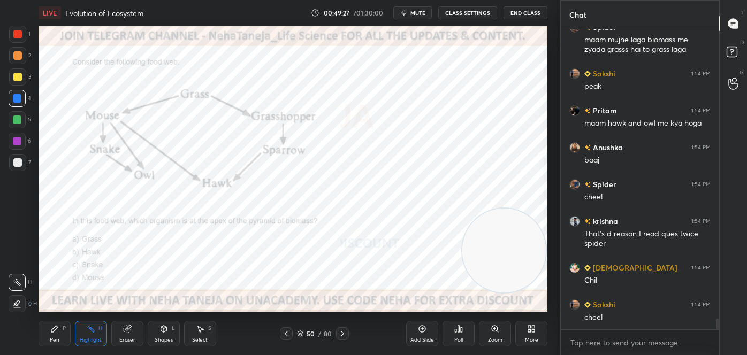
click at [343, 333] on icon at bounding box center [342, 333] width 9 height 9
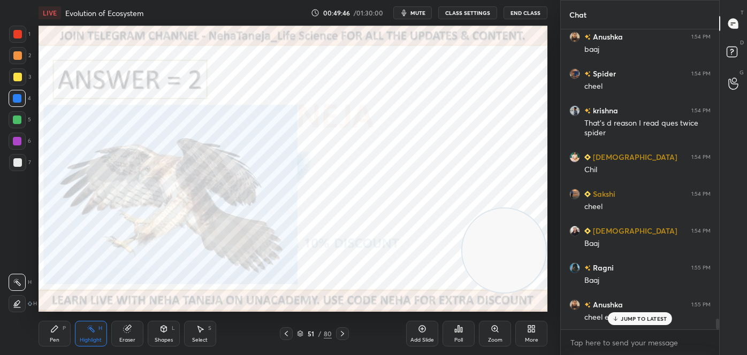
scroll to position [8121, 0]
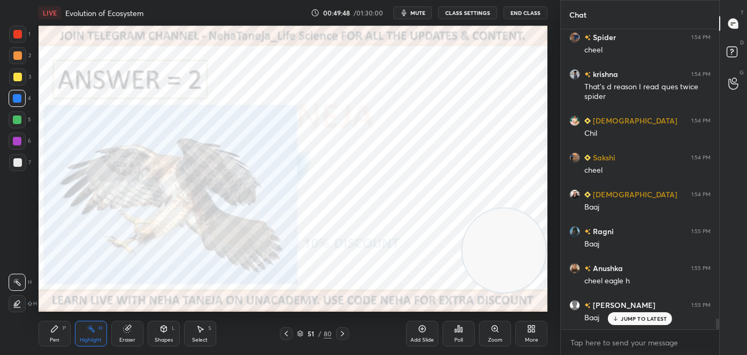
click at [343, 334] on icon at bounding box center [342, 333] width 9 height 9
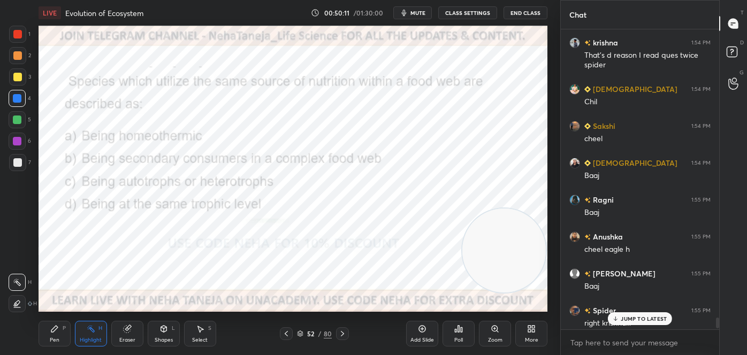
scroll to position [8205, 0]
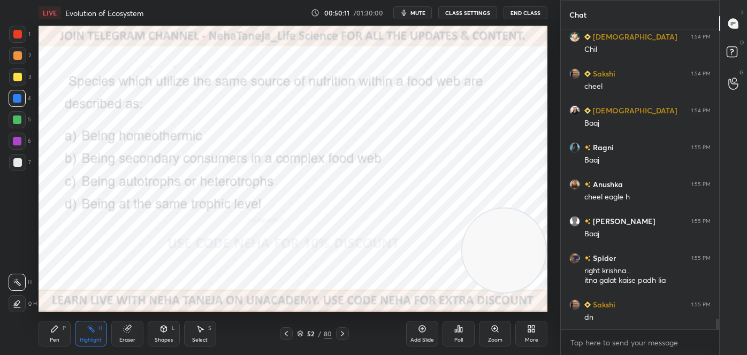
drag, startPoint x: 717, startPoint y: 325, endPoint x: 725, endPoint y: 377, distance: 52.9
click at [725, 0] on html "1 2 3 4 5 6 7 C X Z C X Z E E Erase all H H LIVE Evolution of Ecosystem 00:50:1…" at bounding box center [373, 0] width 747 height 0
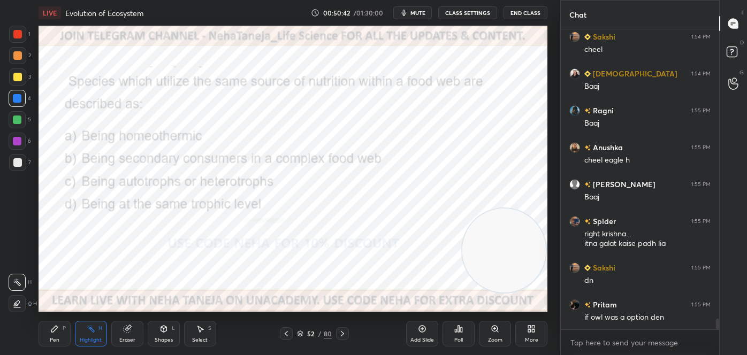
scroll to position [8279, 0]
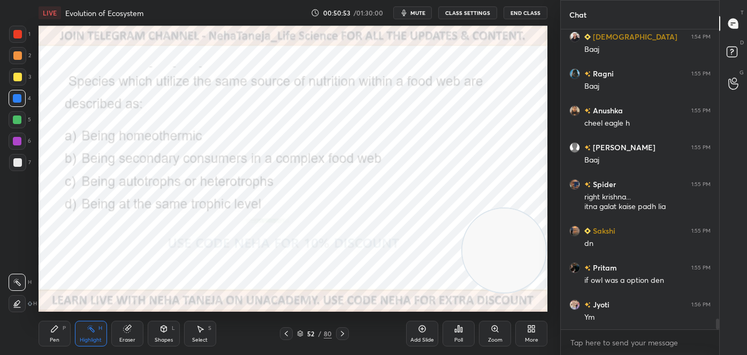
drag, startPoint x: 453, startPoint y: 334, endPoint x: 460, endPoint y: 308, distance: 27.1
click at [460, 311] on div "Poll" at bounding box center [458, 334] width 32 height 60
click at [56, 347] on div "Pen P Highlight H Eraser Shapes L Select S 52 / 80 Add Slide Poll Zoom More" at bounding box center [293, 333] width 509 height 43
click at [55, 334] on div "Pen P" at bounding box center [55, 334] width 32 height 26
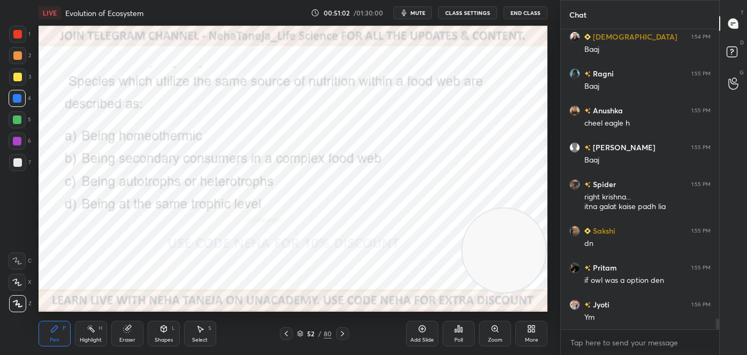
click at [12, 298] on div at bounding box center [17, 303] width 17 height 17
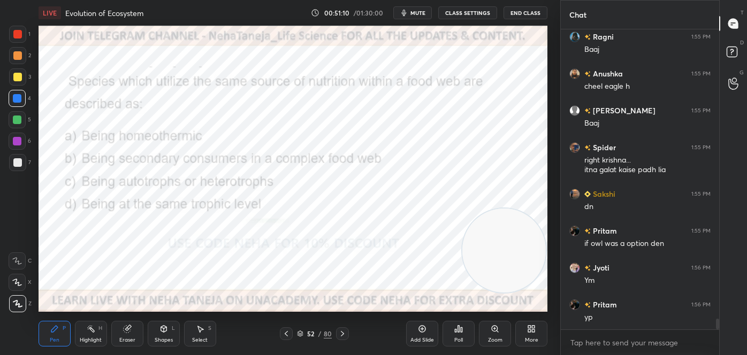
click at [460, 333] on icon at bounding box center [458, 329] width 9 height 9
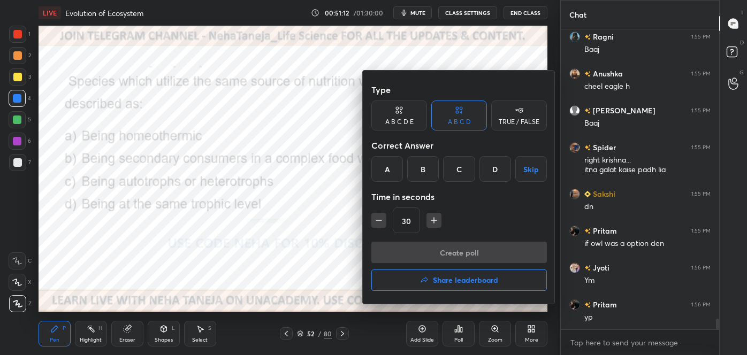
click at [494, 174] on div "D" at bounding box center [495, 169] width 32 height 26
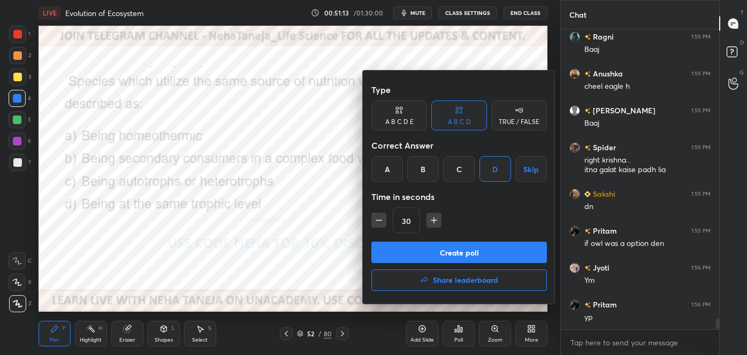
click at [484, 252] on button "Create poll" at bounding box center [458, 252] width 175 height 21
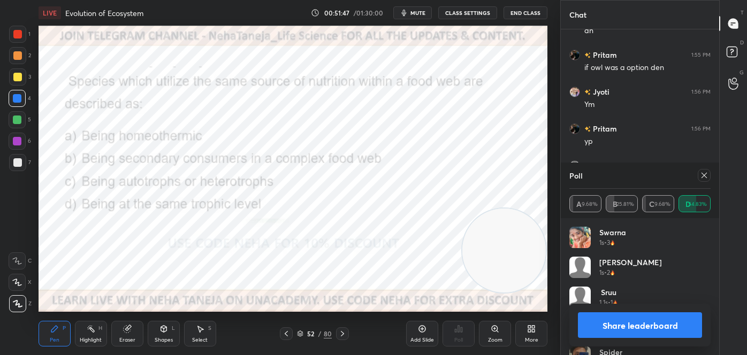
scroll to position [8529, 0]
click at [686, 317] on button "Share leaderboard" at bounding box center [640, 325] width 124 height 26
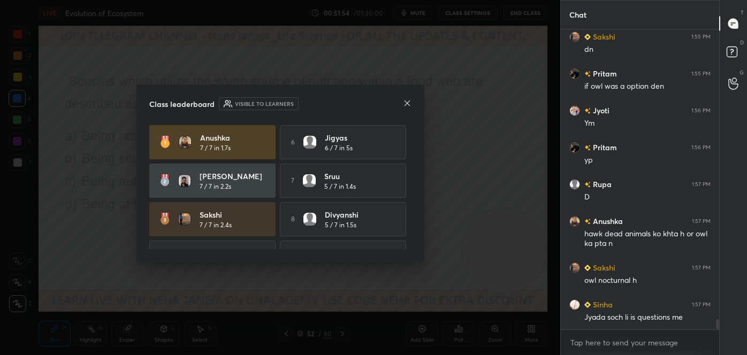
scroll to position [208, 155]
click at [405, 103] on icon at bounding box center [407, 103] width 9 height 9
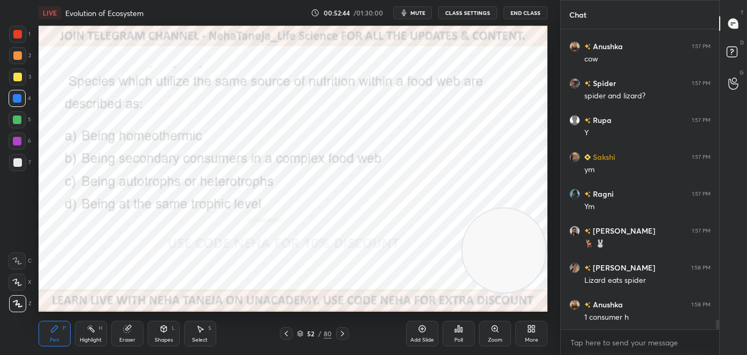
scroll to position [297, 155]
click at [344, 335] on icon at bounding box center [342, 333] width 9 height 9
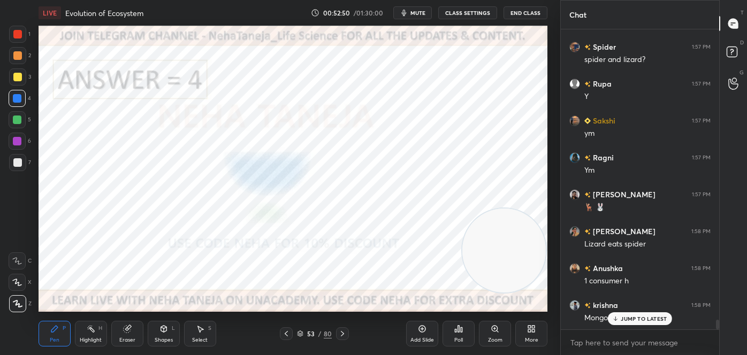
click at [287, 329] on icon at bounding box center [286, 333] width 9 height 9
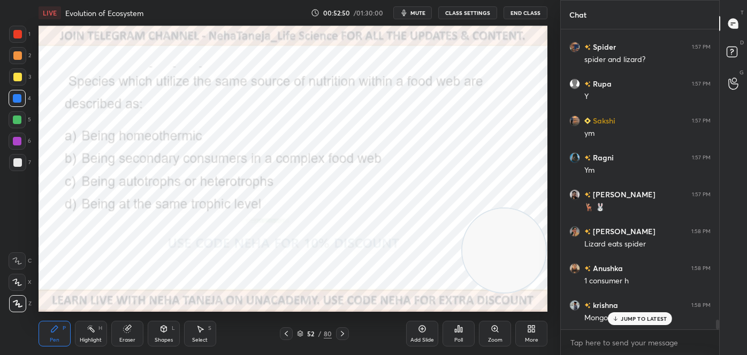
click at [286, 329] on icon at bounding box center [286, 333] width 9 height 9
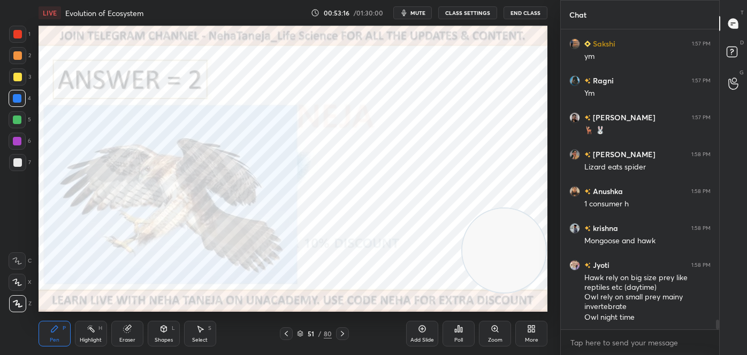
scroll to position [8993, 0]
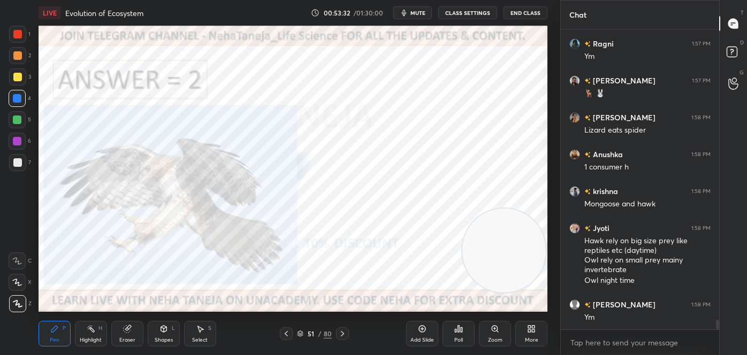
drag, startPoint x: 125, startPoint y: 337, endPoint x: 135, endPoint y: 335, distance: 10.0
click at [125, 338] on div "Eraser" at bounding box center [127, 339] width 16 height 5
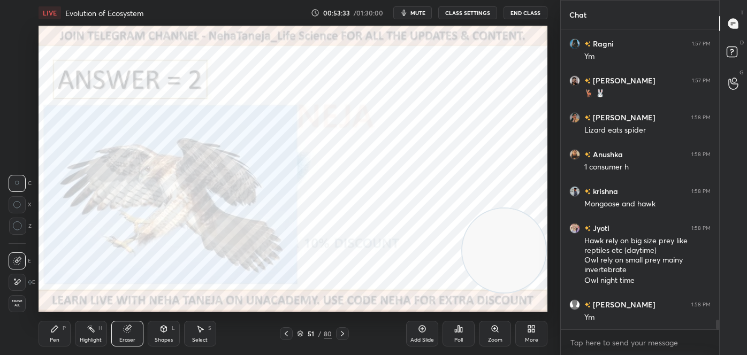
click at [15, 300] on span "Erase all" at bounding box center [17, 303] width 16 height 7
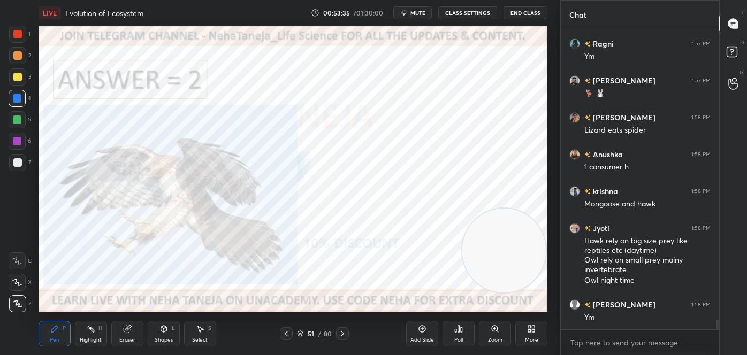
click at [341, 331] on icon at bounding box center [342, 333] width 9 height 9
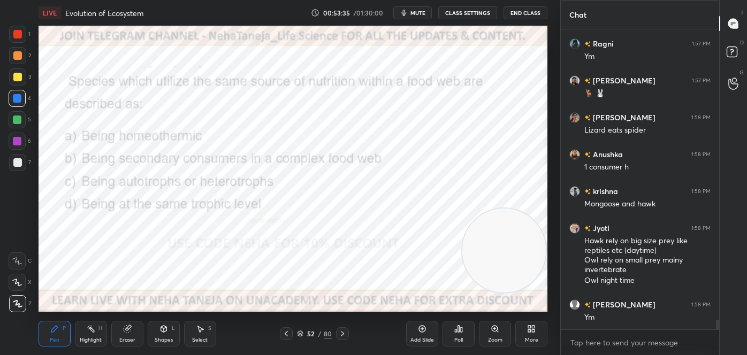
click at [341, 330] on icon at bounding box center [342, 333] width 9 height 9
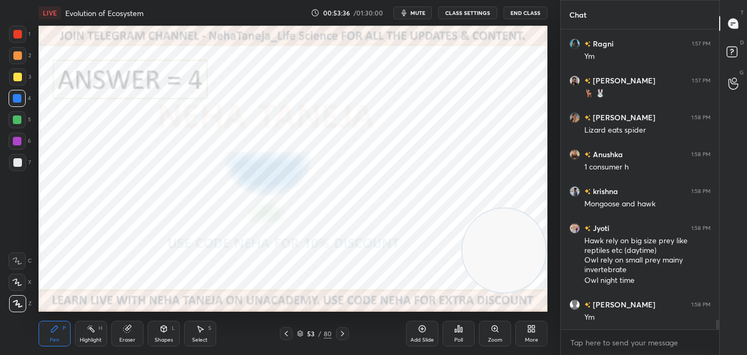
click at [341, 331] on icon at bounding box center [342, 333] width 9 height 9
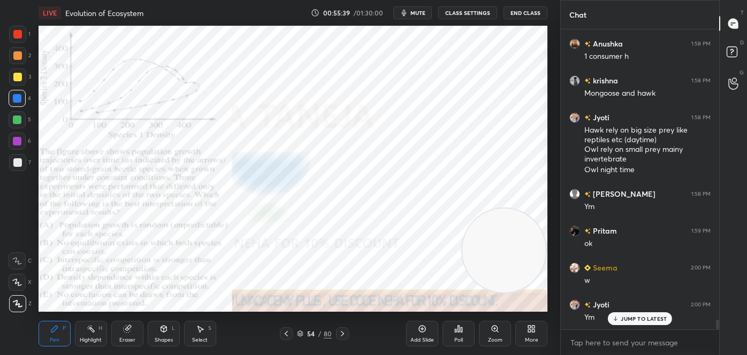
scroll to position [9140, 0]
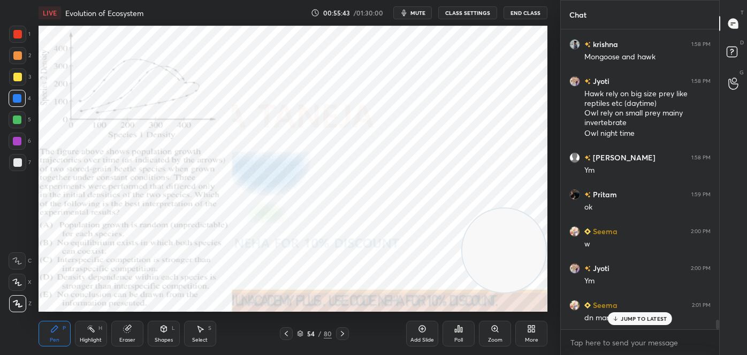
click at [448, 329] on div "Poll" at bounding box center [458, 334] width 32 height 26
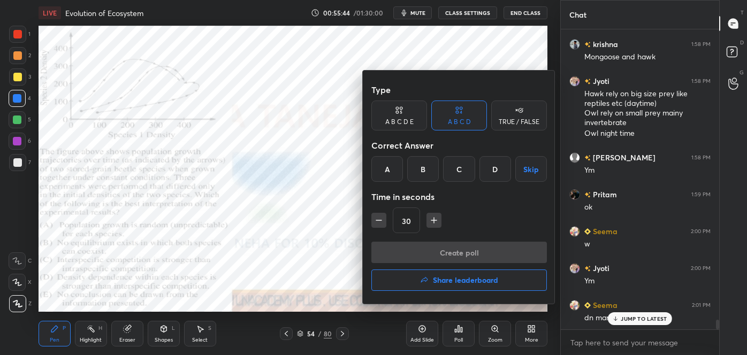
click at [403, 121] on div "A B C D E" at bounding box center [399, 122] width 28 height 6
click at [469, 172] on div "D" at bounding box center [474, 169] width 26 height 26
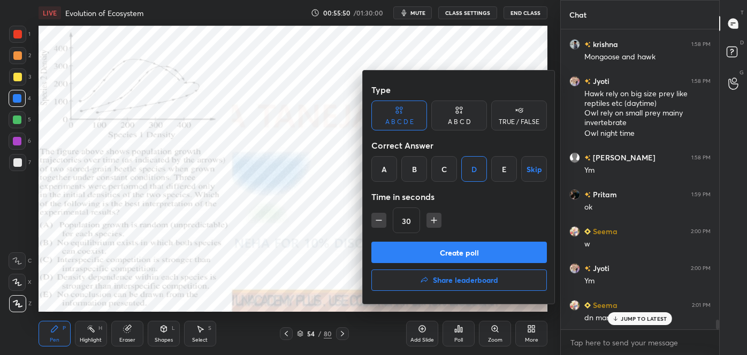
scroll to position [9177, 0]
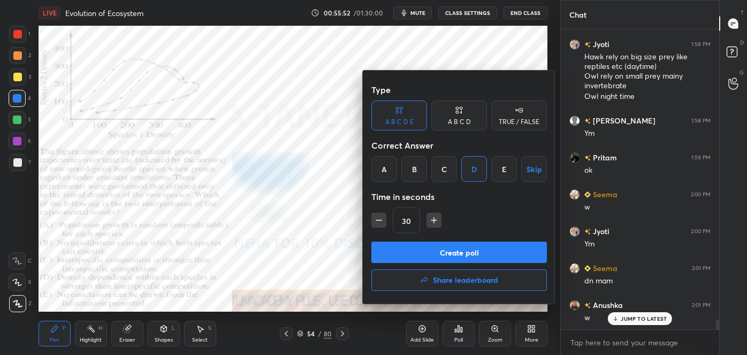
click at [366, 158] on div "Type A B C D E A B C D TRUE / FALSE Correct Answer A B C D E Skip Time in secon…" at bounding box center [459, 187] width 193 height 233
click at [339, 170] on div at bounding box center [373, 177] width 747 height 355
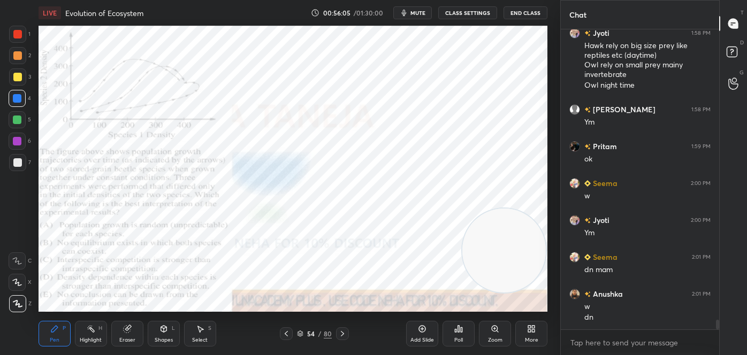
scroll to position [9225, 0]
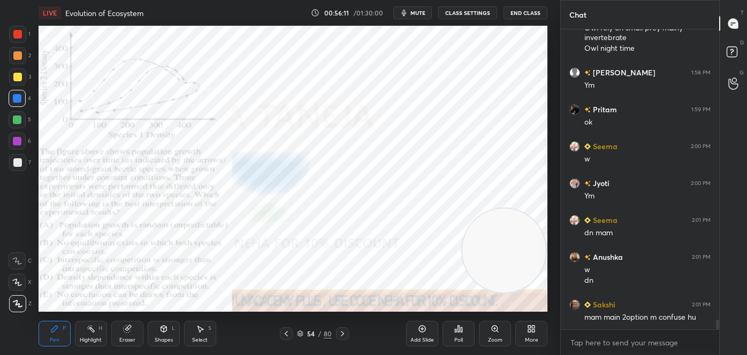
click at [459, 326] on icon at bounding box center [458, 329] width 9 height 9
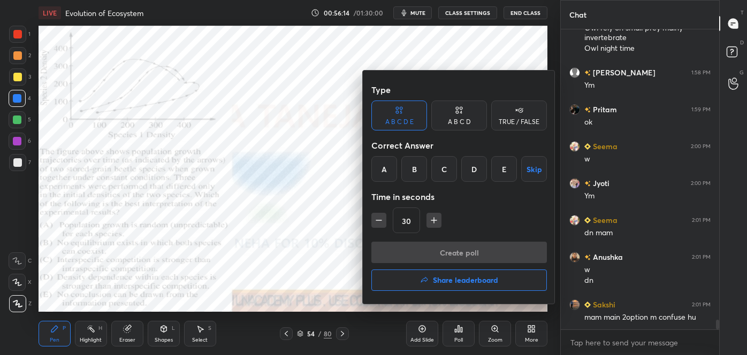
click at [470, 171] on div "D" at bounding box center [474, 169] width 26 height 26
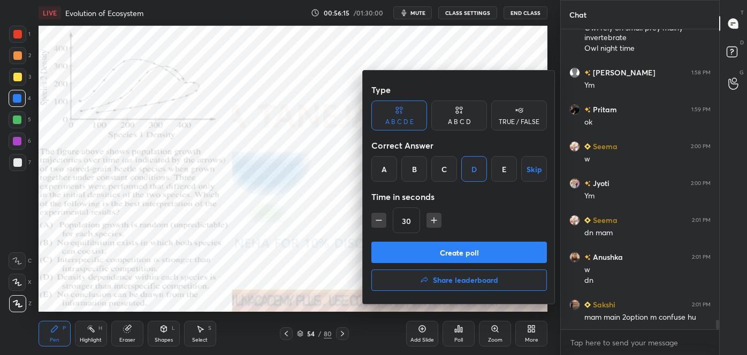
click at [450, 247] on button "Create poll" at bounding box center [458, 252] width 175 height 21
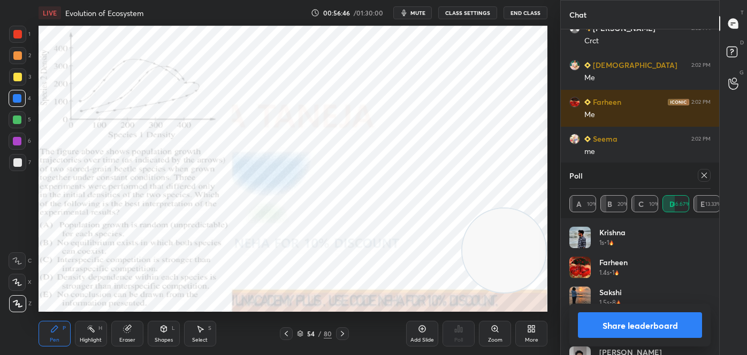
scroll to position [9844, 0]
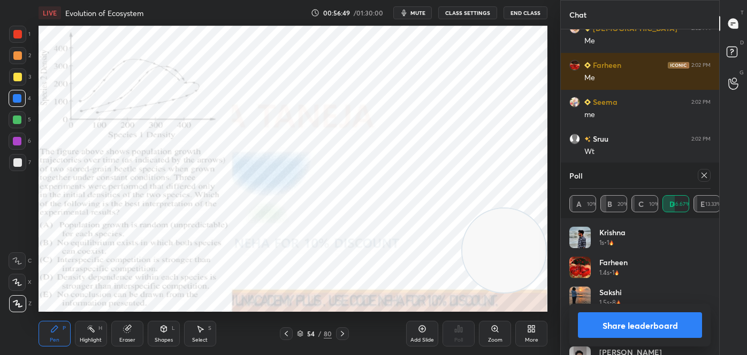
click at [626, 323] on button "Share leaderboard" at bounding box center [640, 325] width 124 height 26
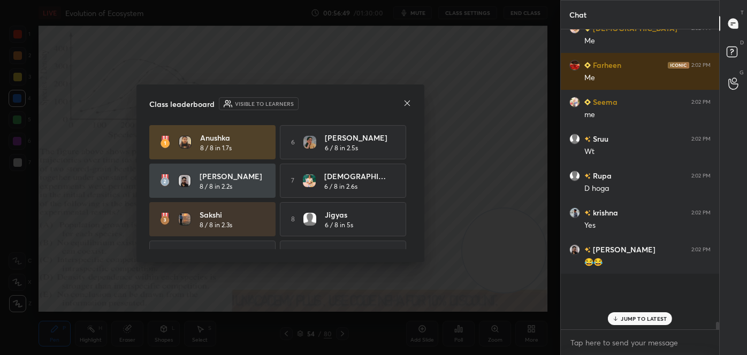
scroll to position [175, 155]
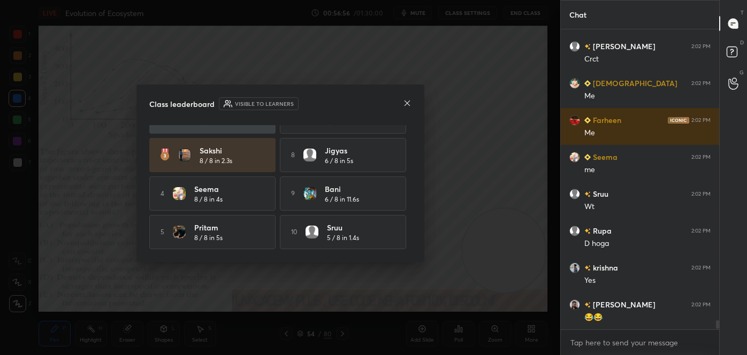
click at [403, 103] on icon at bounding box center [407, 103] width 9 height 9
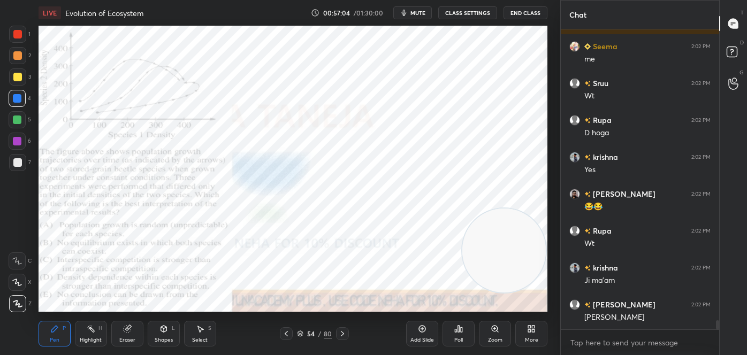
click at [494, 334] on div "Zoom" at bounding box center [495, 334] width 32 height 26
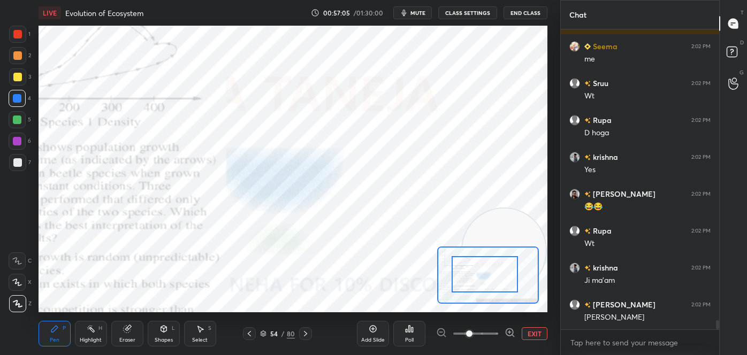
drag, startPoint x: 478, startPoint y: 271, endPoint x: 466, endPoint y: 270, distance: 11.3
click at [466, 270] on div at bounding box center [484, 274] width 66 height 37
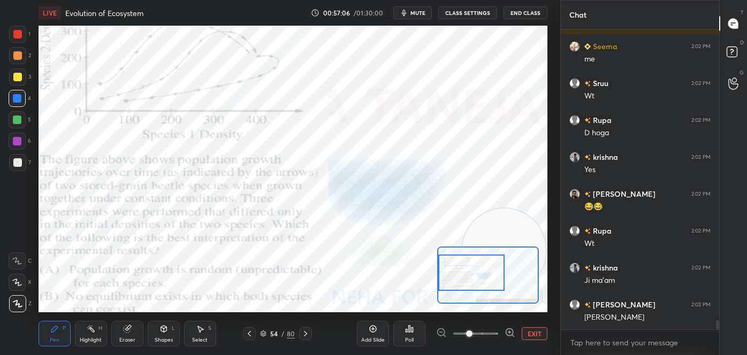
drag, startPoint x: 476, startPoint y: 271, endPoint x: 461, endPoint y: 269, distance: 15.7
click at [461, 270] on div at bounding box center [471, 273] width 66 height 37
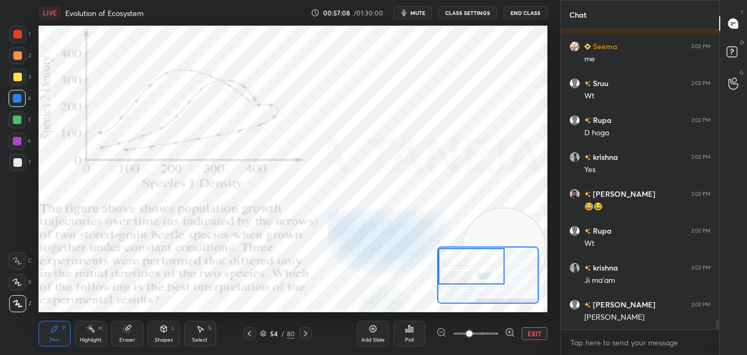
drag, startPoint x: 474, startPoint y: 273, endPoint x: 469, endPoint y: 268, distance: 7.2
click at [467, 269] on div at bounding box center [471, 266] width 66 height 37
click at [466, 276] on div at bounding box center [471, 267] width 66 height 37
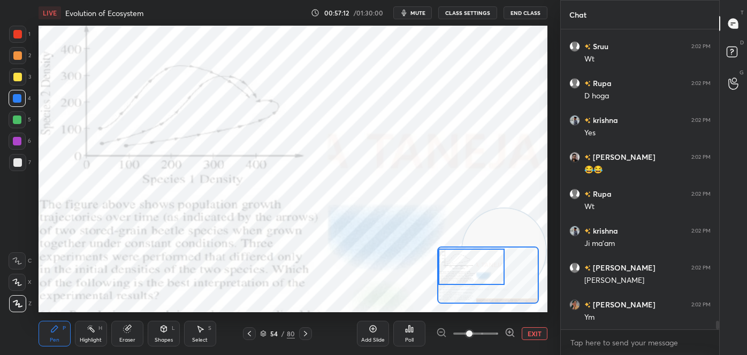
click at [15, 33] on div at bounding box center [17, 34] width 9 height 9
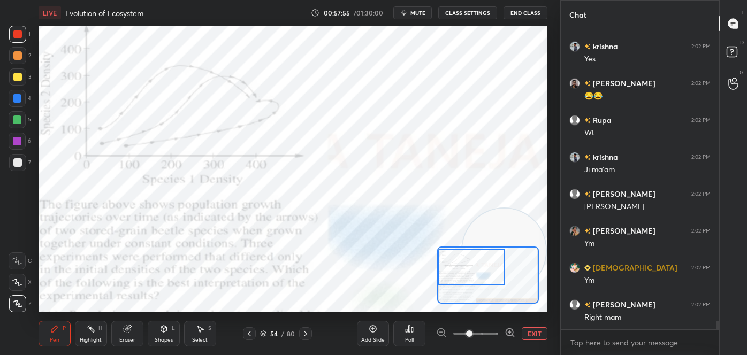
click at [94, 332] on rect at bounding box center [91, 329] width 5 height 5
click at [399, 310] on div "LIVE Evolution of Ecosystem 00:58:20 / 01:30:00 mute CLASS SETTINGS End Class S…" at bounding box center [292, 177] width 517 height 355
click at [526, 333] on button "EXIT" at bounding box center [534, 333] width 26 height 13
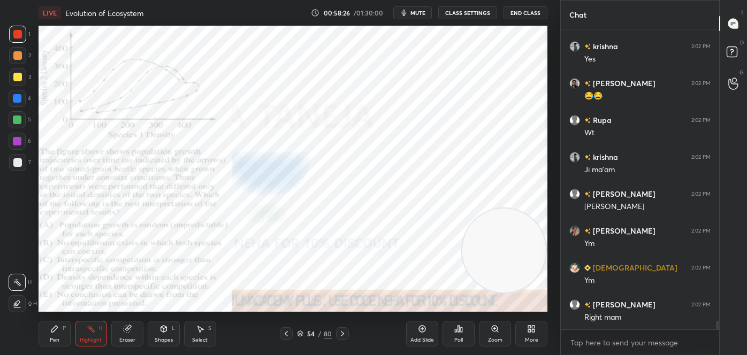
click at [54, 338] on div "Pen" at bounding box center [55, 339] width 10 height 5
drag, startPoint x: 16, startPoint y: 303, endPoint x: 26, endPoint y: 298, distance: 11.2
click at [16, 303] on icon at bounding box center [18, 303] width 10 height 7
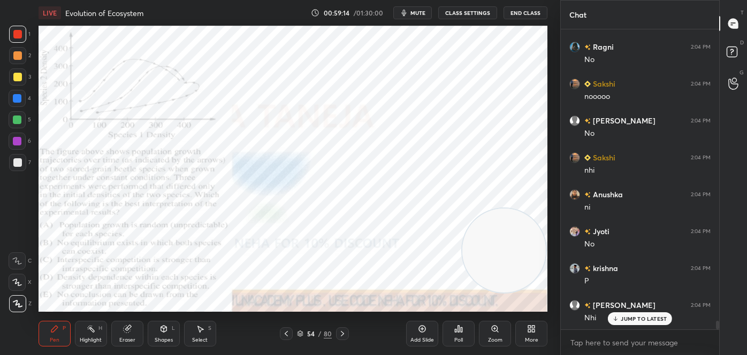
scroll to position [10379, 0]
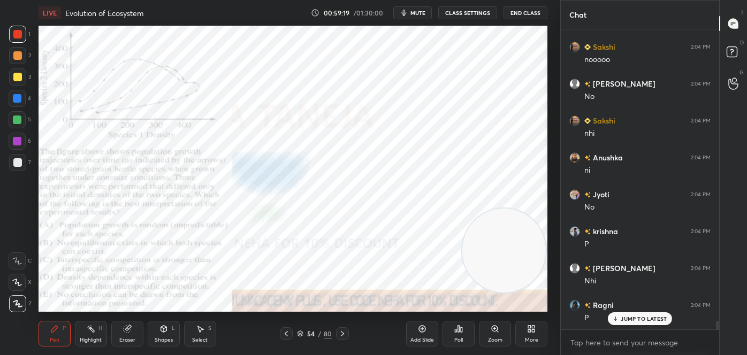
click at [120, 329] on div "Eraser" at bounding box center [127, 334] width 32 height 26
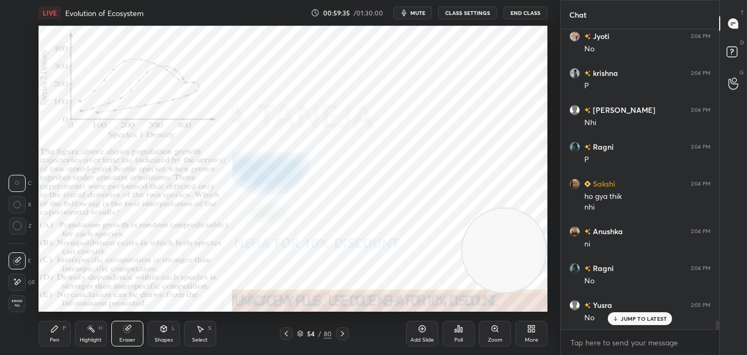
scroll to position [10574, 0]
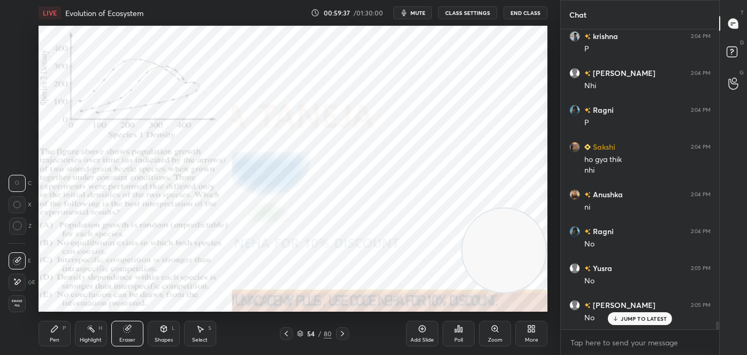
click at [50, 344] on div "Pen P" at bounding box center [55, 334] width 32 height 26
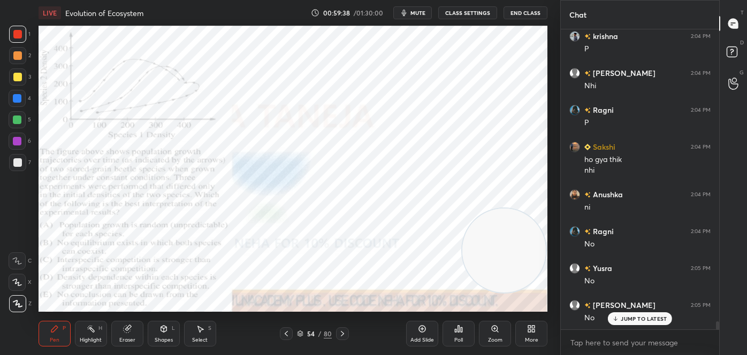
drag, startPoint x: 11, startPoint y: 304, endPoint x: 32, endPoint y: 262, distance: 47.8
click at [11, 305] on div at bounding box center [17, 303] width 17 height 17
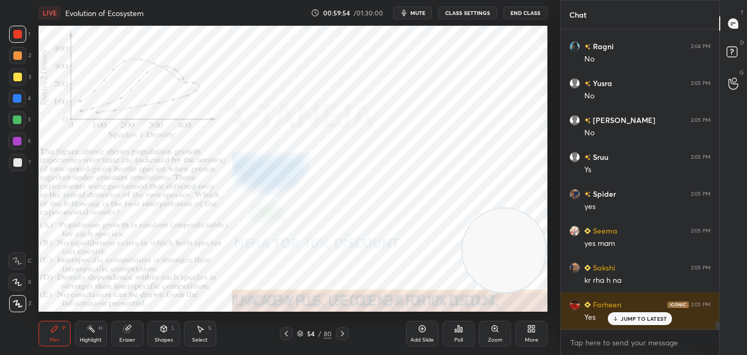
scroll to position [10796, 0]
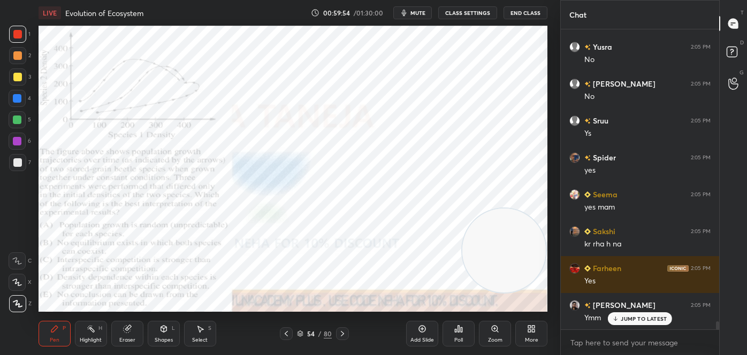
click at [173, 334] on div "Shapes L" at bounding box center [164, 334] width 32 height 26
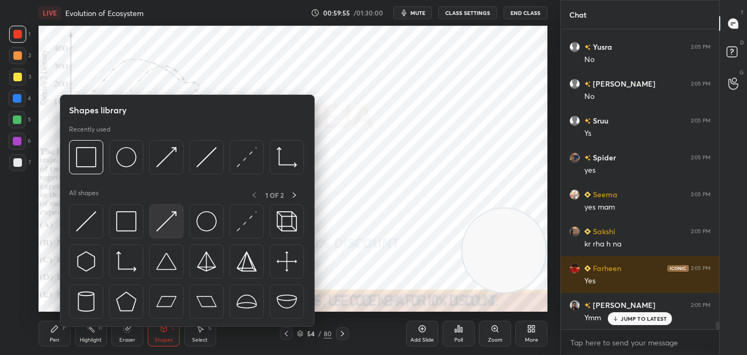
click at [164, 214] on img at bounding box center [166, 221] width 20 height 20
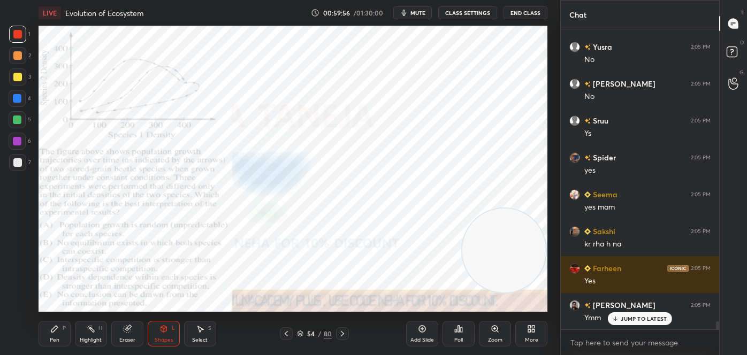
scroll to position [10833, 0]
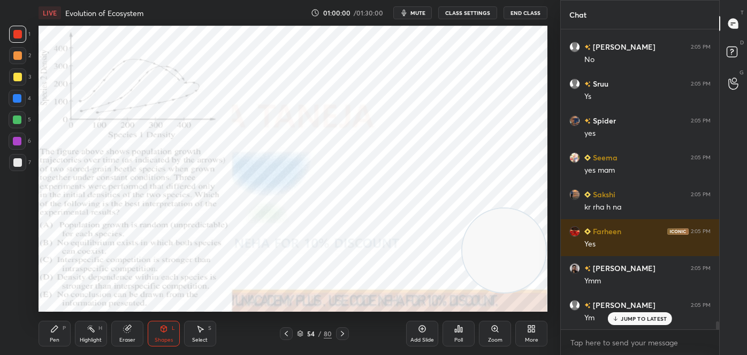
click at [140, 330] on div "Eraser" at bounding box center [127, 334] width 32 height 26
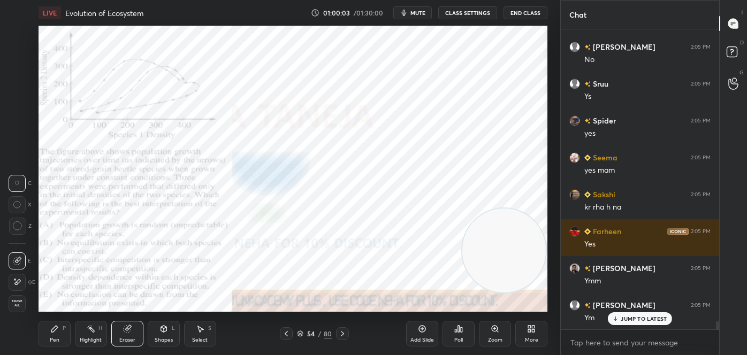
click at [165, 334] on div "Shapes L" at bounding box center [164, 334] width 32 height 26
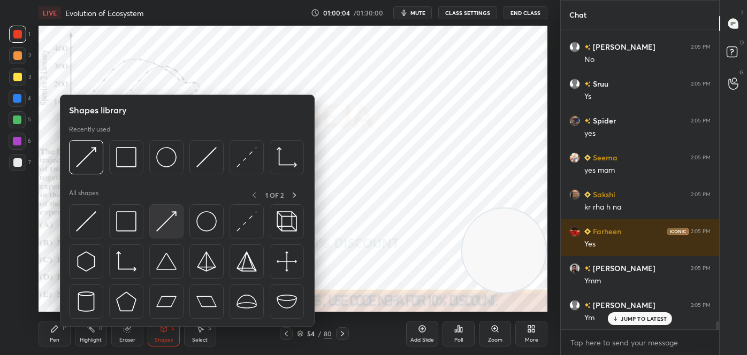
click at [168, 221] on img at bounding box center [166, 221] width 20 height 20
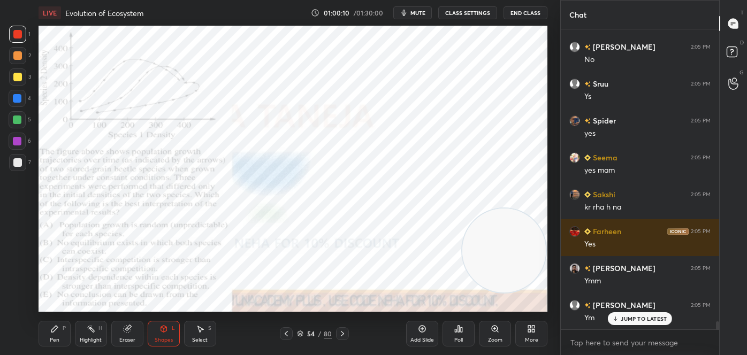
click at [86, 331] on div "Highlight H" at bounding box center [91, 334] width 32 height 26
click at [51, 337] on div "Pen" at bounding box center [55, 339] width 10 height 5
click at [22, 309] on div at bounding box center [17, 303] width 17 height 17
click at [121, 337] on div "Eraser" at bounding box center [127, 339] width 16 height 5
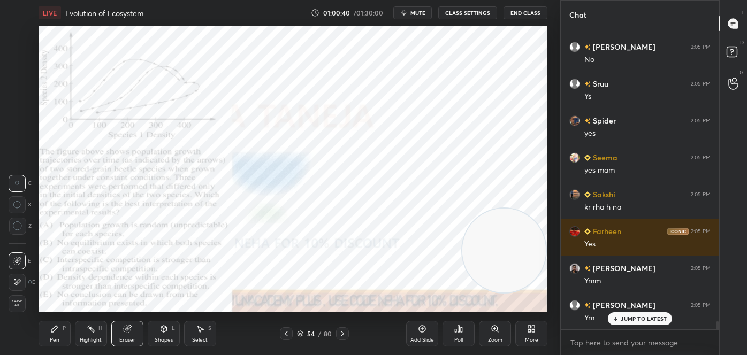
click at [59, 339] on div "Pen P" at bounding box center [55, 334] width 32 height 26
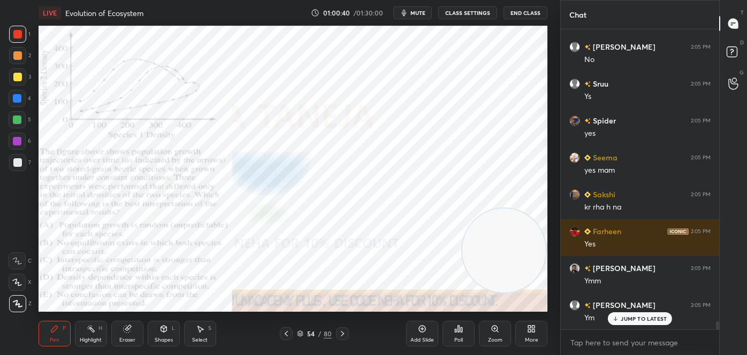
click at [21, 303] on icon at bounding box center [18, 303] width 10 height 7
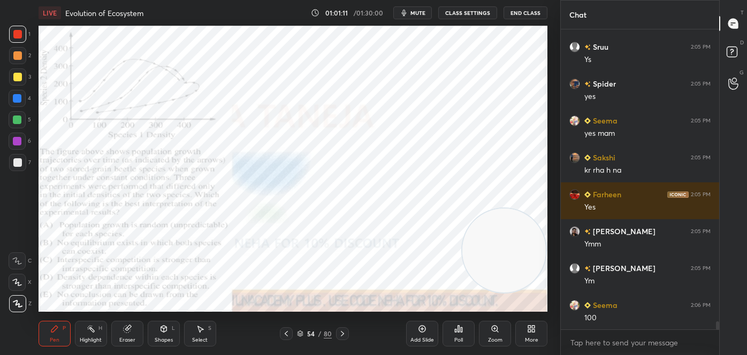
scroll to position [10907, 0]
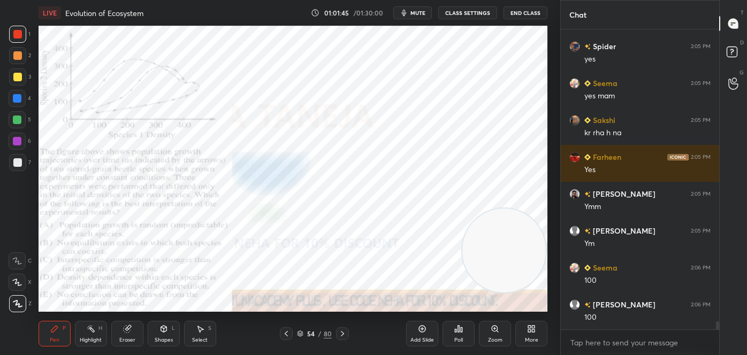
click at [90, 334] on div "Highlight H" at bounding box center [91, 334] width 32 height 26
drag, startPoint x: 128, startPoint y: 336, endPoint x: 127, endPoint y: 326, distance: 9.6
click at [127, 333] on div "Eraser" at bounding box center [127, 334] width 32 height 26
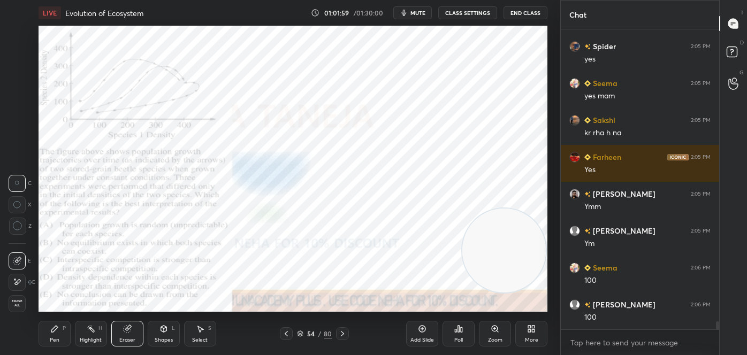
click at [61, 333] on div "Pen P" at bounding box center [55, 334] width 32 height 26
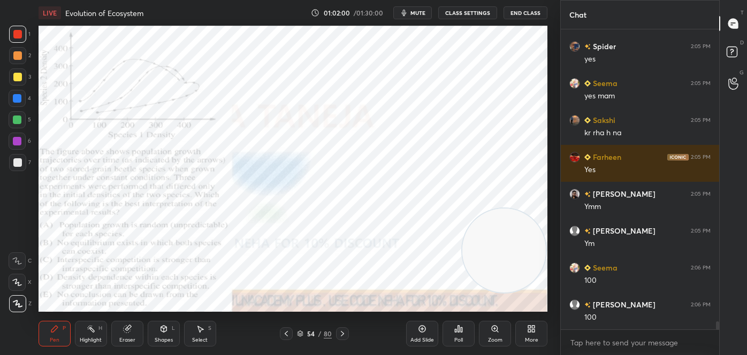
click at [23, 303] on div at bounding box center [17, 303] width 17 height 17
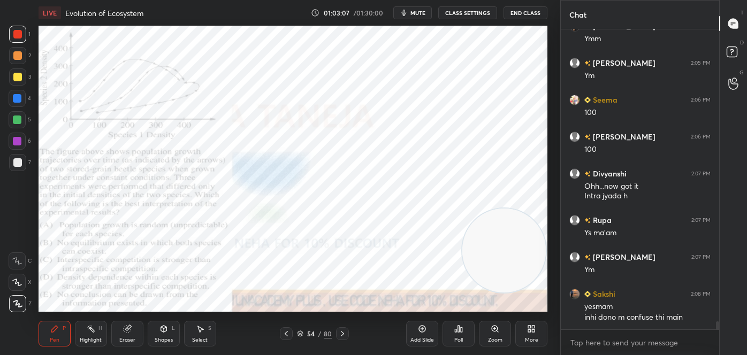
scroll to position [11085, 0]
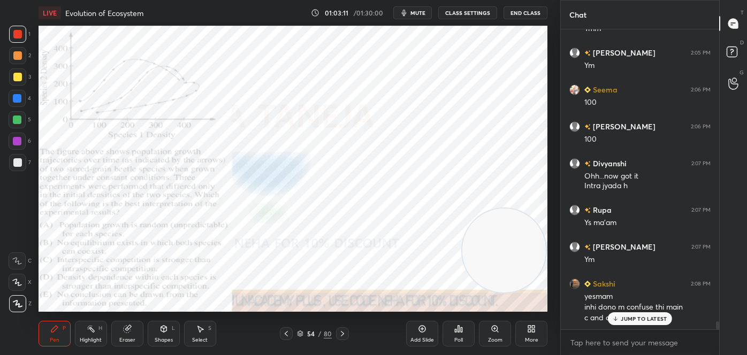
drag, startPoint x: 127, startPoint y: 338, endPoint x: 128, endPoint y: 315, distance: 23.0
click at [126, 337] on div "Eraser" at bounding box center [127, 339] width 16 height 5
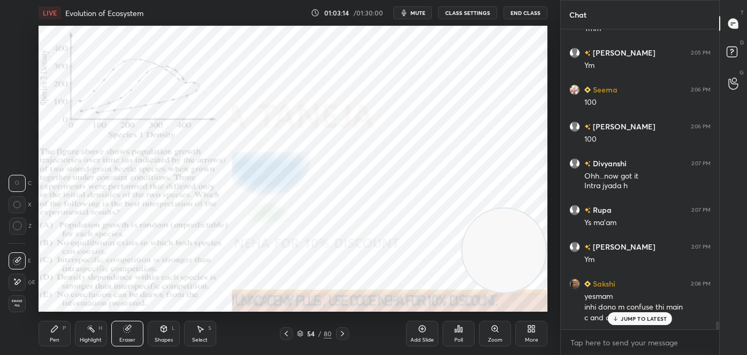
click at [169, 335] on div "Shapes L" at bounding box center [164, 334] width 32 height 26
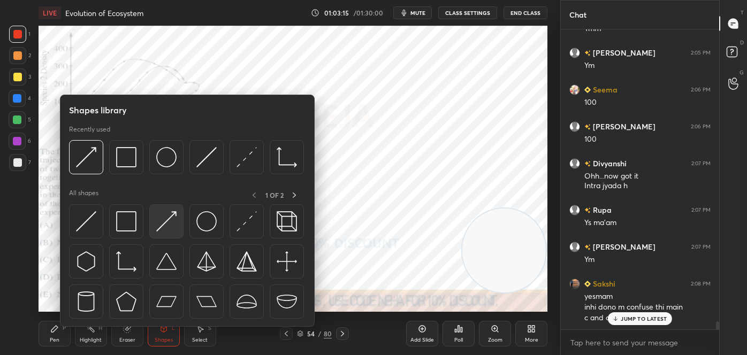
click at [159, 220] on img at bounding box center [166, 221] width 20 height 20
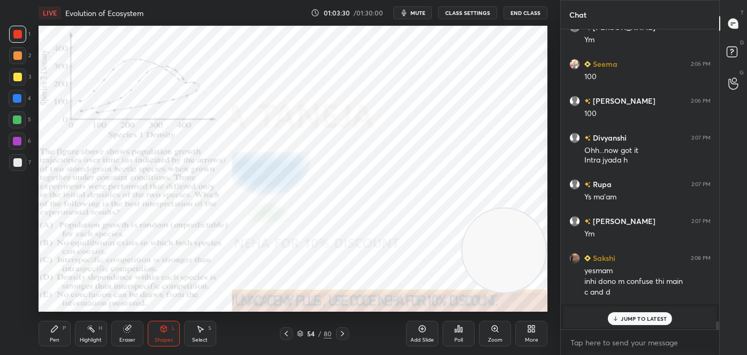
scroll to position [11148, 0]
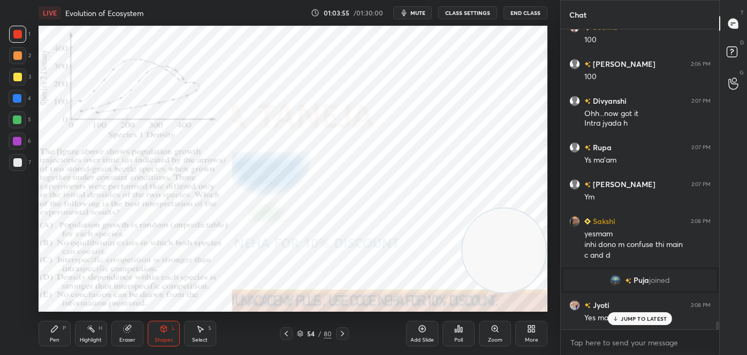
click at [125, 337] on div "Eraser" at bounding box center [127, 339] width 16 height 5
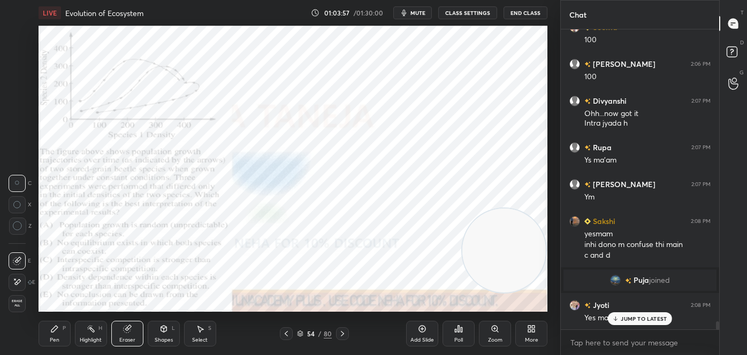
click at [21, 286] on div at bounding box center [17, 282] width 17 height 17
click at [62, 340] on div "Pen P" at bounding box center [55, 334] width 32 height 26
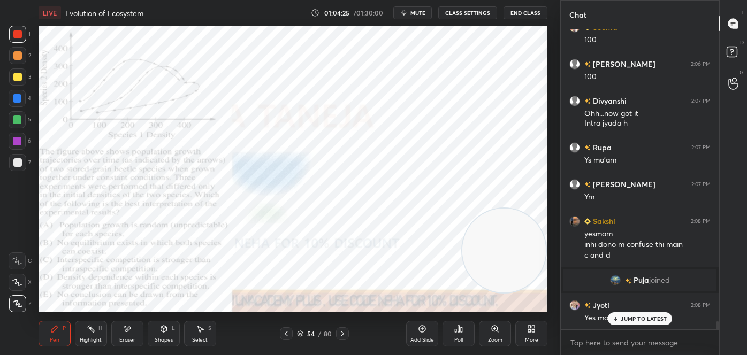
click at [344, 334] on icon at bounding box center [342, 333] width 9 height 9
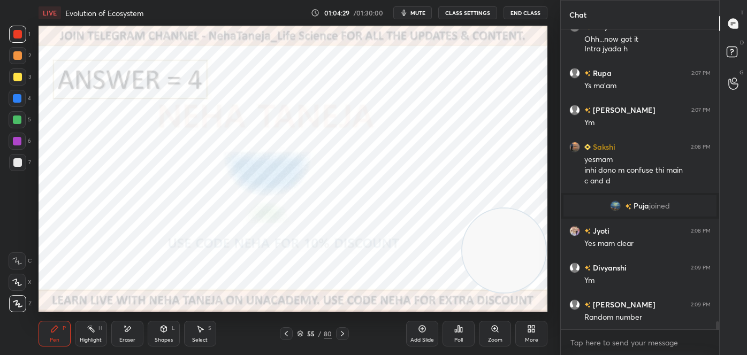
scroll to position [11259, 0]
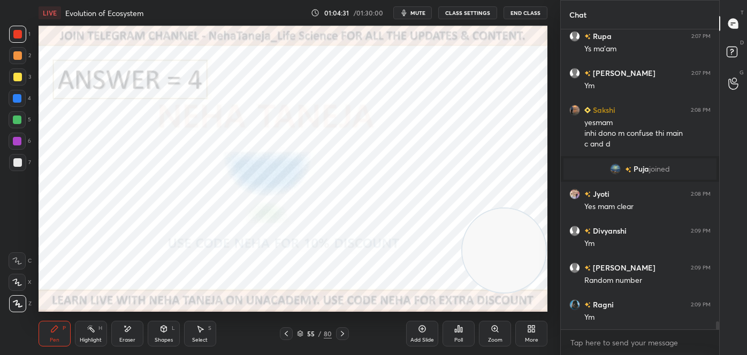
click at [344, 333] on icon at bounding box center [342, 333] width 9 height 9
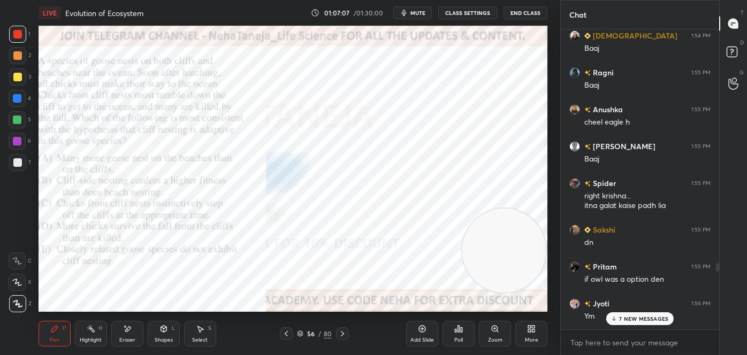
scroll to position [8224, 0]
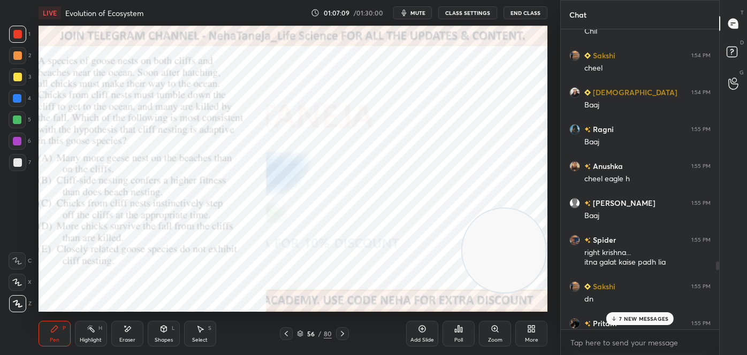
drag, startPoint x: 719, startPoint y: 306, endPoint x: 740, endPoint y: 221, distance: 87.7
click at [740, 221] on div "Chat krishna 1:54 PM Tip [PERSON_NAME] 1:54 PM tip [PERSON_NAME] 1:54 PM Tip An…" at bounding box center [653, 177] width 187 height 355
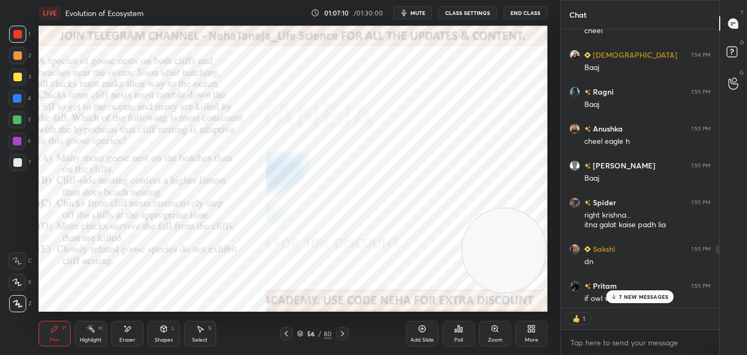
scroll to position [3, 3]
click at [646, 298] on p "7 NEW MESSAGES" at bounding box center [643, 297] width 49 height 6
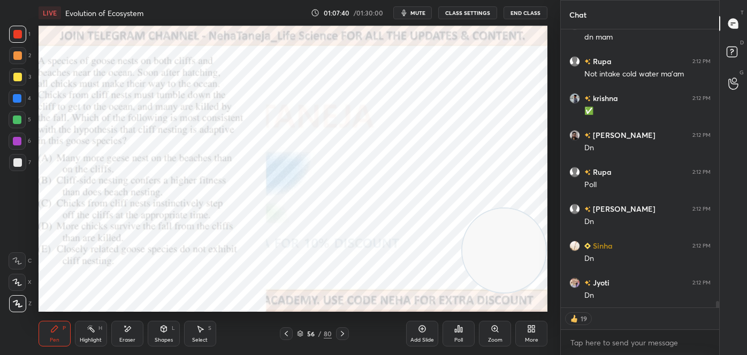
scroll to position [11650, 0]
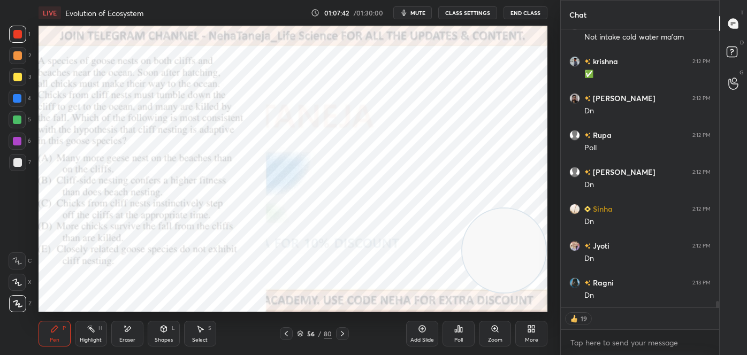
click at [463, 237] on video at bounding box center [504, 251] width 84 height 84
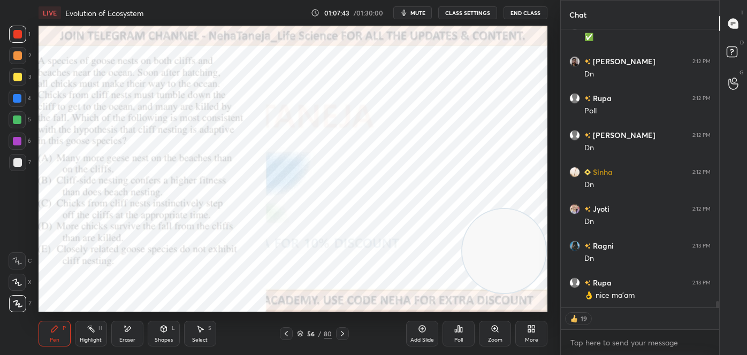
click at [460, 338] on div "Poll" at bounding box center [458, 339] width 9 height 5
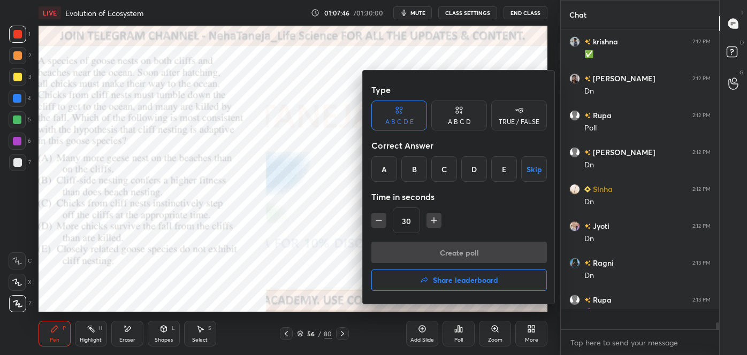
scroll to position [3, 3]
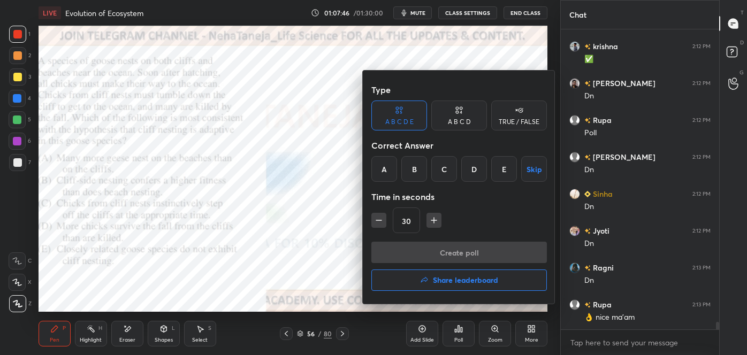
click at [415, 177] on div "B" at bounding box center [414, 169] width 26 height 26
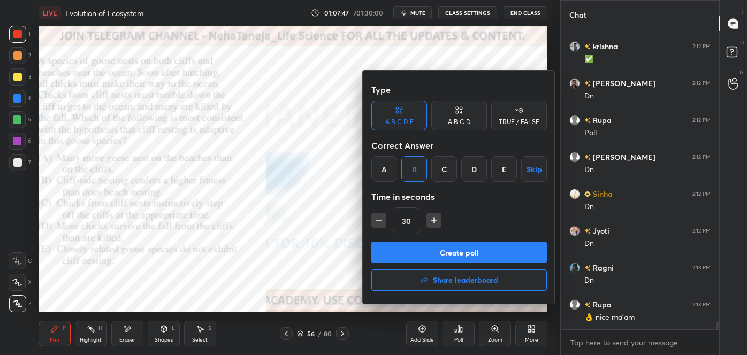
drag, startPoint x: 409, startPoint y: 243, endPoint x: 408, endPoint y: 235, distance: 8.7
click at [409, 243] on button "Create poll" at bounding box center [458, 252] width 175 height 21
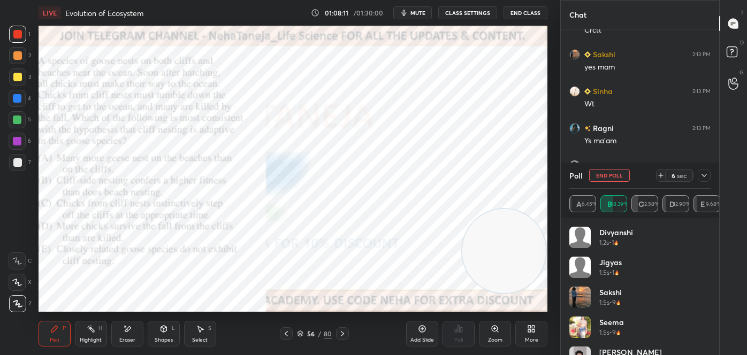
scroll to position [10185, 0]
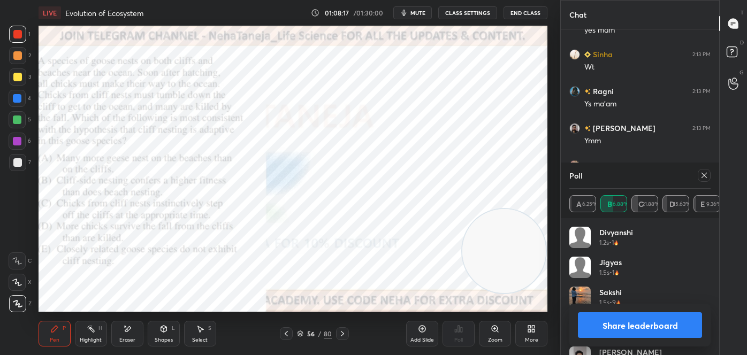
click at [623, 338] on div "Share leaderboard" at bounding box center [639, 325] width 141 height 43
click at [620, 329] on button "Share leaderboard" at bounding box center [640, 325] width 124 height 26
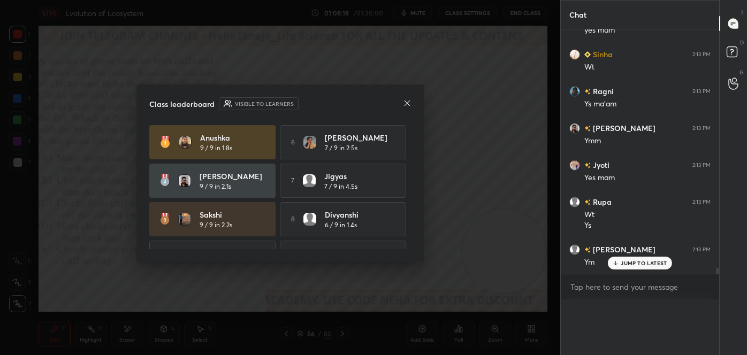
scroll to position [0, 3]
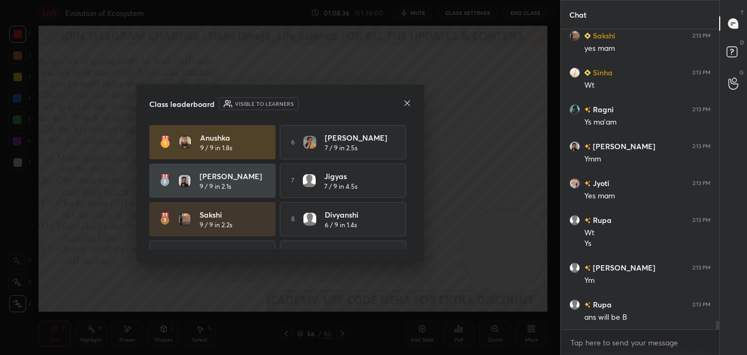
click at [406, 102] on icon at bounding box center [407, 103] width 9 height 9
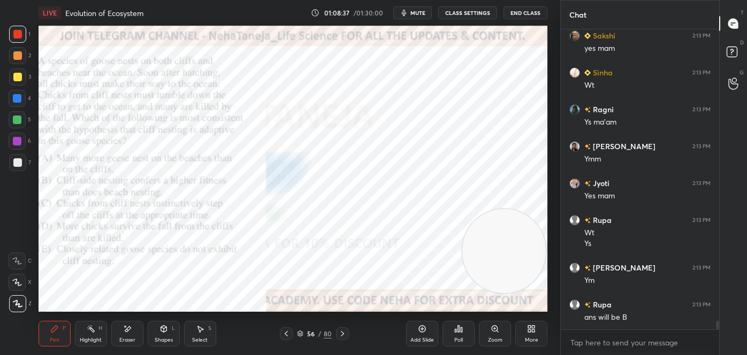
drag, startPoint x: 94, startPoint y: 330, endPoint x: 95, endPoint y: 324, distance: 6.0
click at [95, 326] on div "Highlight H" at bounding box center [91, 334] width 32 height 26
click at [17, 281] on icon at bounding box center [17, 282] width 9 height 9
click at [49, 334] on div "Pen P" at bounding box center [55, 334] width 32 height 26
click at [158, 337] on div "Shapes" at bounding box center [164, 339] width 18 height 5
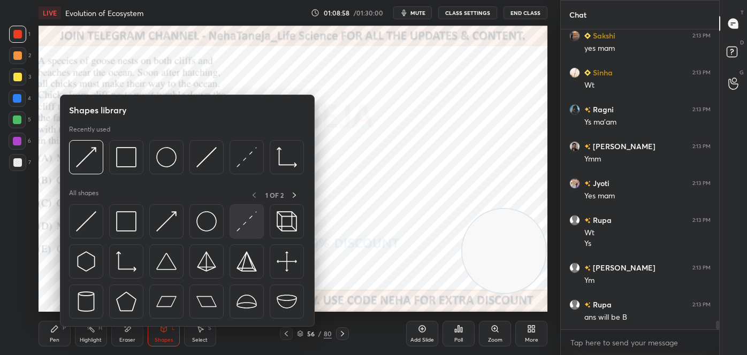
click at [238, 230] on img at bounding box center [246, 221] width 20 height 20
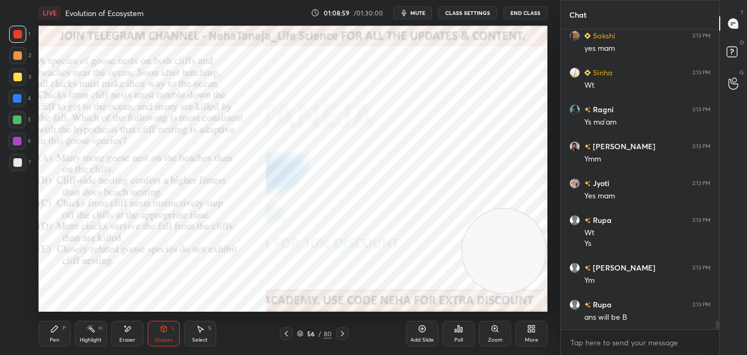
drag, startPoint x: 20, startPoint y: 98, endPoint x: 34, endPoint y: 100, distance: 14.6
click at [21, 98] on div at bounding box center [17, 98] width 17 height 17
click at [17, 57] on div at bounding box center [17, 55] width 9 height 9
click at [158, 337] on div "Shapes" at bounding box center [164, 339] width 18 height 5
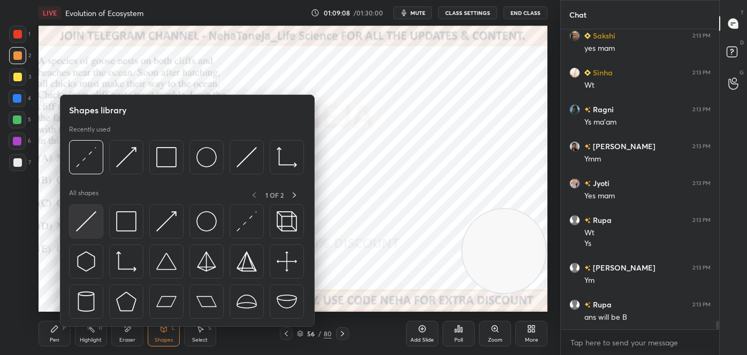
click at [87, 221] on img at bounding box center [86, 221] width 20 height 20
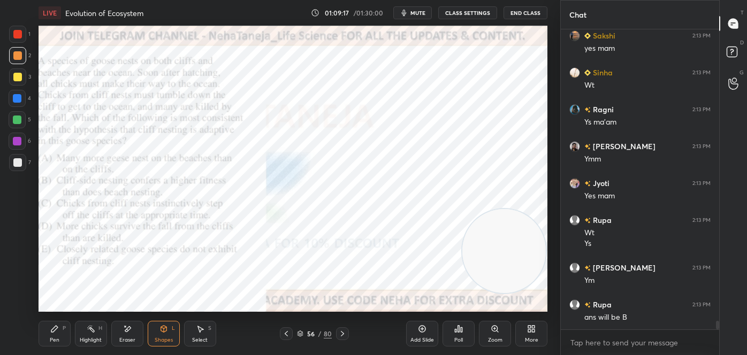
click at [47, 334] on div "Pen P" at bounding box center [55, 334] width 32 height 26
click at [83, 337] on div "Highlight" at bounding box center [91, 339] width 22 height 5
click at [15, 304] on icon at bounding box center [17, 304] width 9 height 9
click at [20, 35] on div at bounding box center [17, 34] width 9 height 9
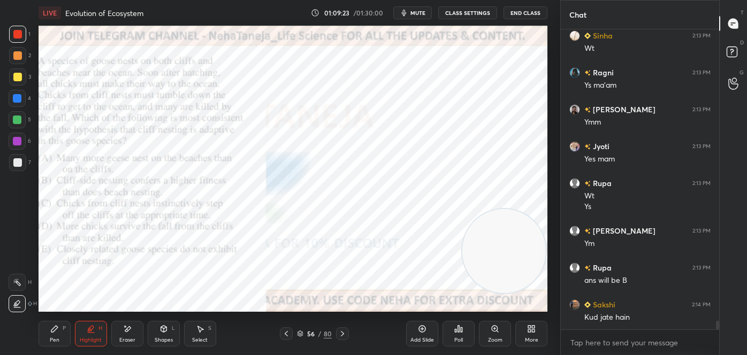
click at [61, 335] on div "Pen P" at bounding box center [55, 334] width 32 height 26
drag, startPoint x: 20, startPoint y: 258, endPoint x: 33, endPoint y: 250, distance: 15.4
click at [20, 258] on icon at bounding box center [17, 260] width 10 height 7
click at [20, 60] on div at bounding box center [17, 55] width 9 height 9
drag, startPoint x: 174, startPoint y: 334, endPoint x: 194, endPoint y: 333, distance: 19.3
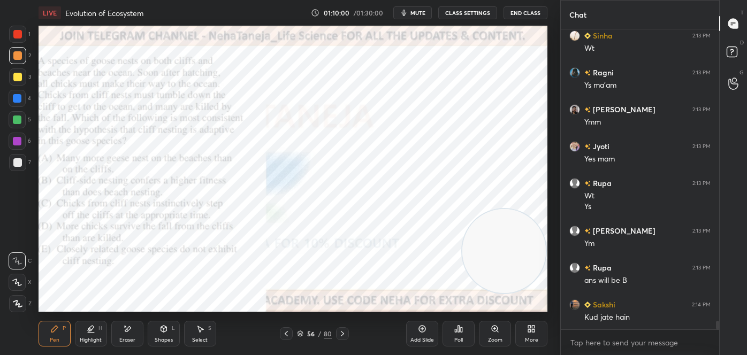
click at [175, 334] on div "Shapes L" at bounding box center [164, 334] width 32 height 26
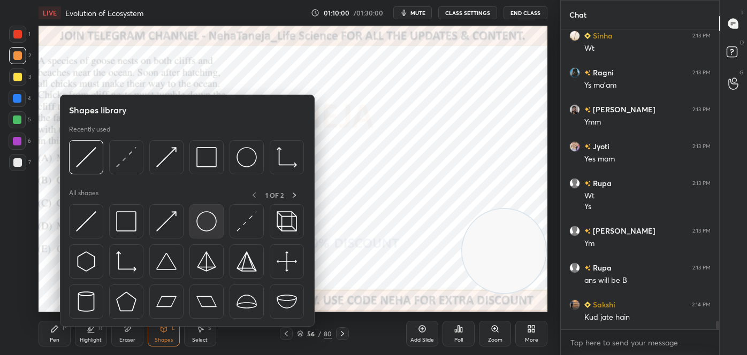
click at [206, 230] on img at bounding box center [206, 221] width 20 height 20
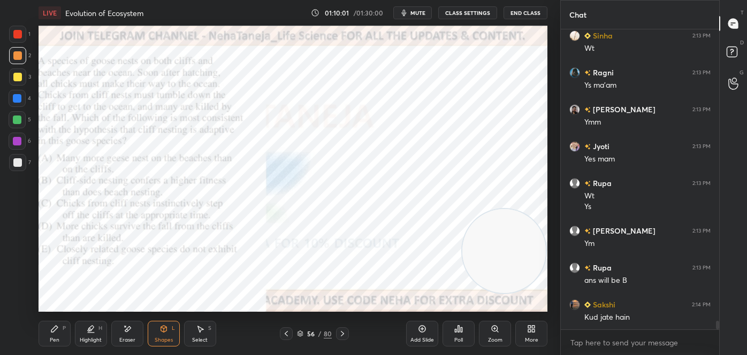
click at [20, 98] on div at bounding box center [17, 98] width 9 height 9
click at [59, 336] on div "Pen P" at bounding box center [55, 334] width 32 height 26
click at [20, 33] on div at bounding box center [17, 34] width 9 height 9
drag, startPoint x: 17, startPoint y: 33, endPoint x: 29, endPoint y: 41, distance: 14.2
click at [17, 34] on div at bounding box center [17, 34] width 9 height 9
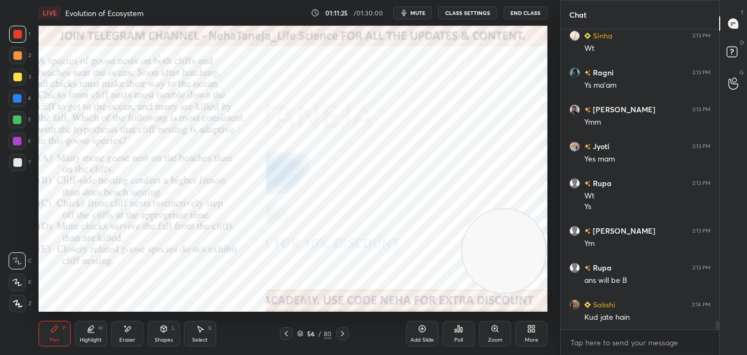
click at [87, 335] on div "Highlight H" at bounding box center [91, 334] width 32 height 26
click at [17, 282] on icon at bounding box center [17, 282] width 9 height 9
click at [56, 337] on div "Pen" at bounding box center [55, 339] width 10 height 5
click at [19, 303] on icon at bounding box center [18, 303] width 10 height 7
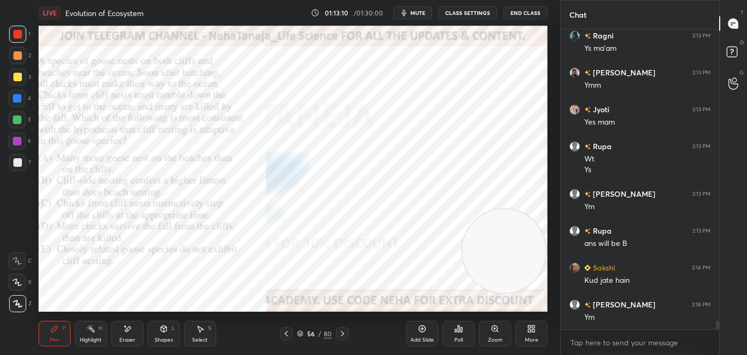
drag, startPoint x: 93, startPoint y: 328, endPoint x: 88, endPoint y: 317, distance: 12.4
click at [94, 327] on icon at bounding box center [91, 329] width 9 height 9
click at [341, 332] on icon at bounding box center [342, 333] width 9 height 9
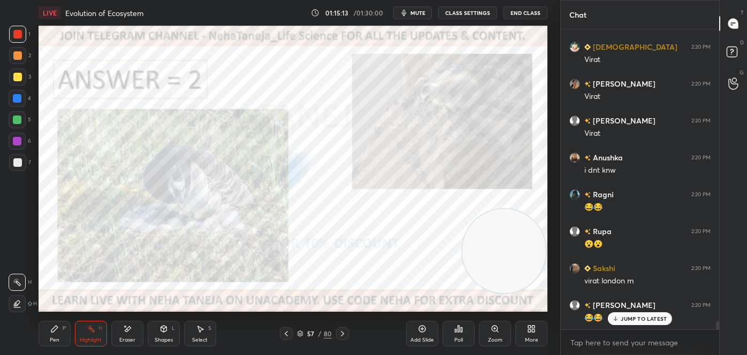
scroll to position [10841, 0]
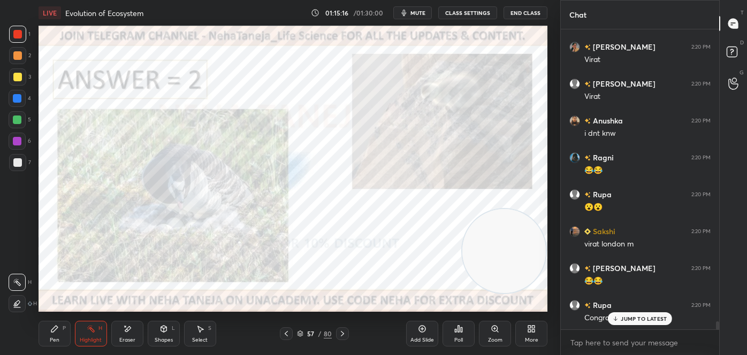
click at [285, 337] on icon at bounding box center [286, 333] width 9 height 9
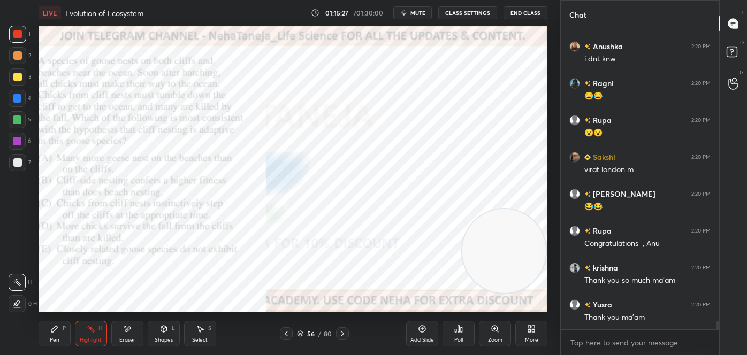
scroll to position [10999, 0]
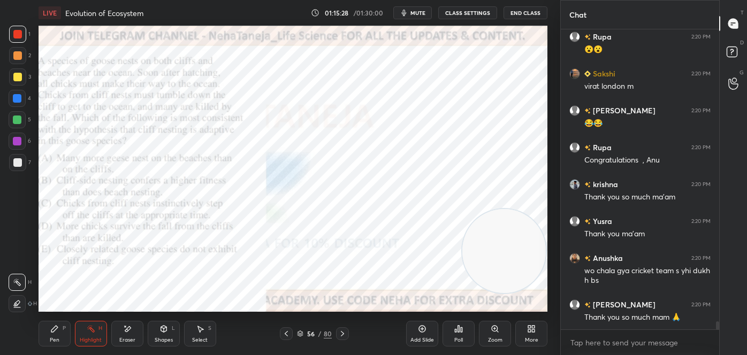
click at [300, 333] on icon at bounding box center [300, 334] width 6 height 6
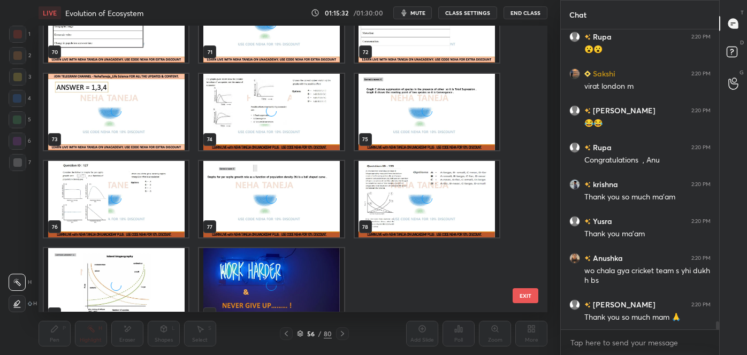
scroll to position [2072, 0]
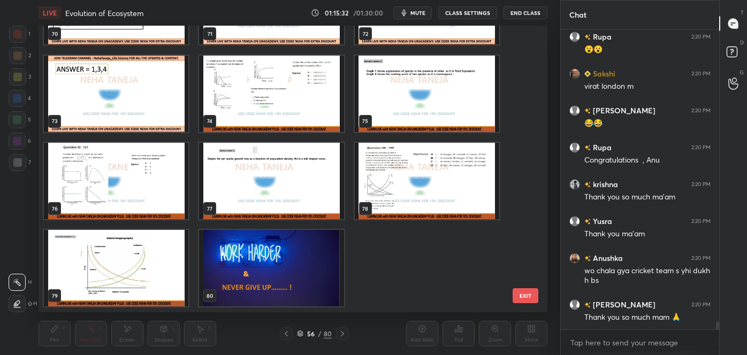
click at [265, 265] on img "grid" at bounding box center [271, 269] width 144 height 76
click at [266, 266] on img "grid" at bounding box center [271, 269] width 144 height 76
click at [267, 267] on img "grid" at bounding box center [271, 269] width 144 height 76
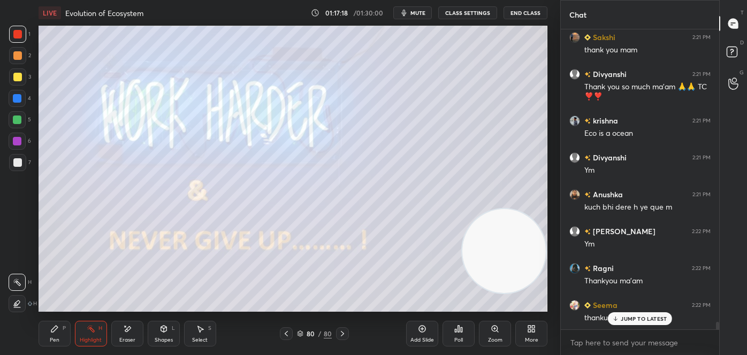
scroll to position [11340, 0]
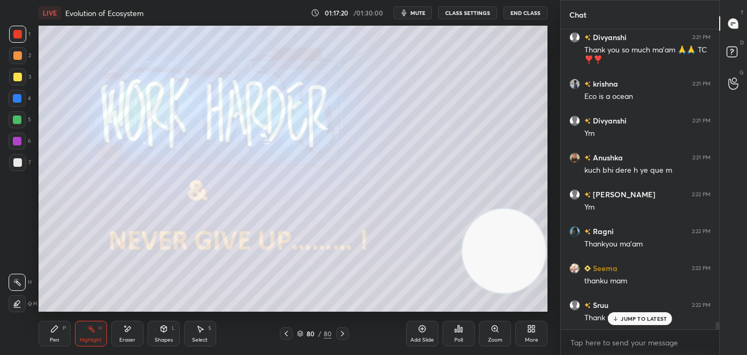
click at [523, 10] on button "End Class" at bounding box center [525, 12] width 44 height 13
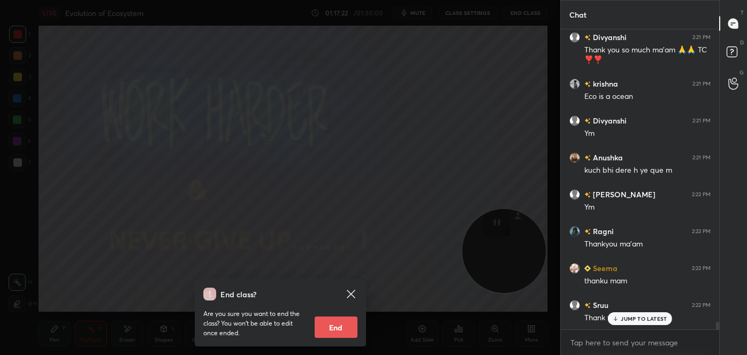
click at [341, 325] on button "End" at bounding box center [336, 327] width 43 height 21
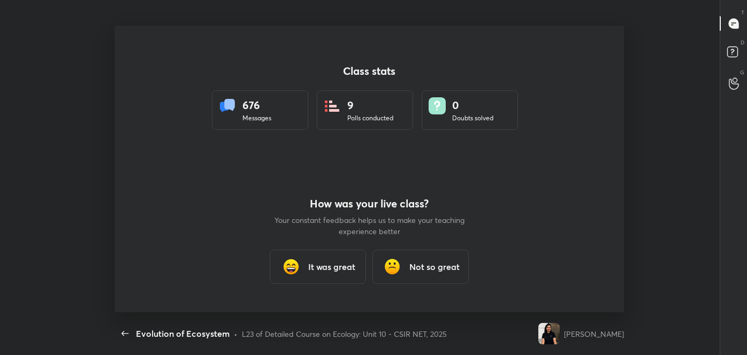
scroll to position [0, 0]
type textarea "x"
